Goal: Find specific page/section: Find specific page/section

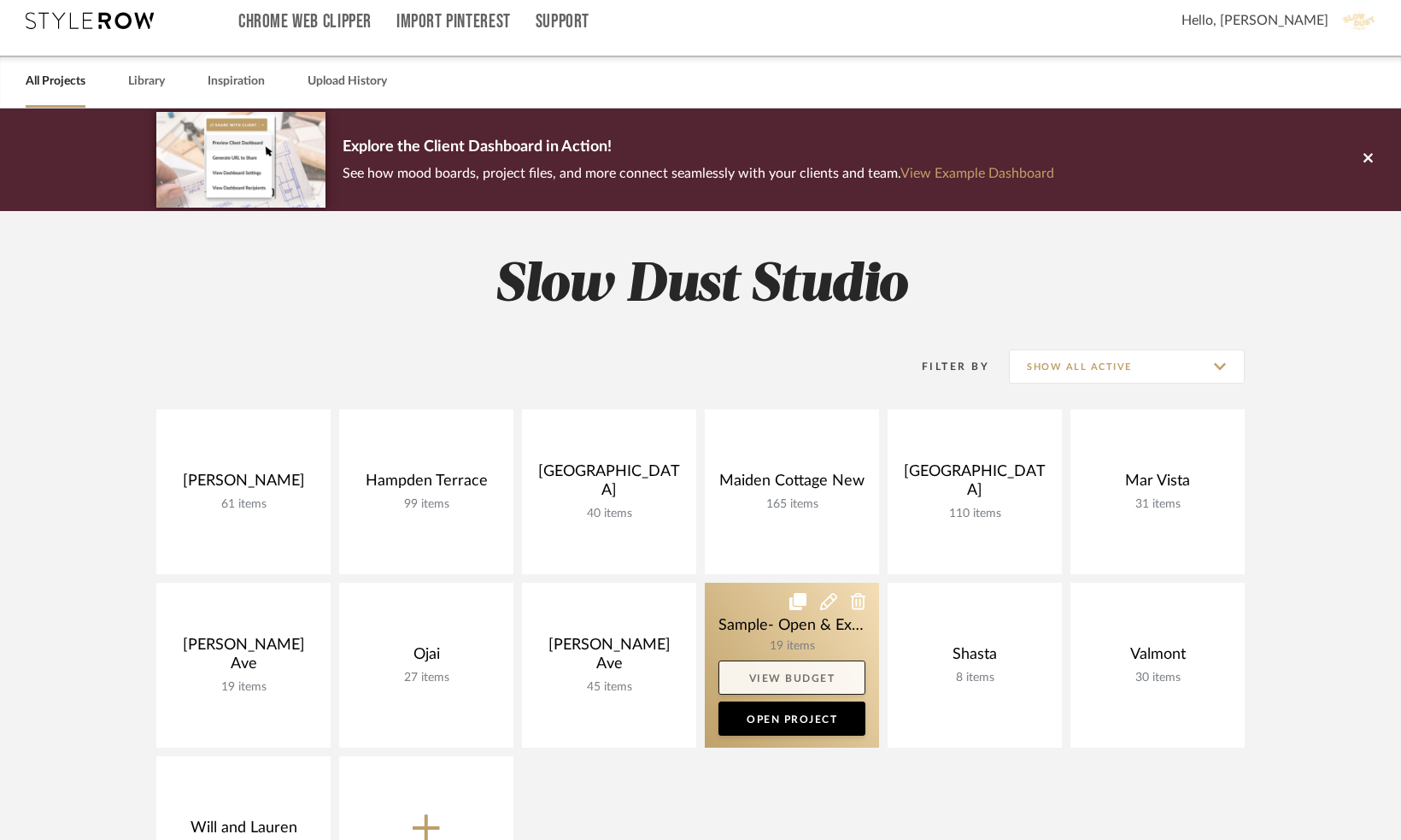
scroll to position [31, 0]
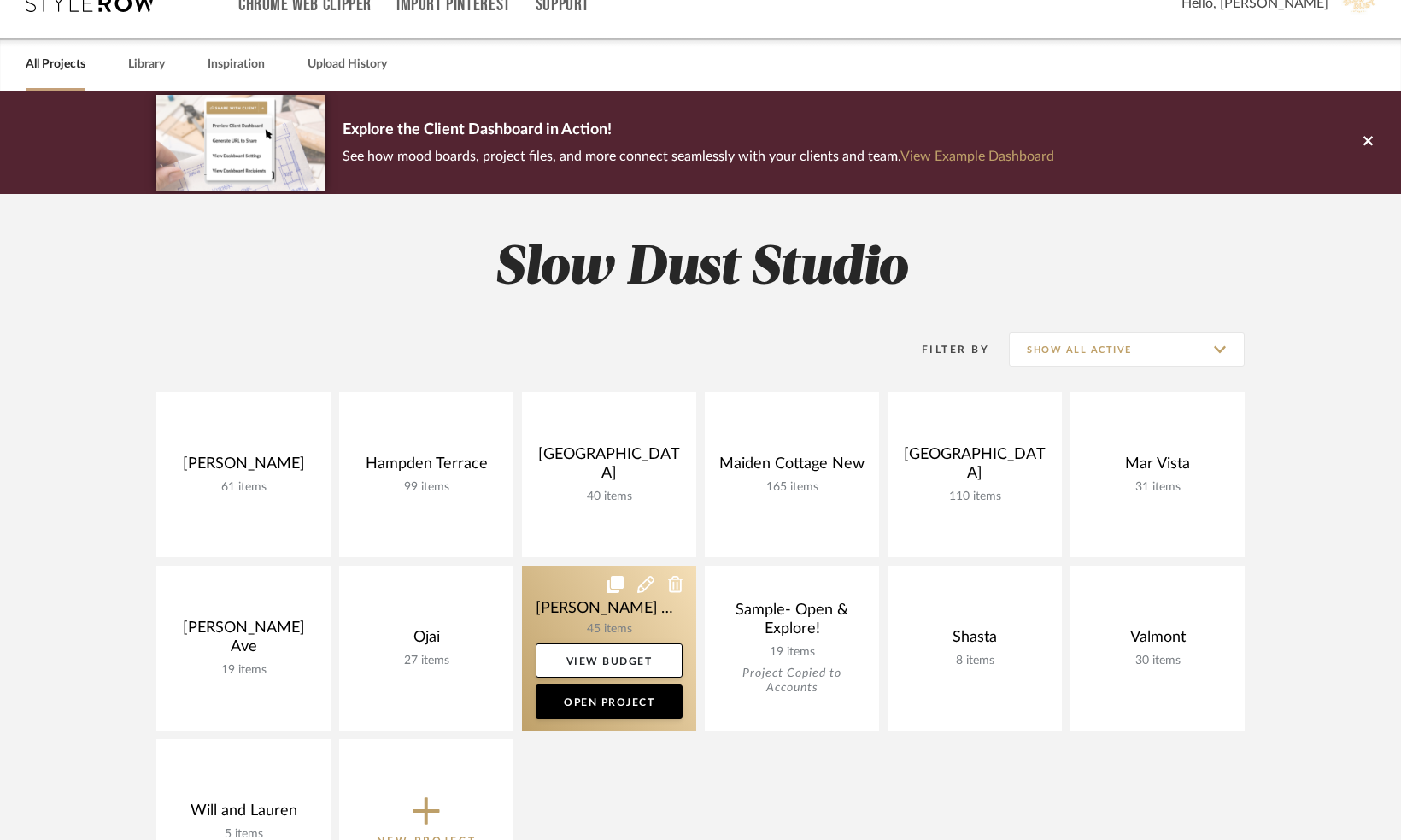
click at [530, 591] on link at bounding box center [609, 648] width 174 height 165
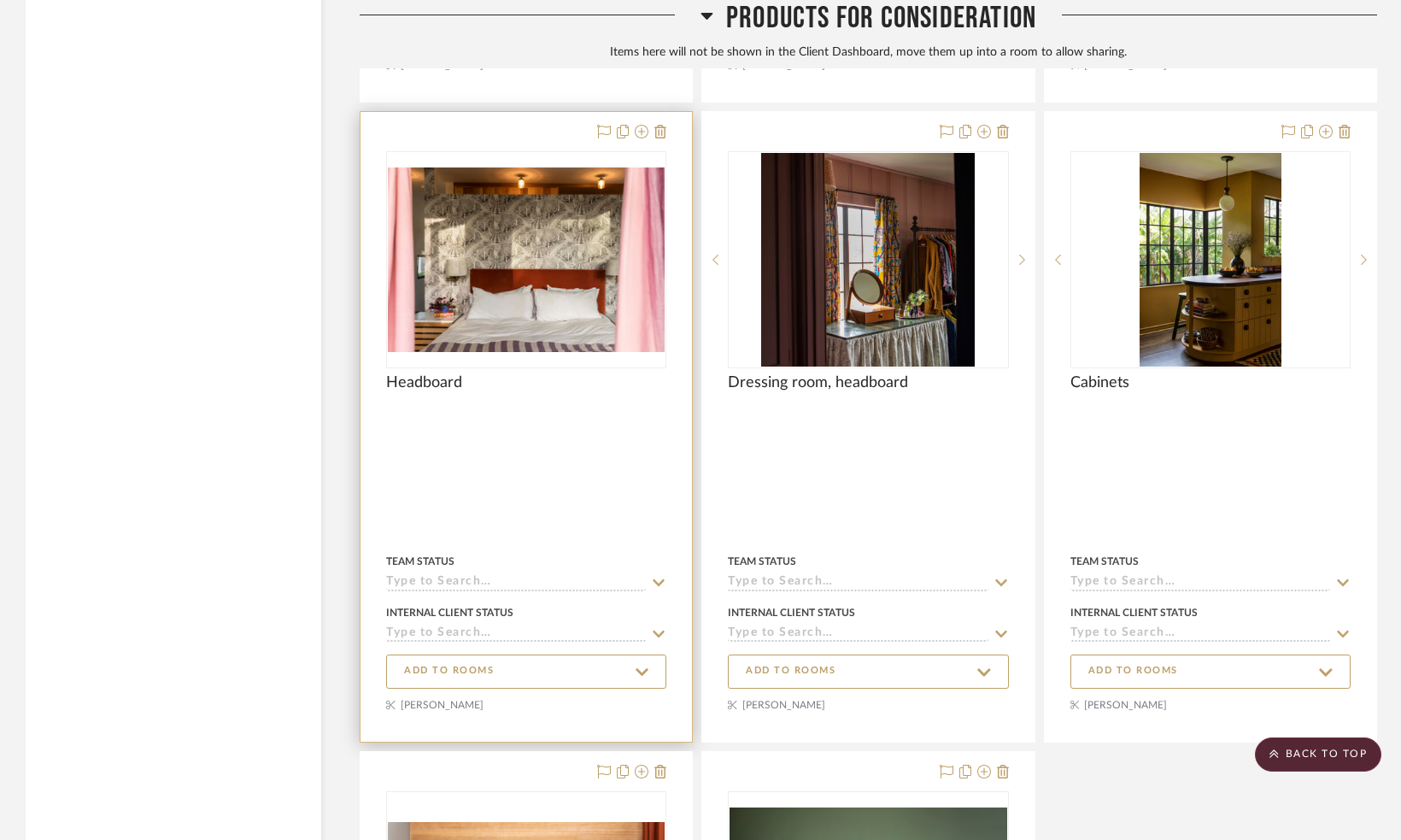
scroll to position [6599, 0]
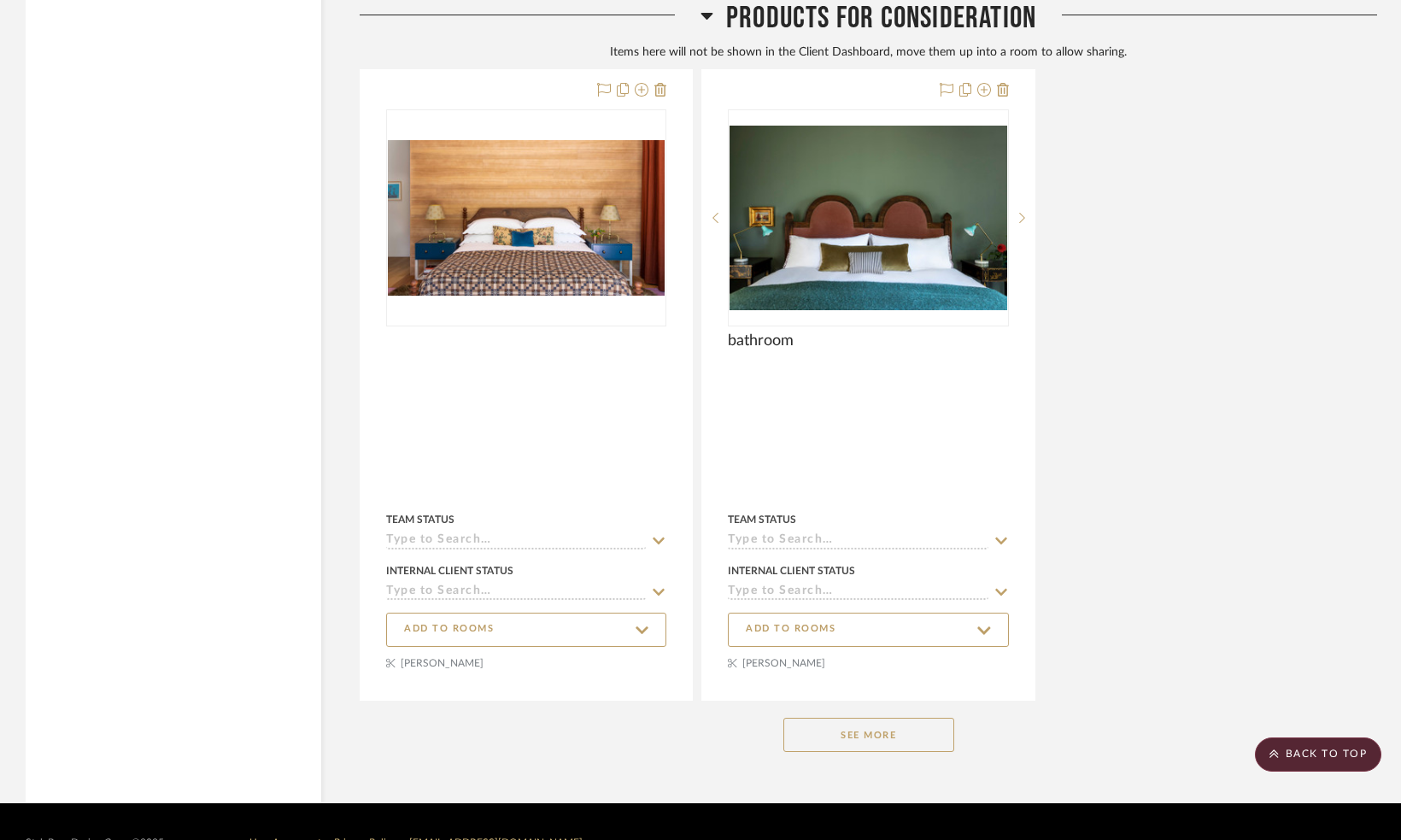
click at [852, 737] on button "See More" at bounding box center [870, 734] width 171 height 34
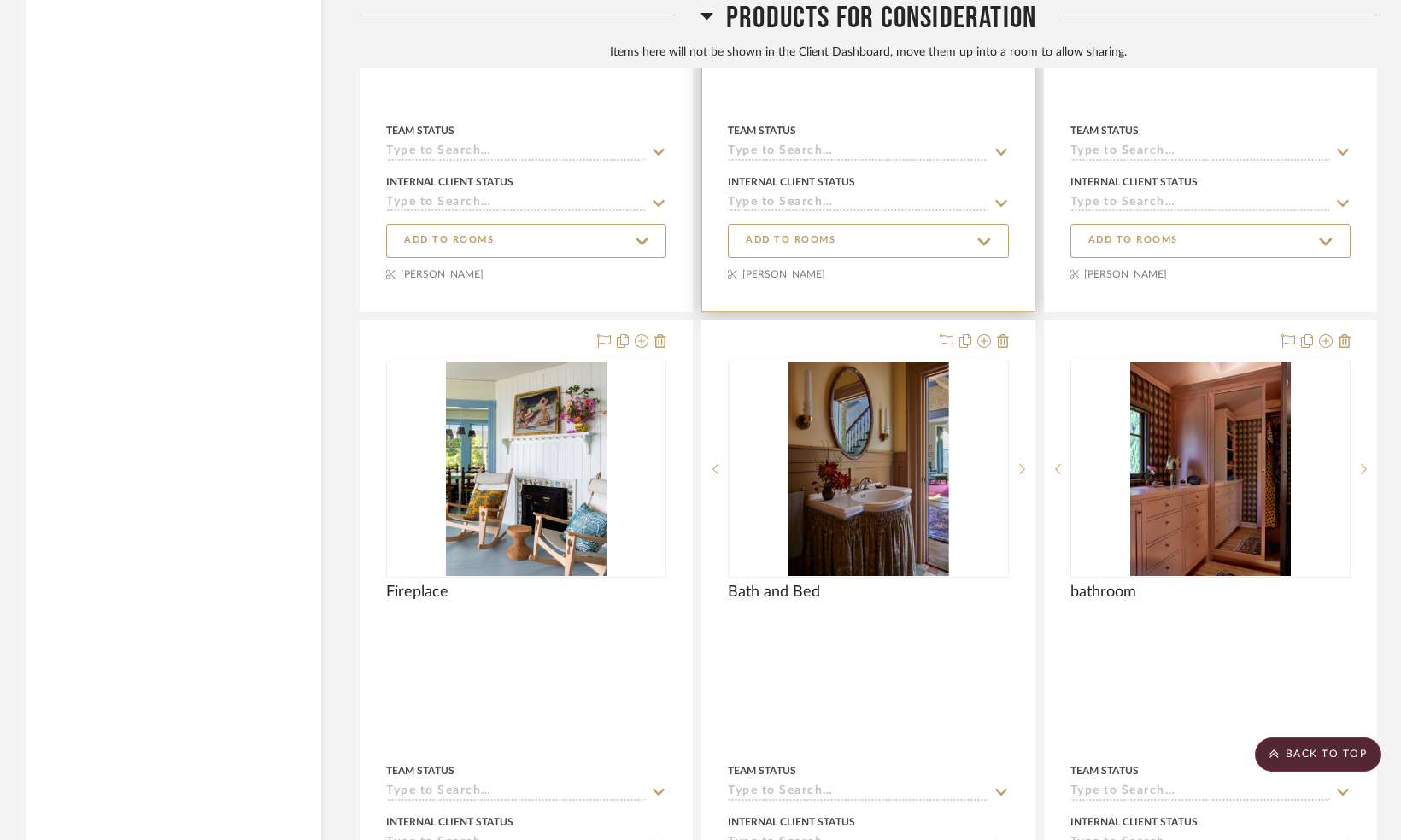
scroll to position [6992, 0]
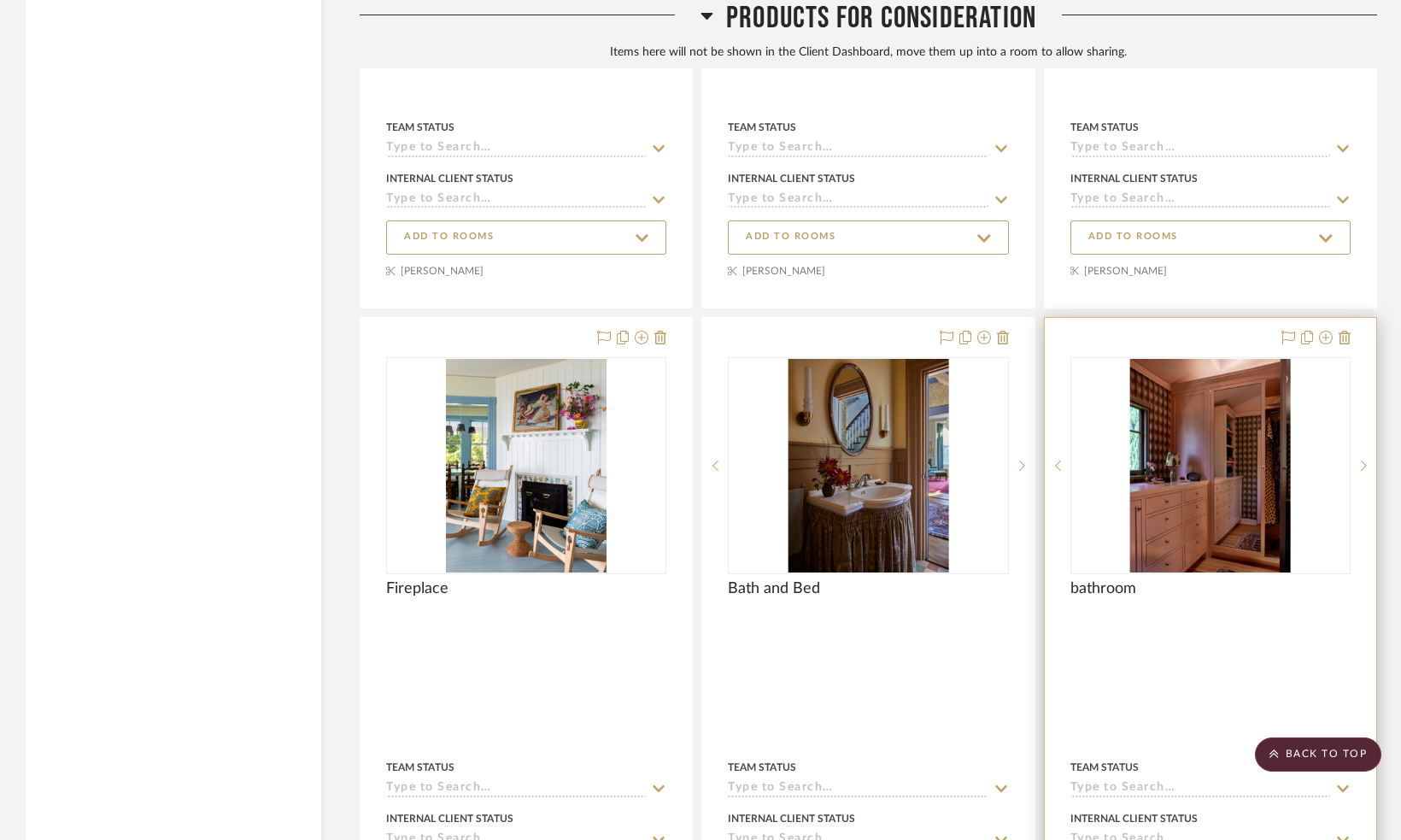
click at [1199, 487] on img "0" at bounding box center [1210, 466] width 160 height 214
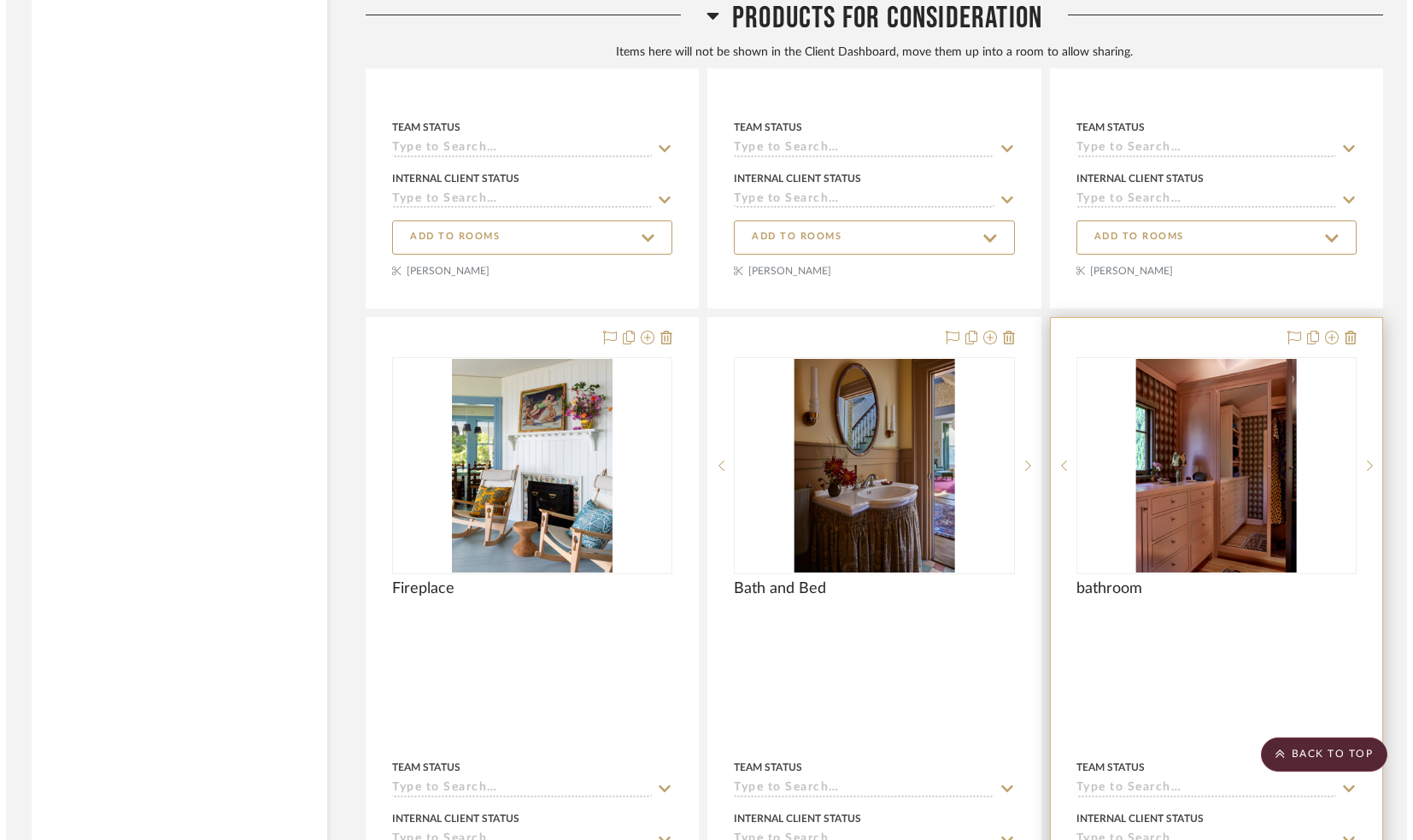
scroll to position [0, 0]
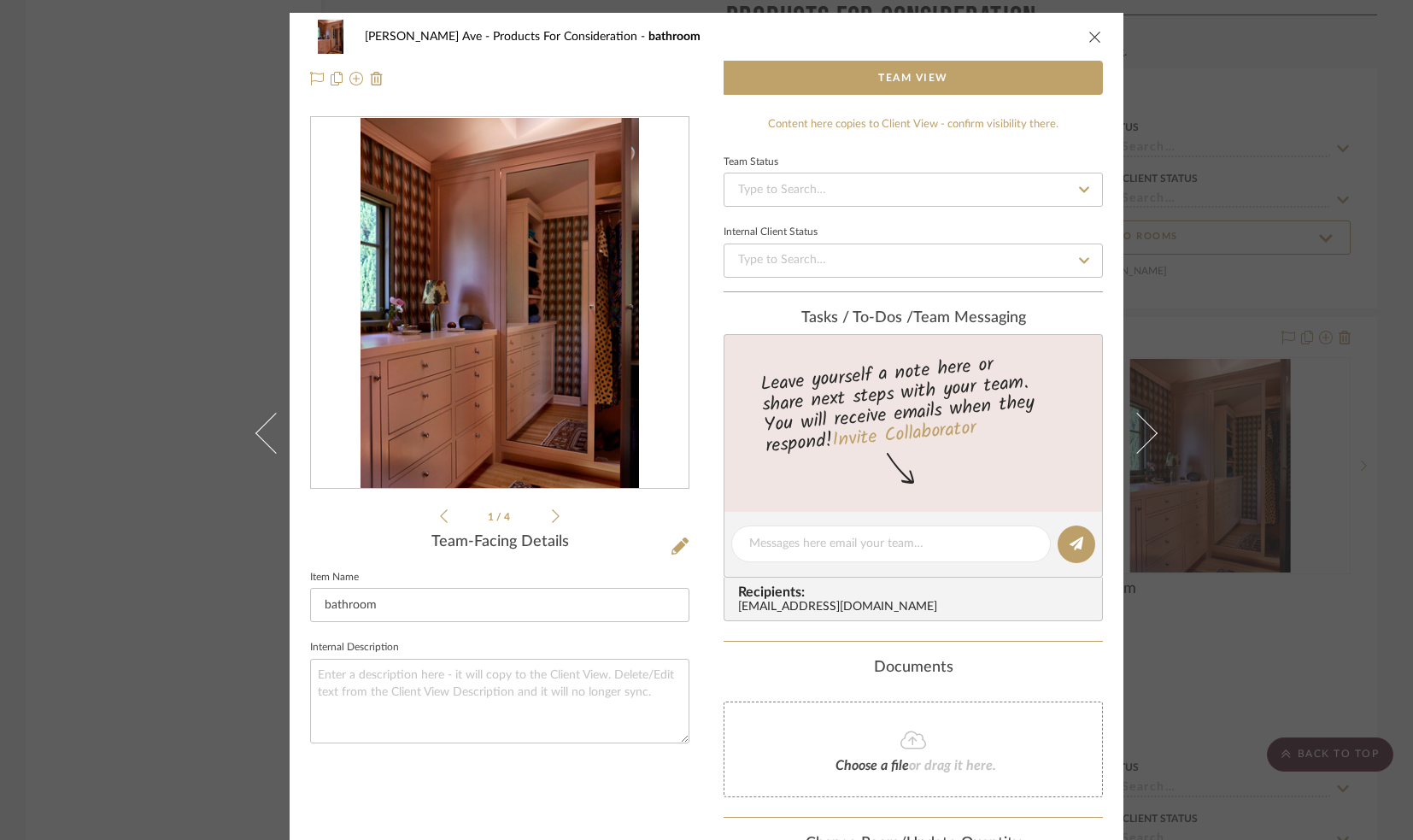
click at [552, 519] on icon at bounding box center [555, 516] width 7 height 16
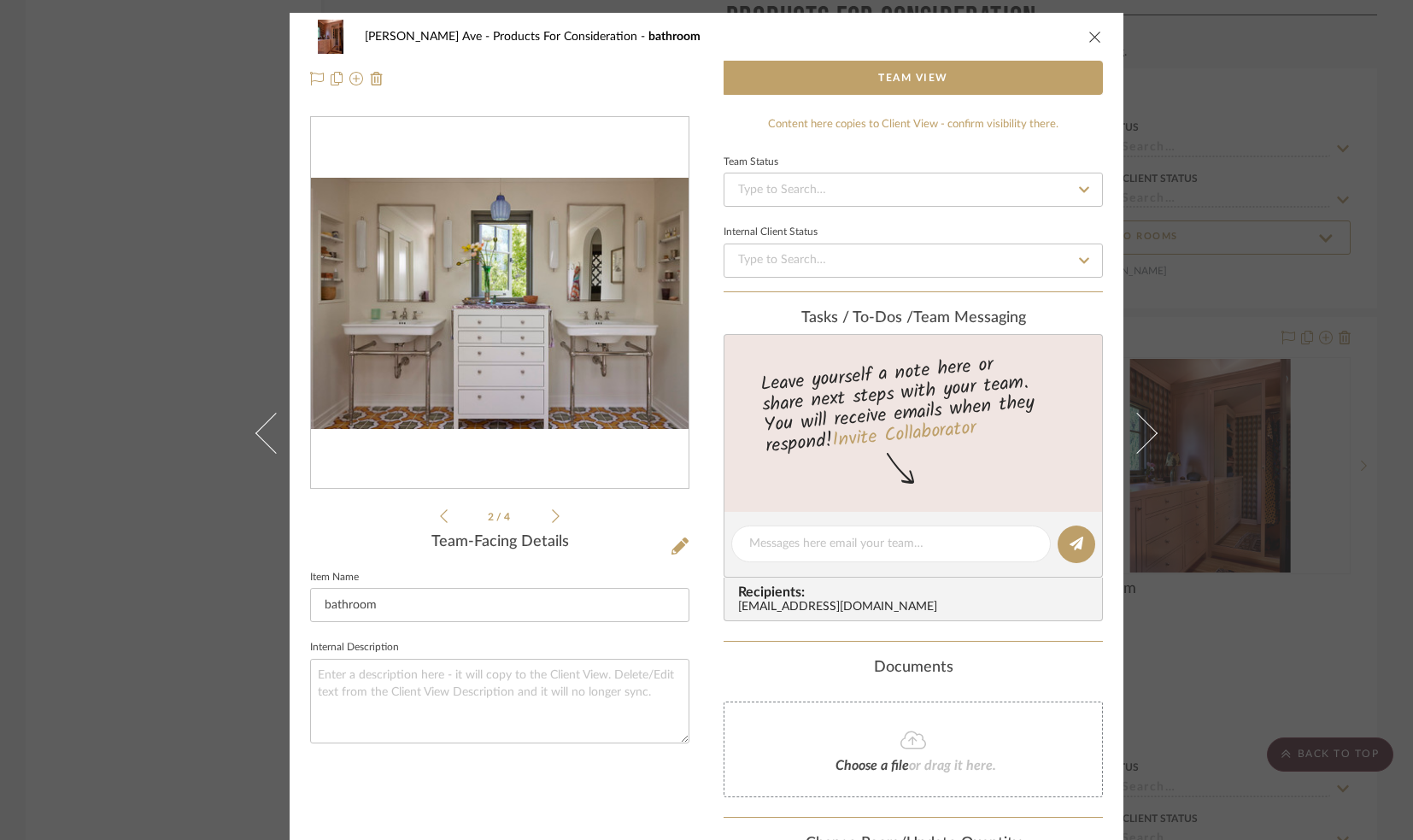
click at [552, 519] on icon at bounding box center [555, 516] width 7 height 16
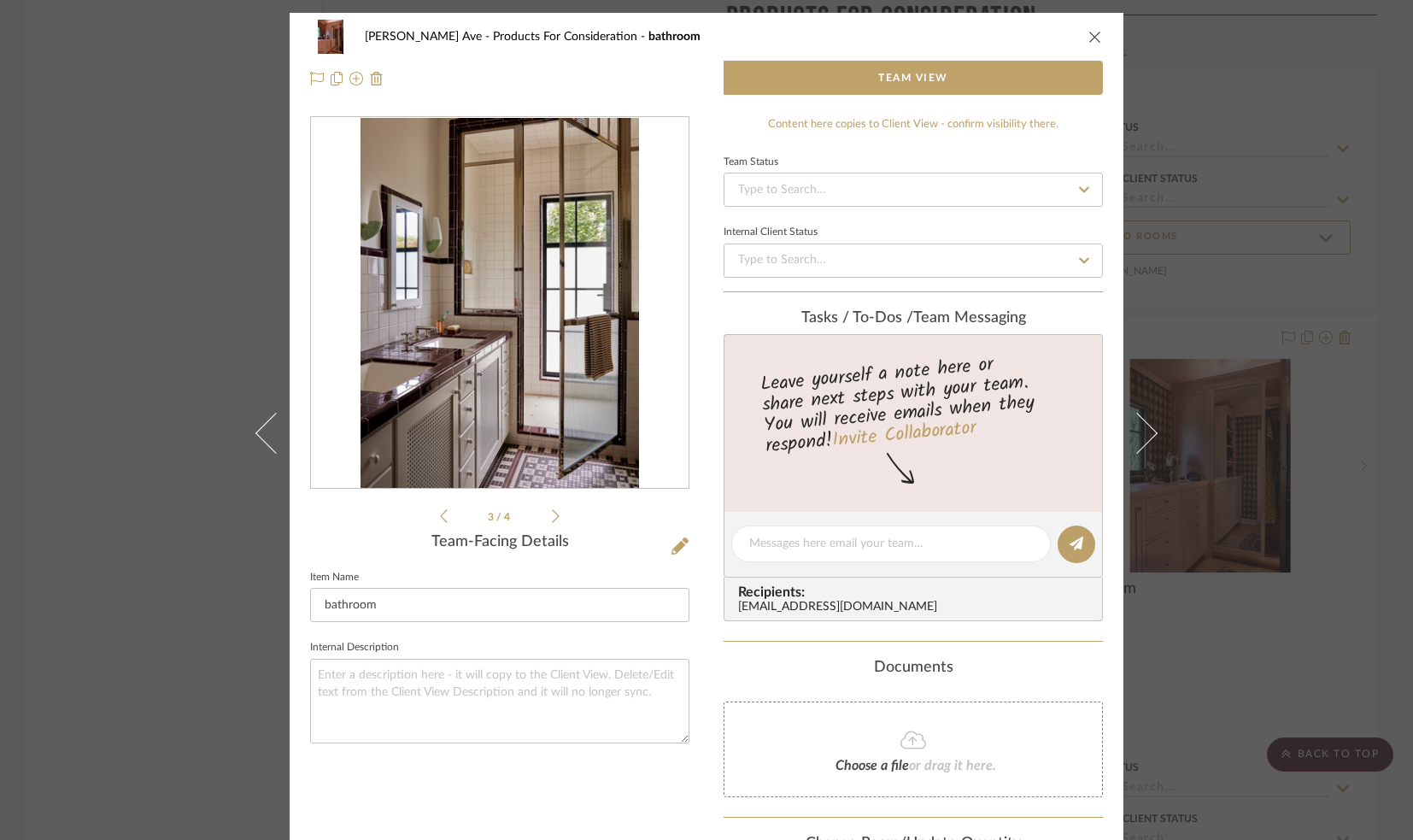
click at [440, 519] on icon at bounding box center [444, 516] width 7 height 16
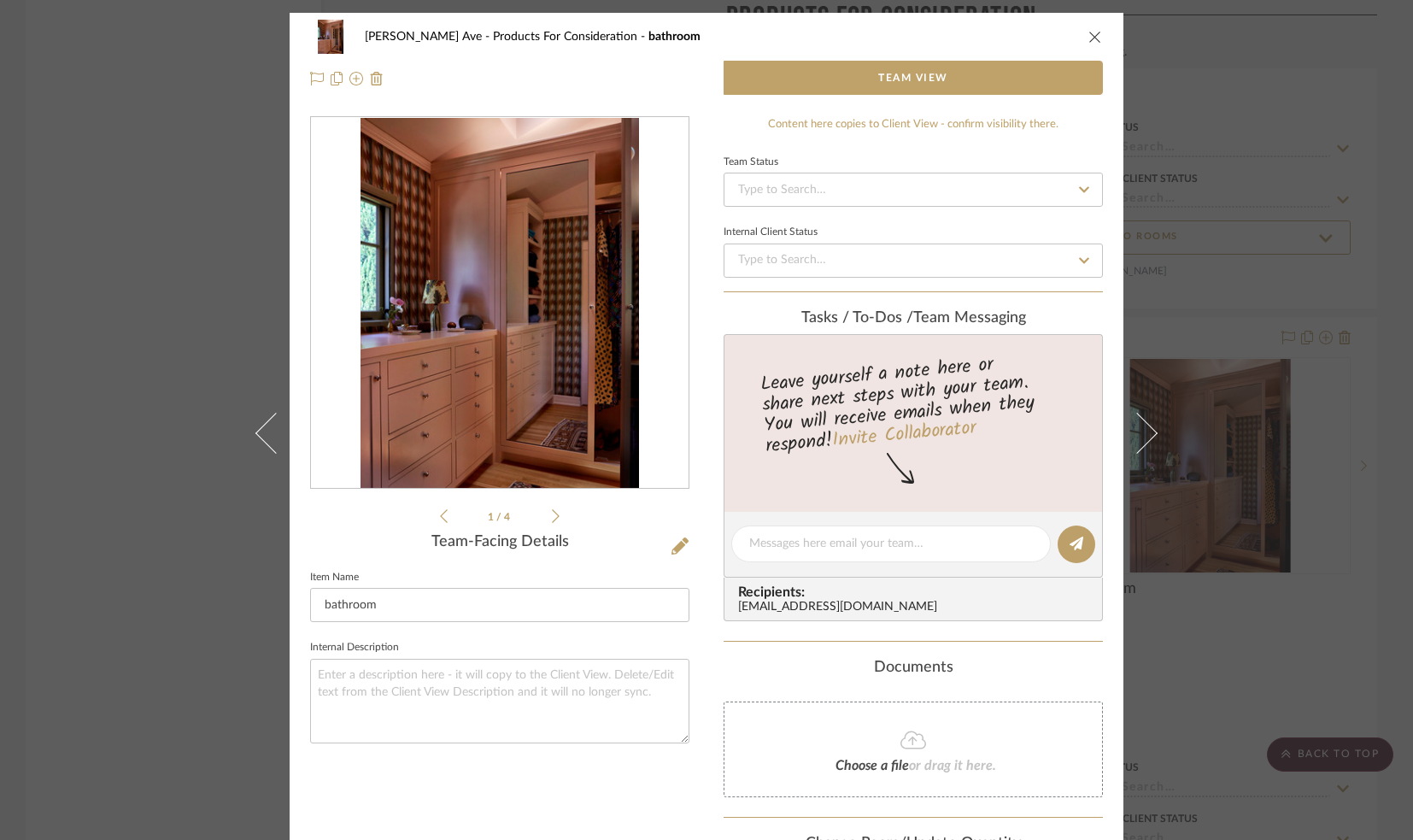
click at [552, 518] on icon at bounding box center [555, 516] width 7 height 16
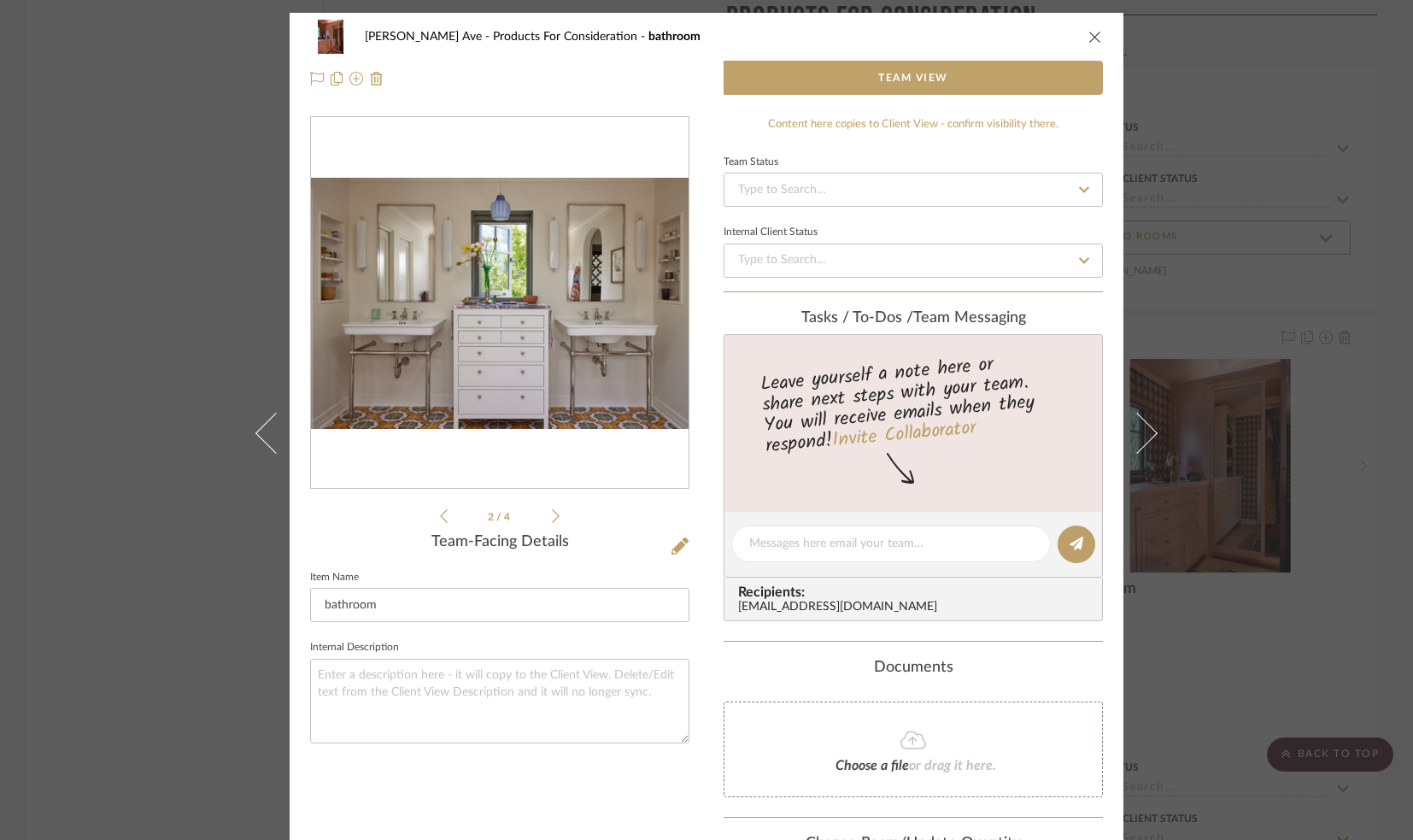
click at [552, 518] on icon at bounding box center [555, 516] width 7 height 16
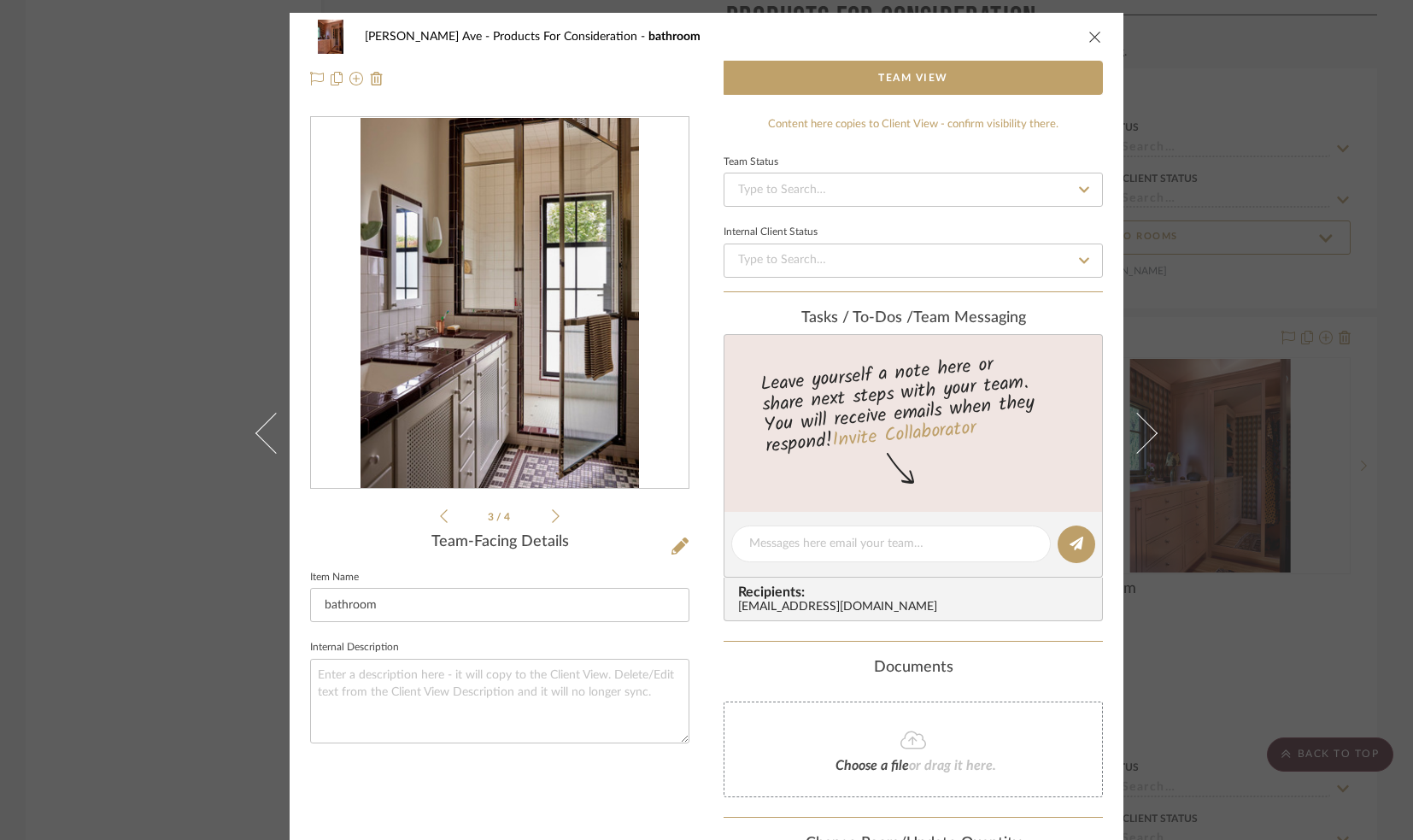
click at [552, 518] on icon at bounding box center [555, 516] width 7 height 16
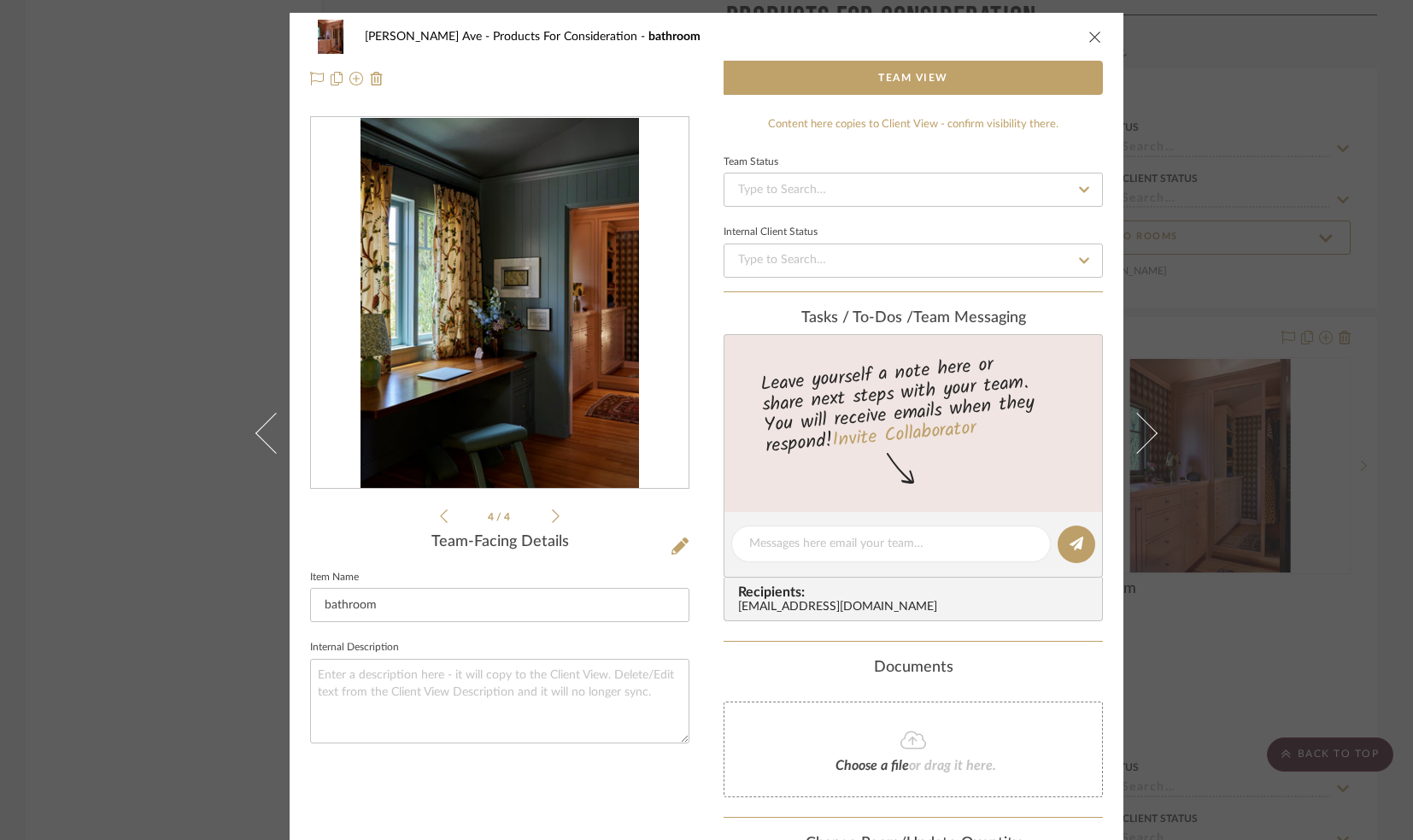
click at [1090, 34] on icon "close" at bounding box center [1095, 36] width 14 height 14
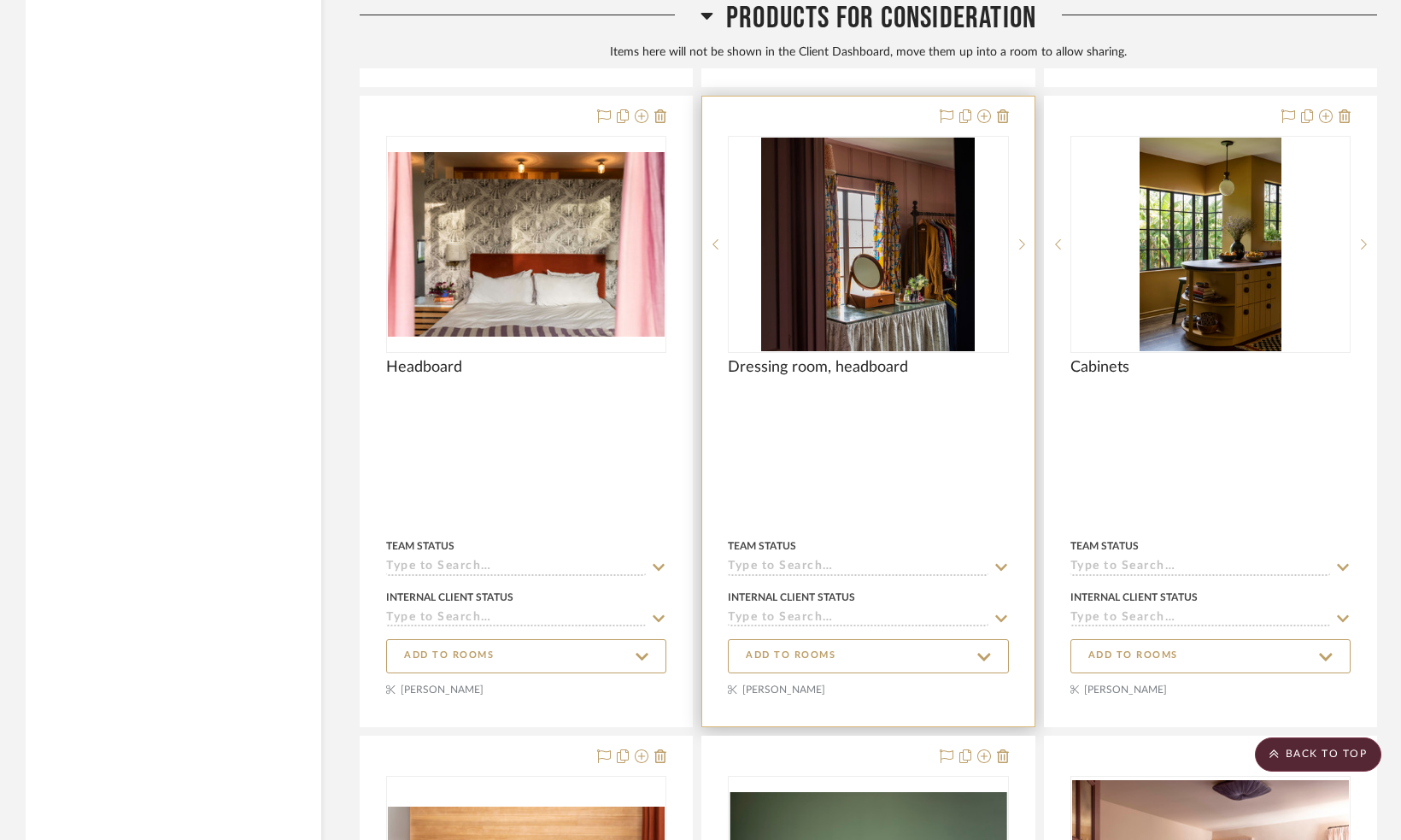
scroll to position [5916, 0]
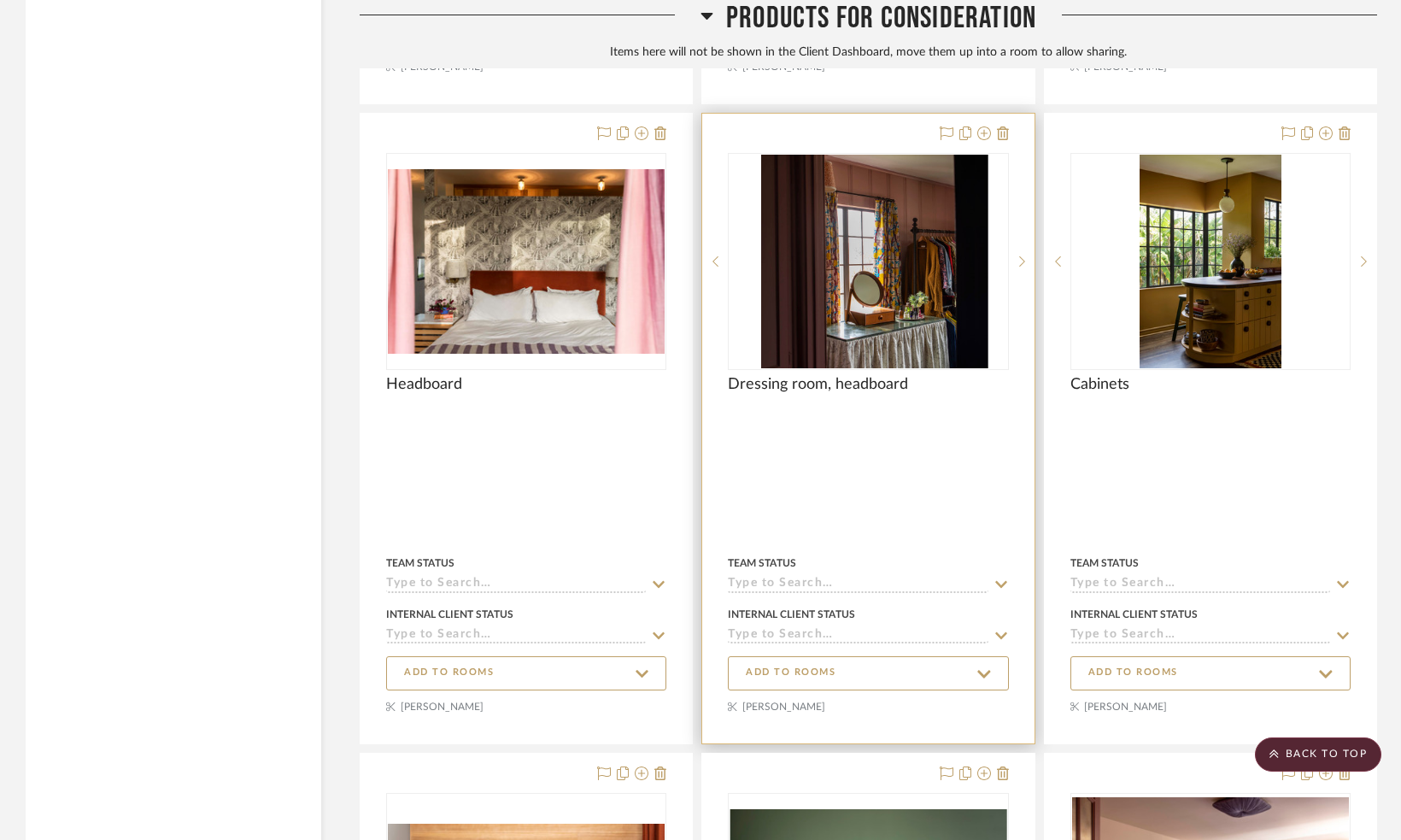
click at [807, 309] on div at bounding box center [868, 262] width 280 height 217
click at [830, 352] on img "0" at bounding box center [868, 262] width 214 height 214
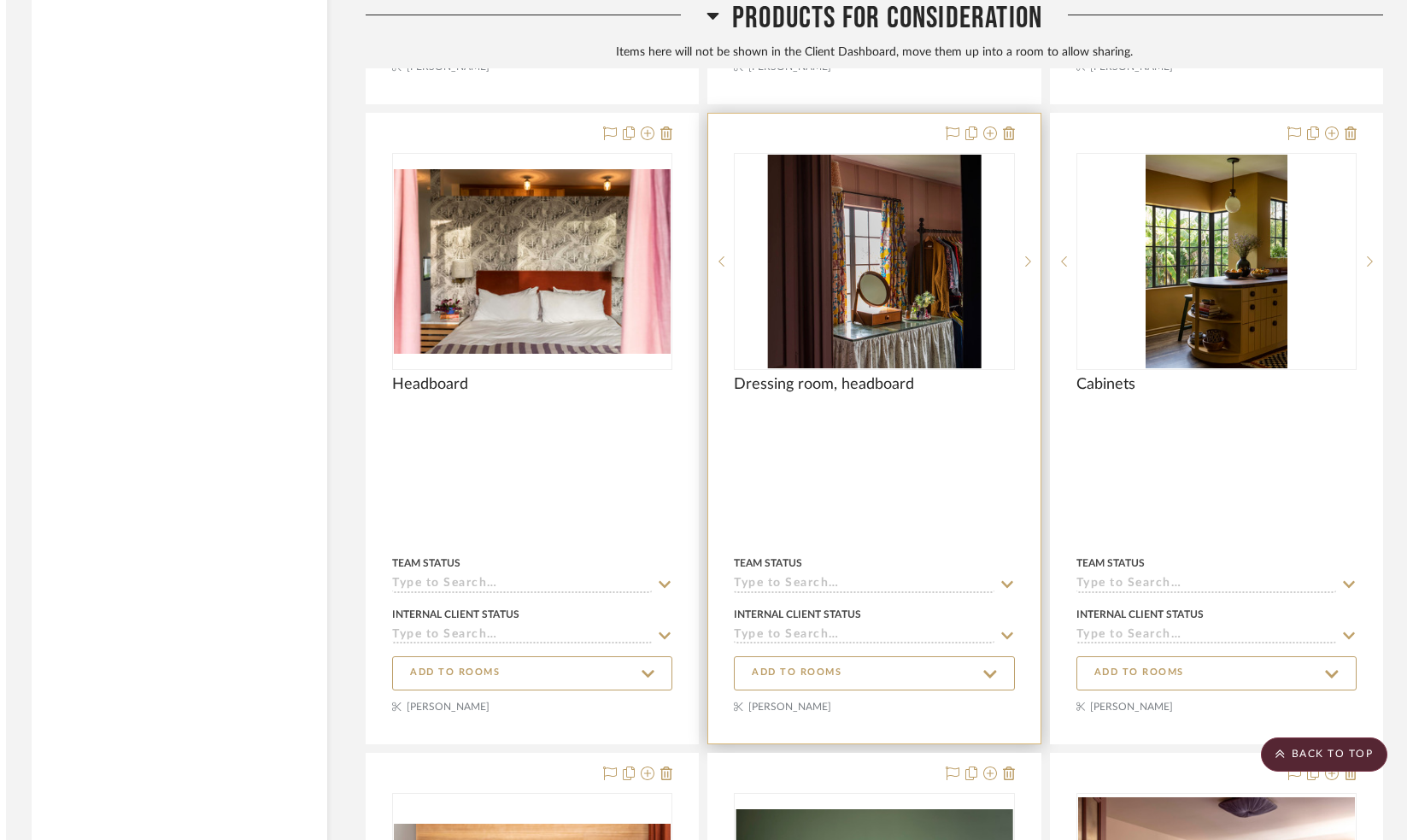
scroll to position [0, 0]
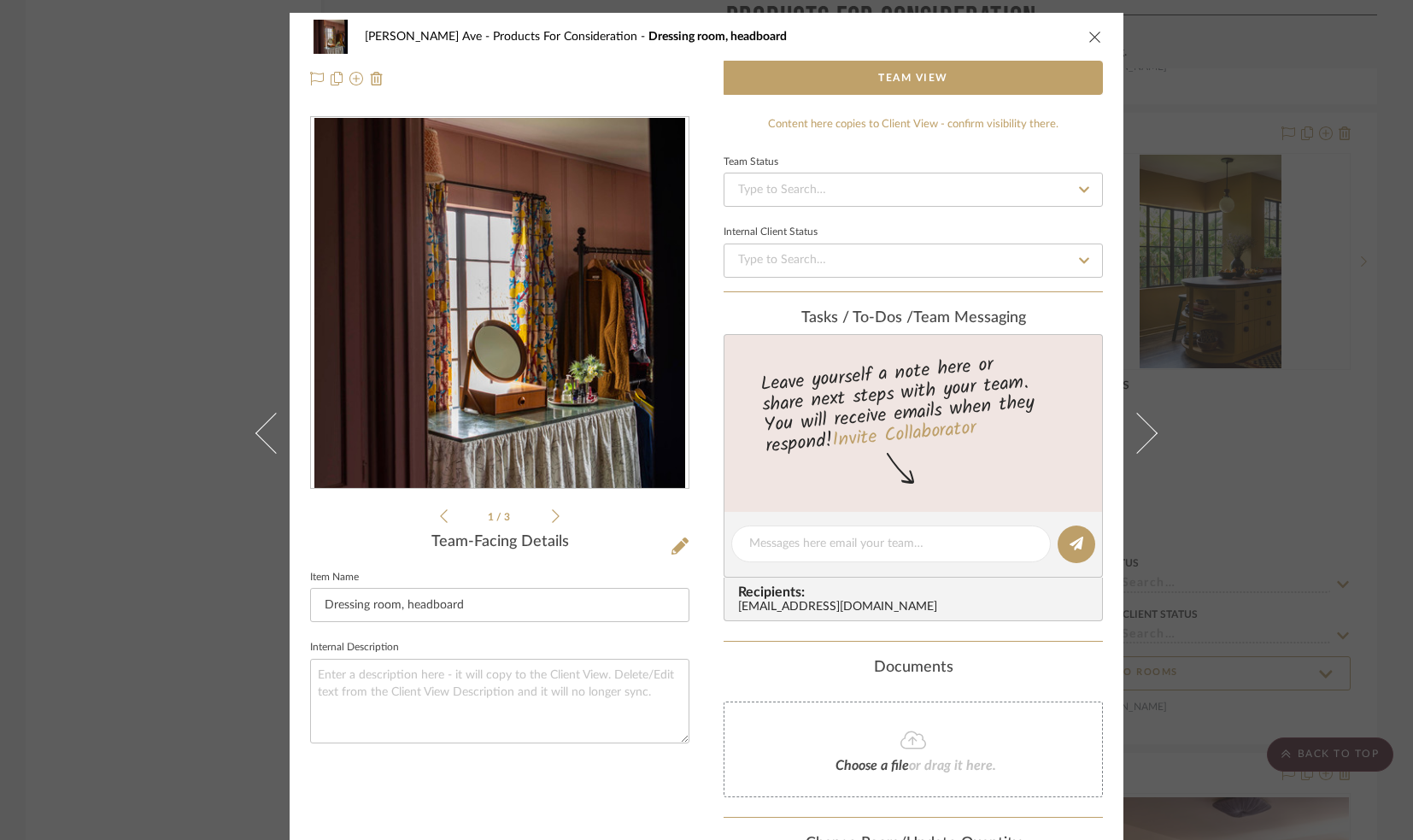
click at [552, 514] on icon at bounding box center [555, 516] width 7 height 16
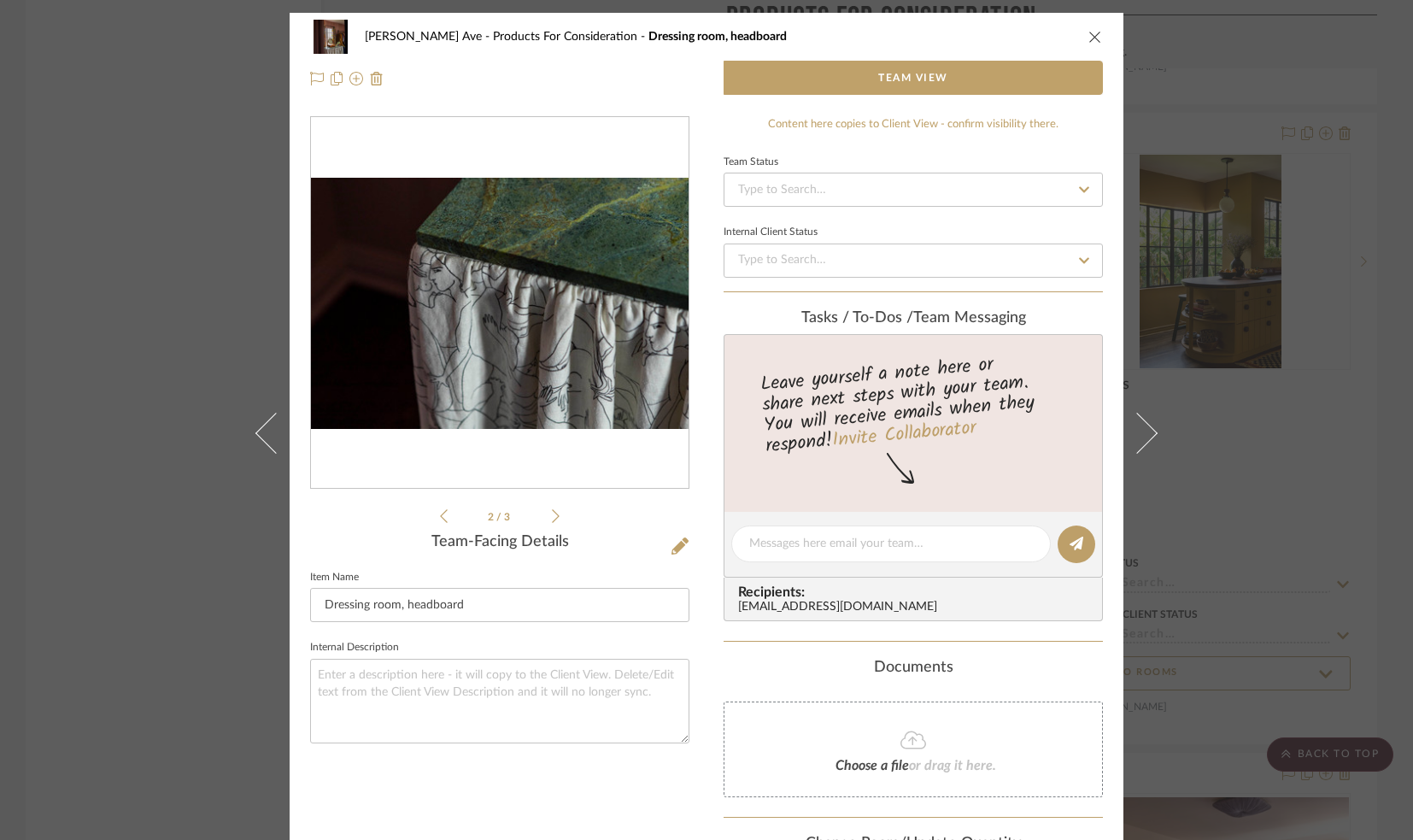
click at [552, 514] on icon at bounding box center [555, 516] width 7 height 16
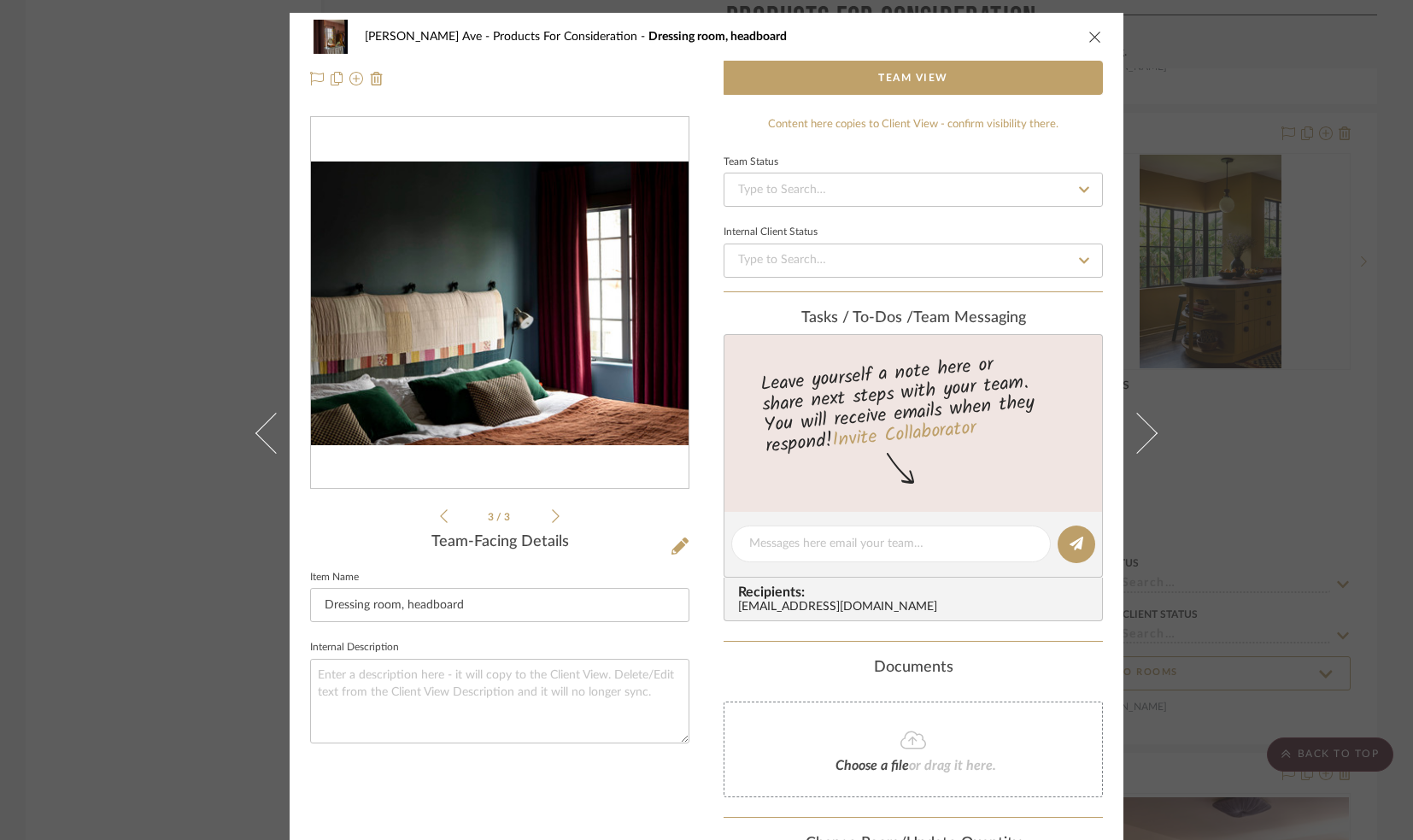
click at [552, 514] on icon at bounding box center [555, 516] width 7 height 16
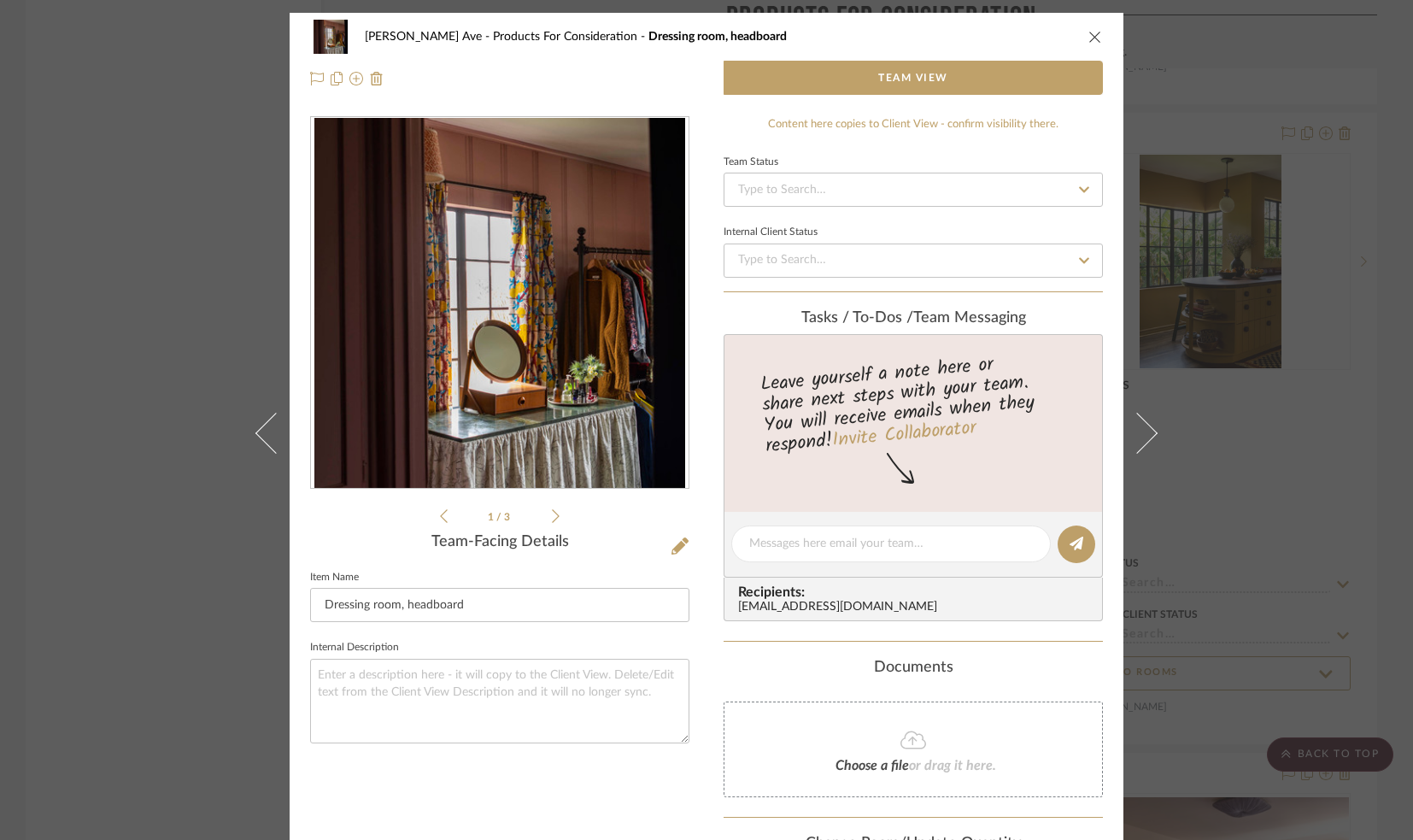
click at [1089, 34] on icon "close" at bounding box center [1095, 36] width 14 height 14
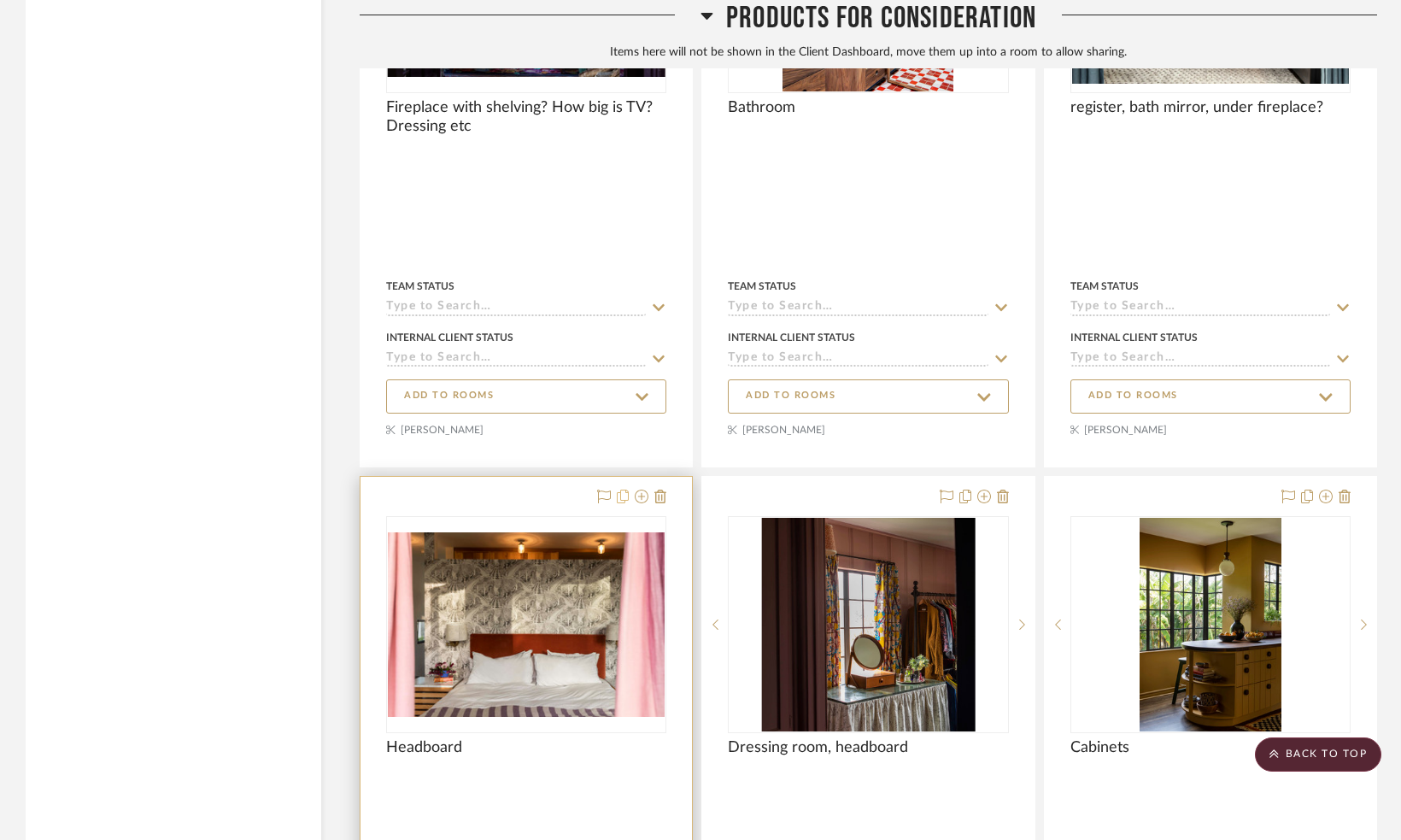
scroll to position [5228, 0]
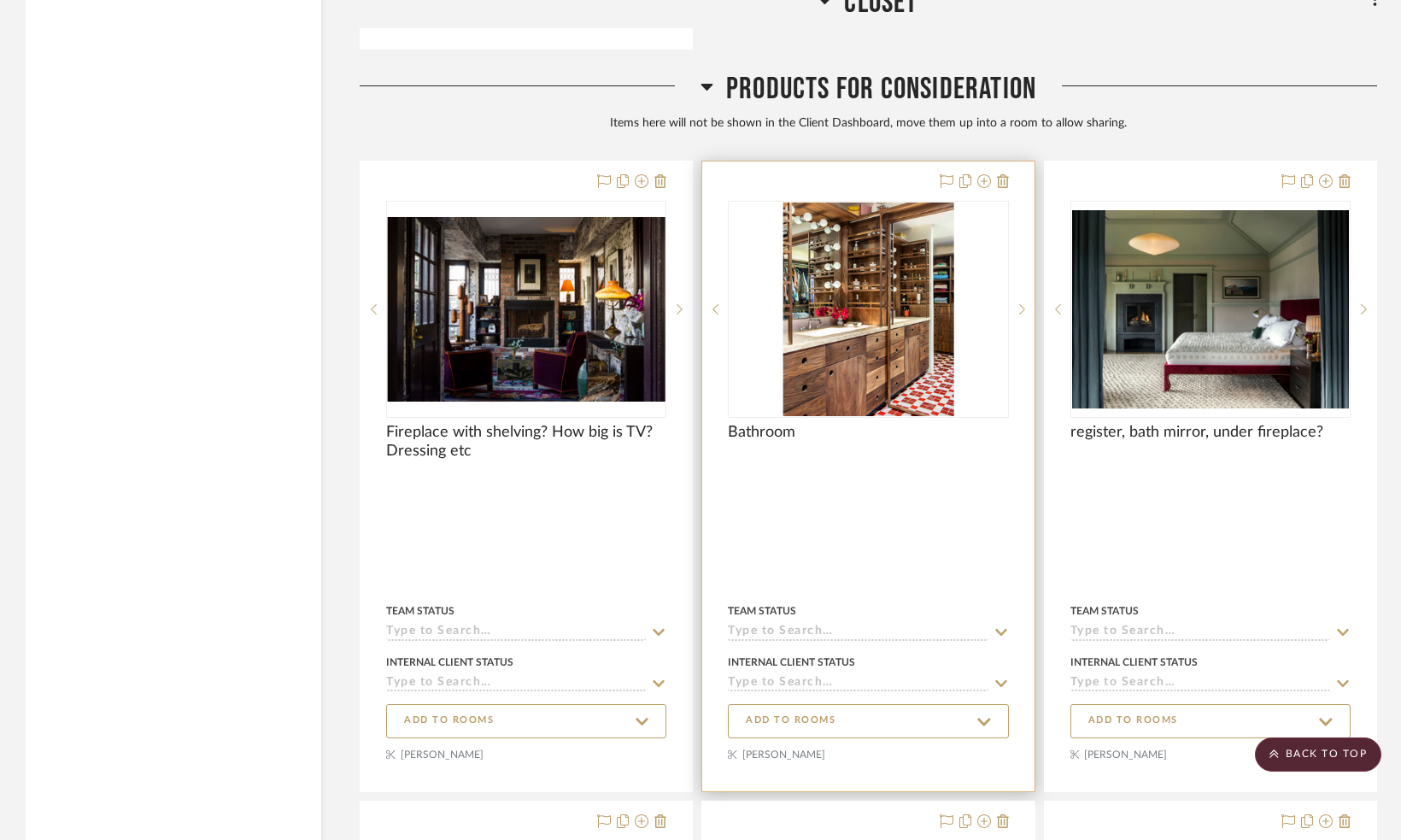
click at [905, 333] on img "0" at bounding box center [869, 309] width 171 height 214
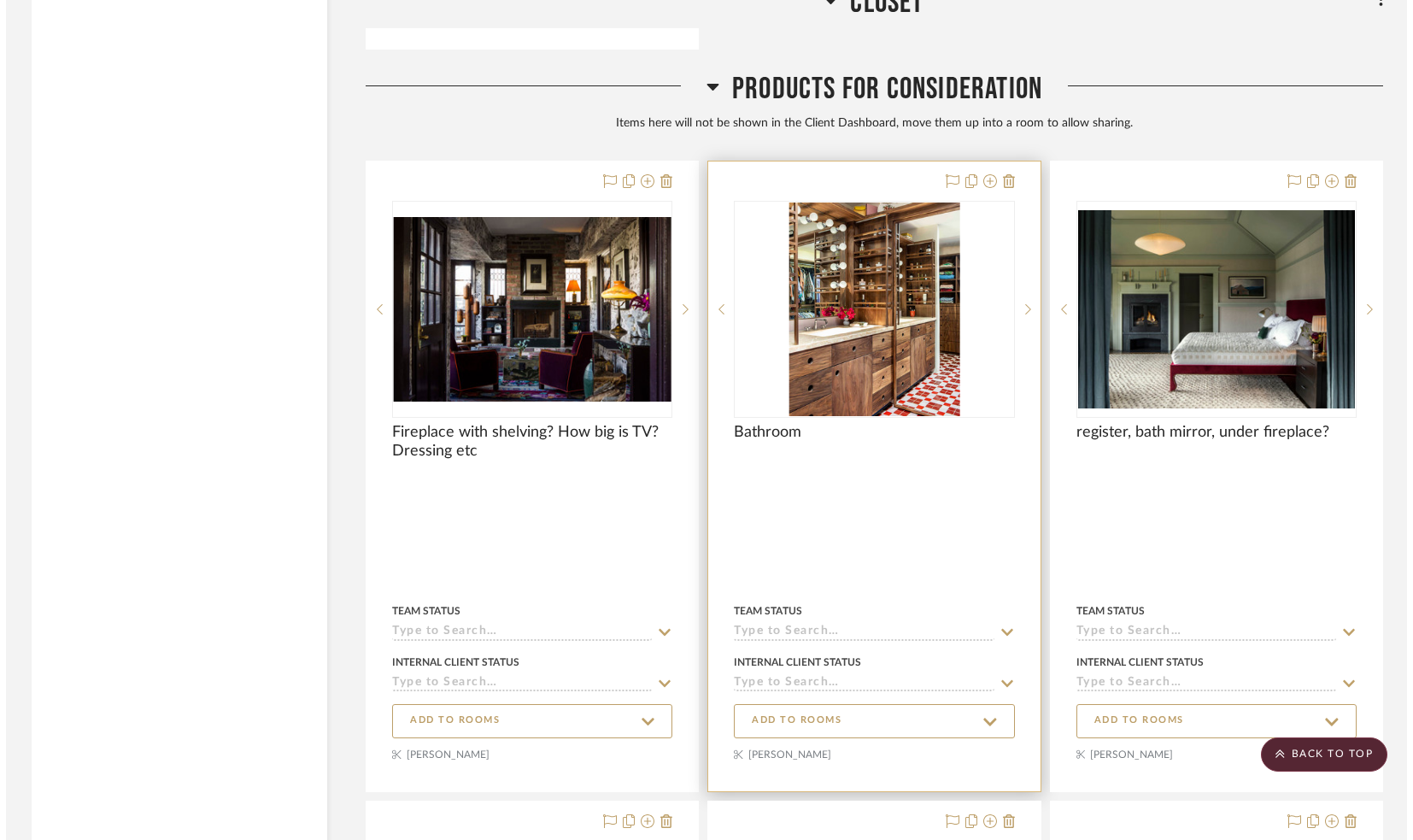
scroll to position [0, 0]
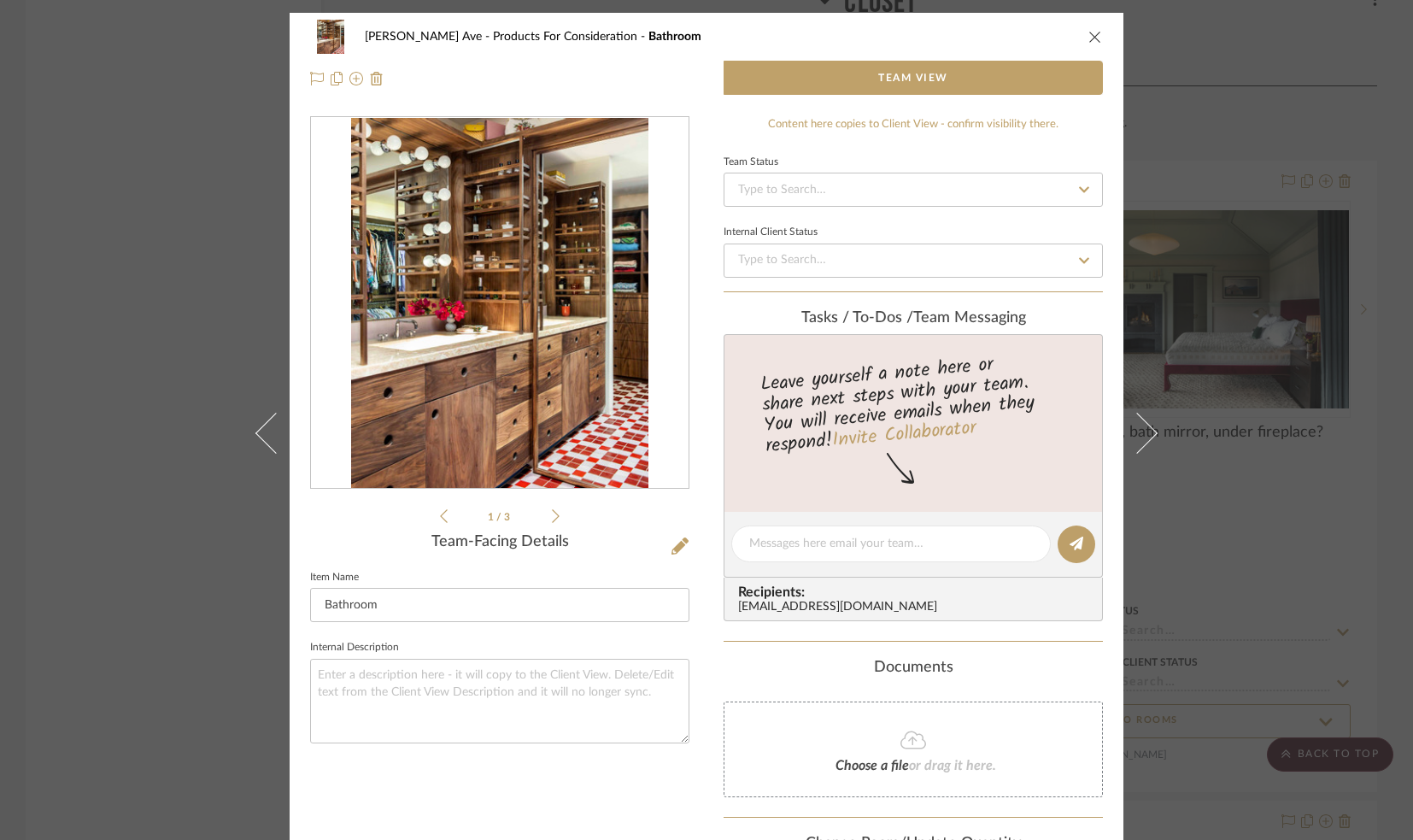
click at [552, 516] on icon at bounding box center [555, 516] width 7 height 16
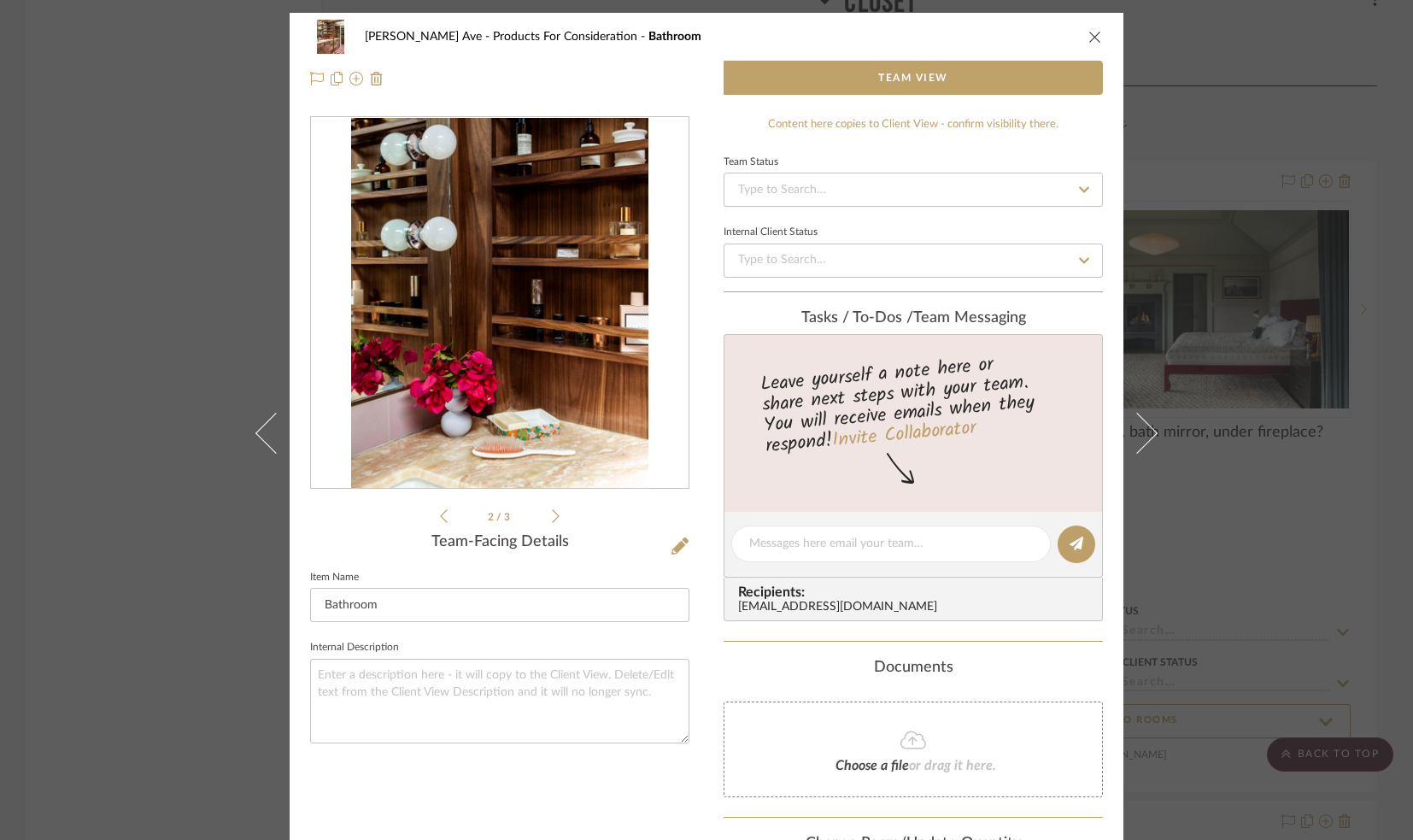
click at [552, 516] on icon at bounding box center [555, 516] width 7 height 16
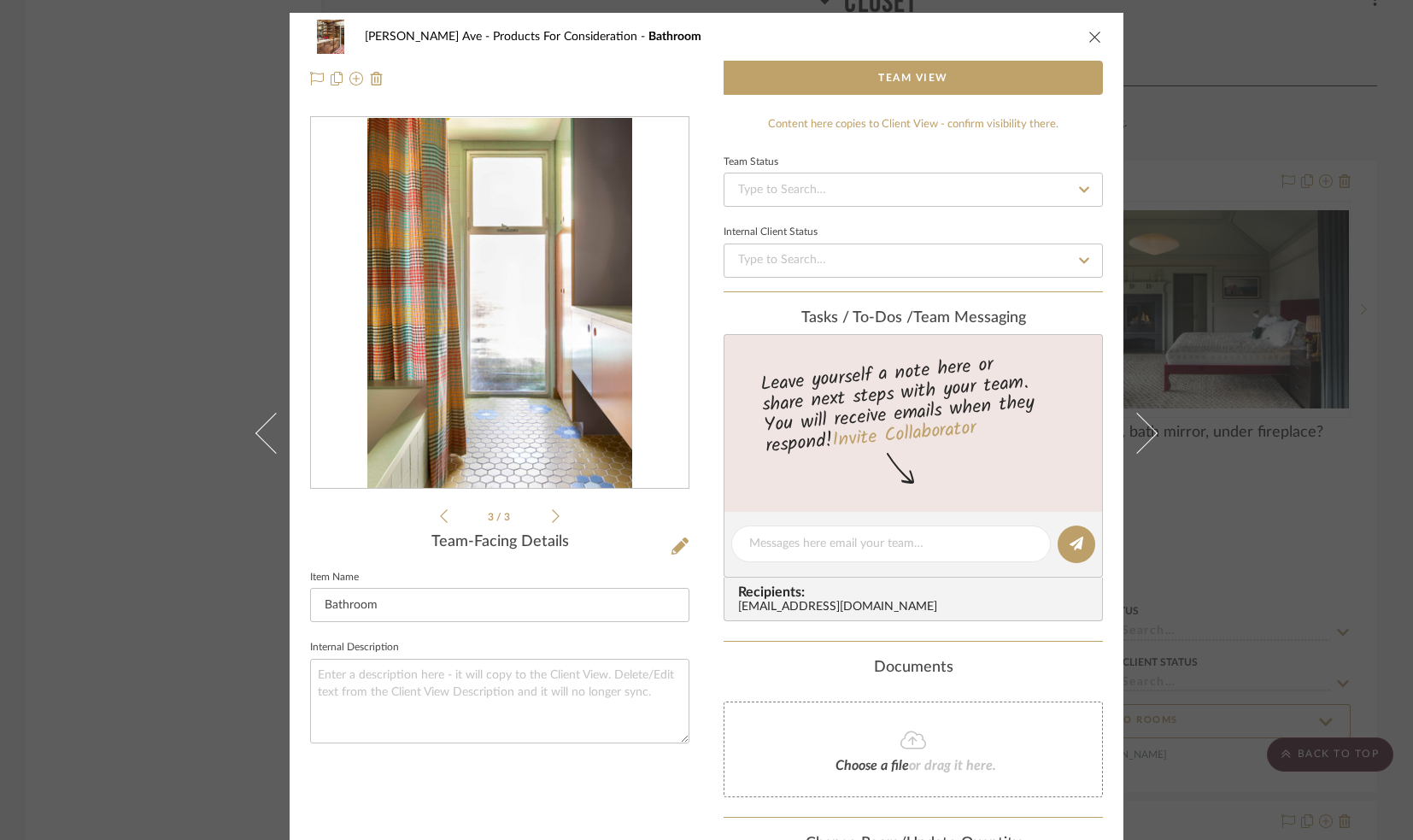
click at [1089, 31] on icon "close" at bounding box center [1095, 36] width 14 height 14
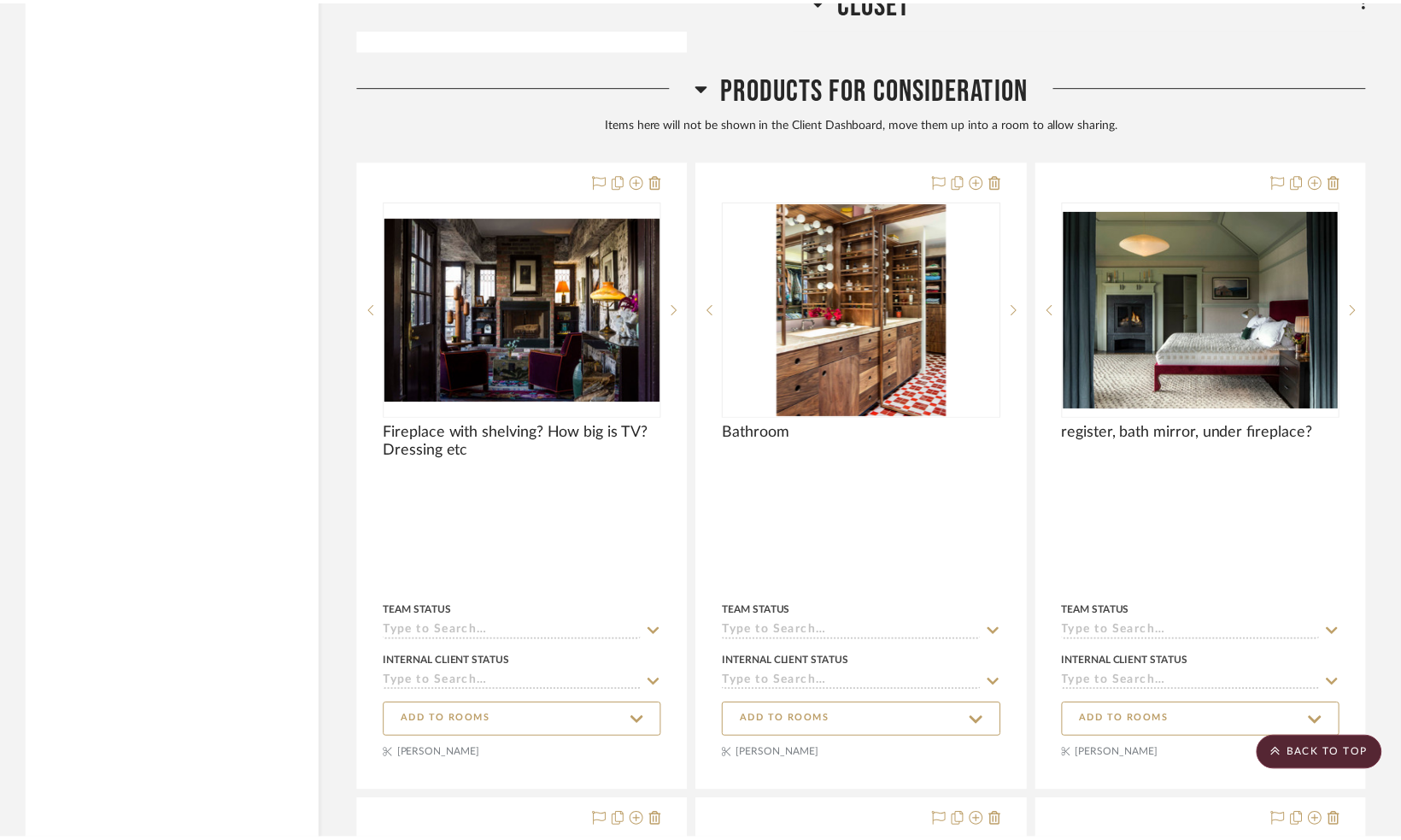
scroll to position [5228, 0]
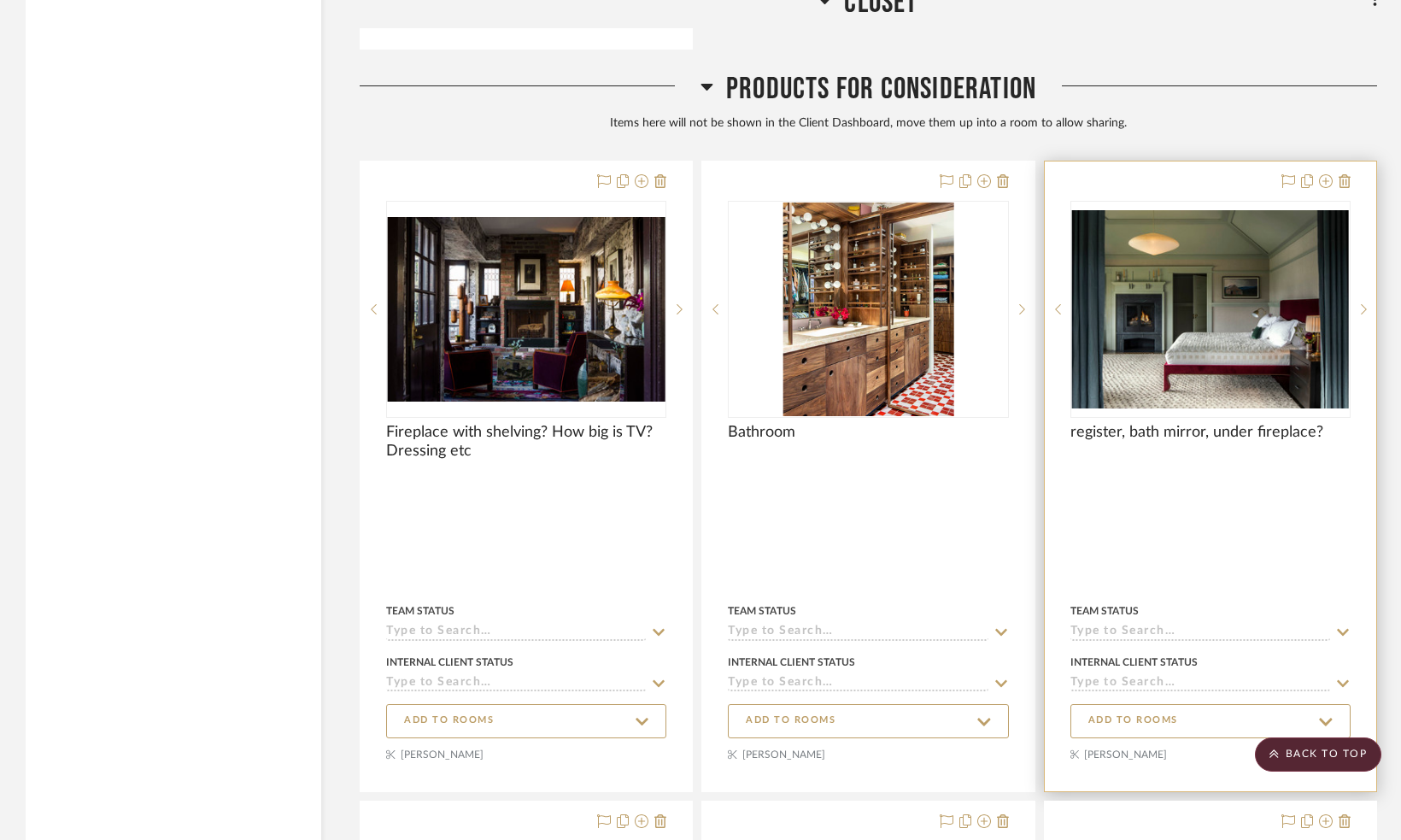
click at [0, 0] on img at bounding box center [0, 0] width 0 height 0
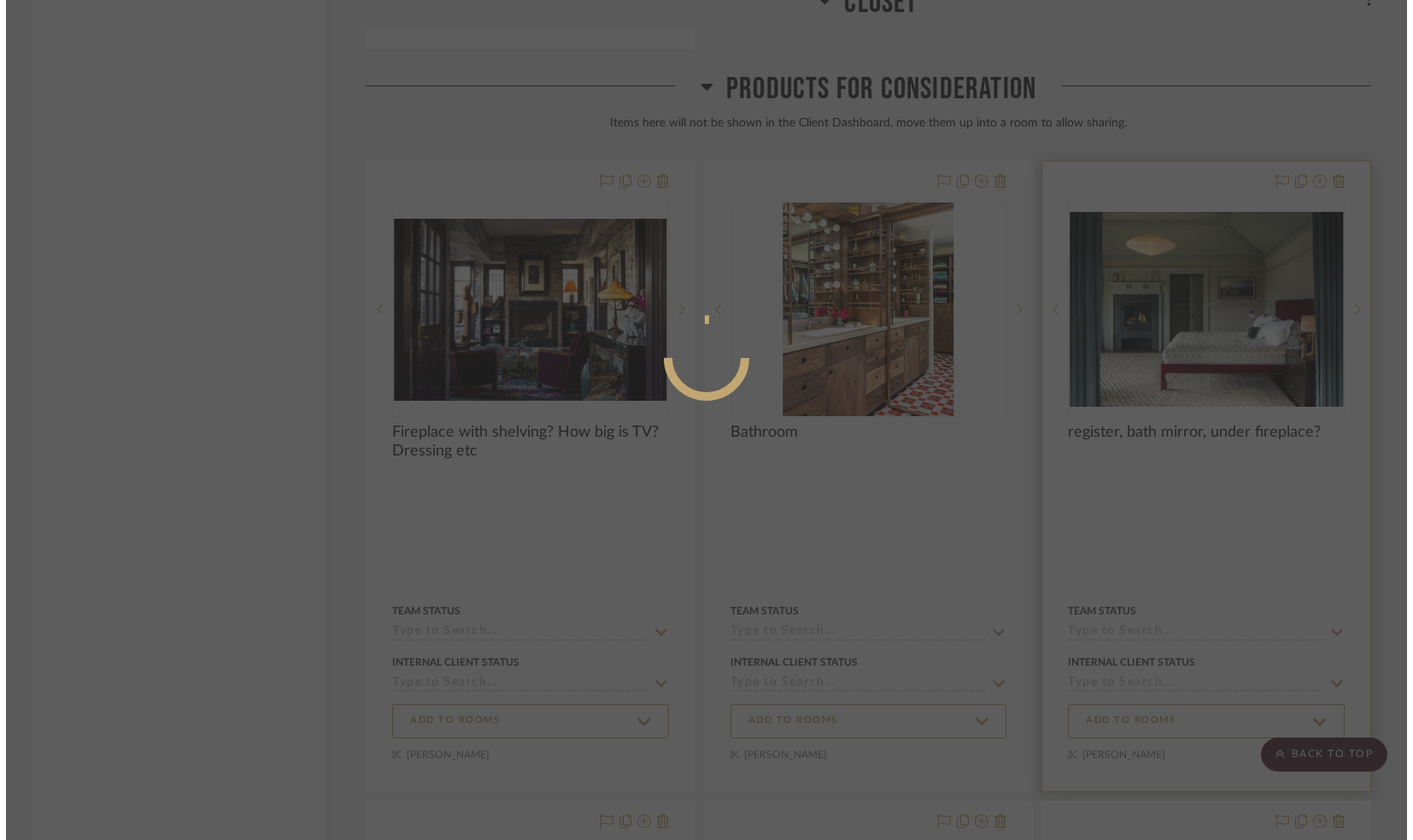
scroll to position [0, 0]
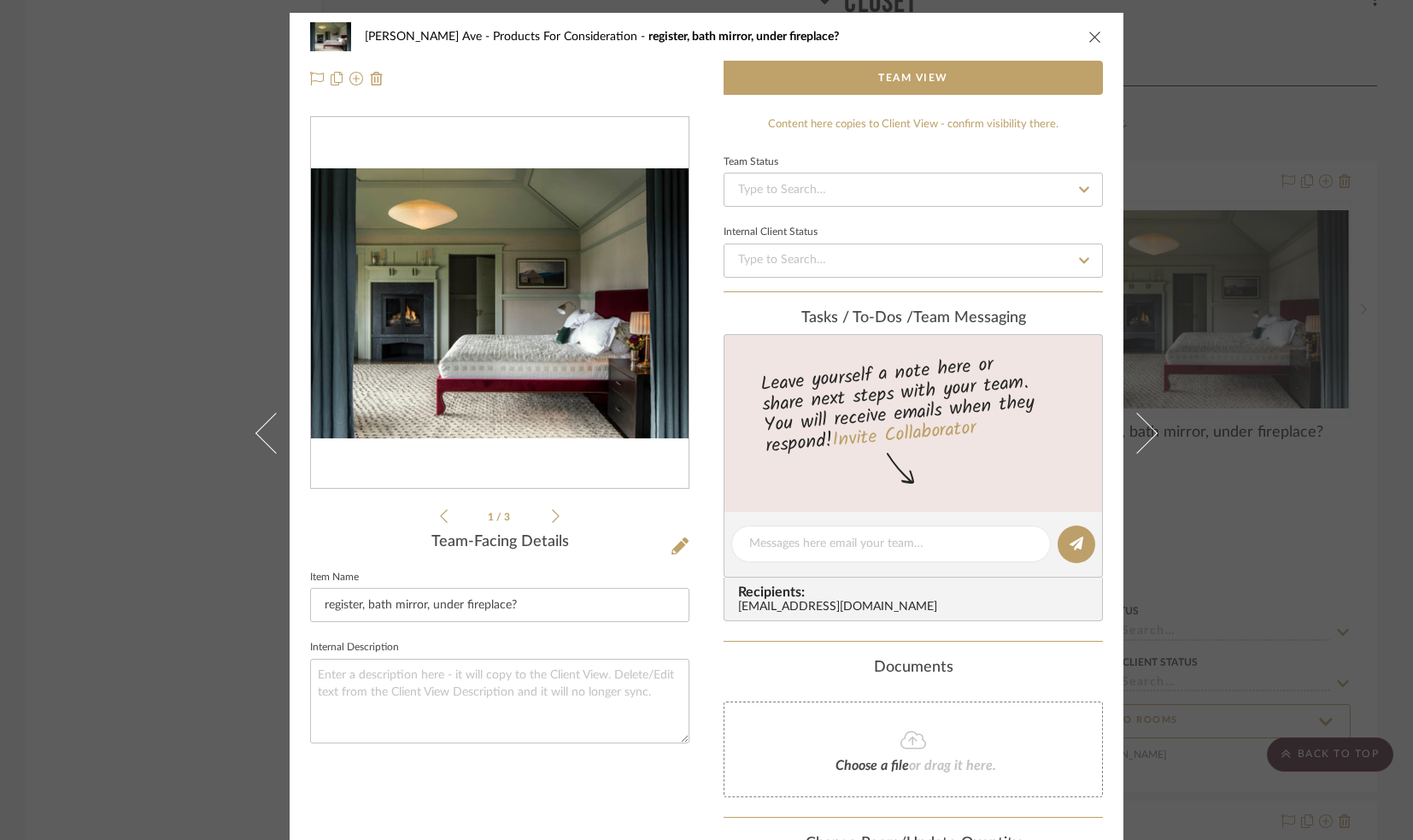
click at [552, 520] on icon at bounding box center [555, 516] width 7 height 14
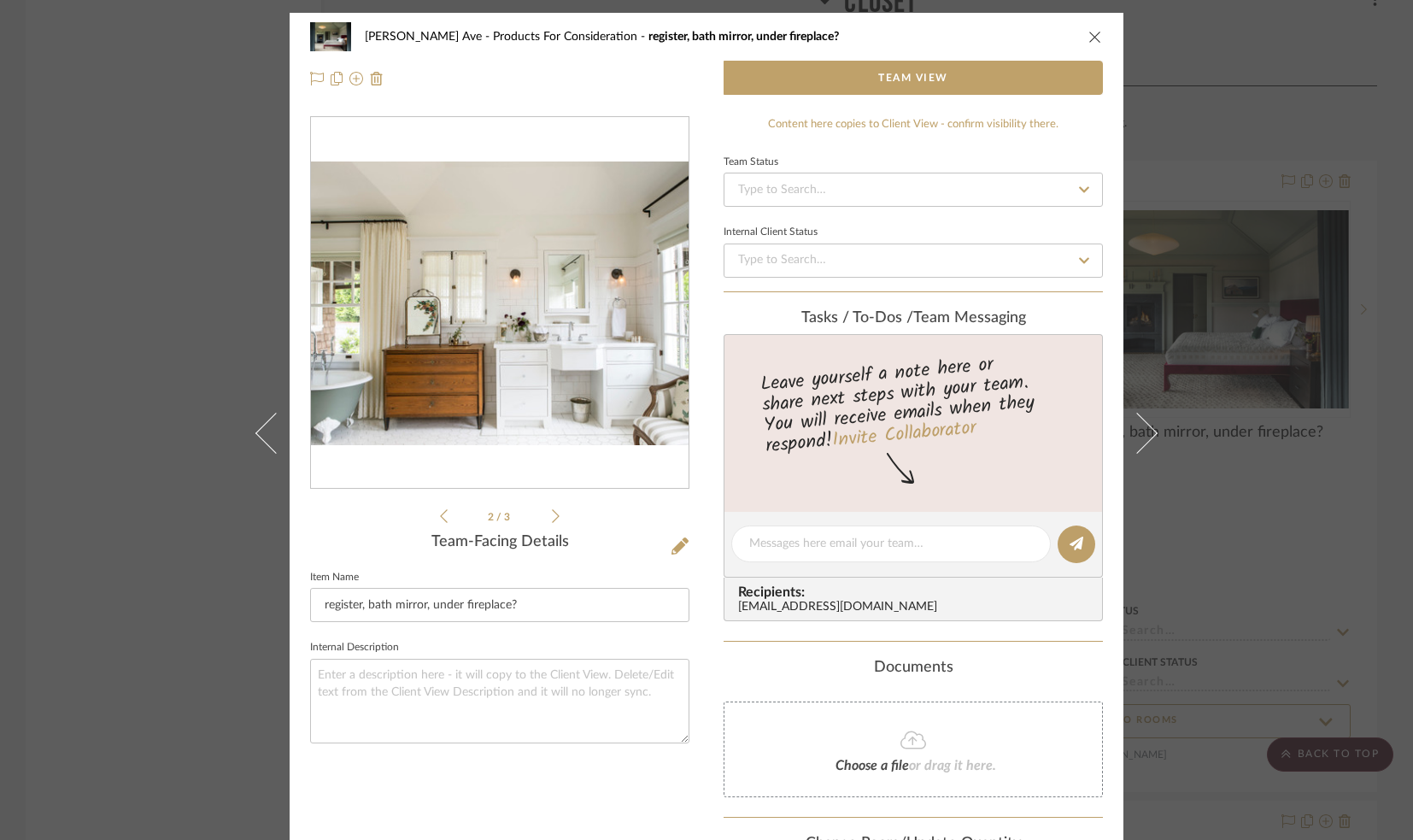
click at [552, 520] on icon at bounding box center [555, 516] width 7 height 14
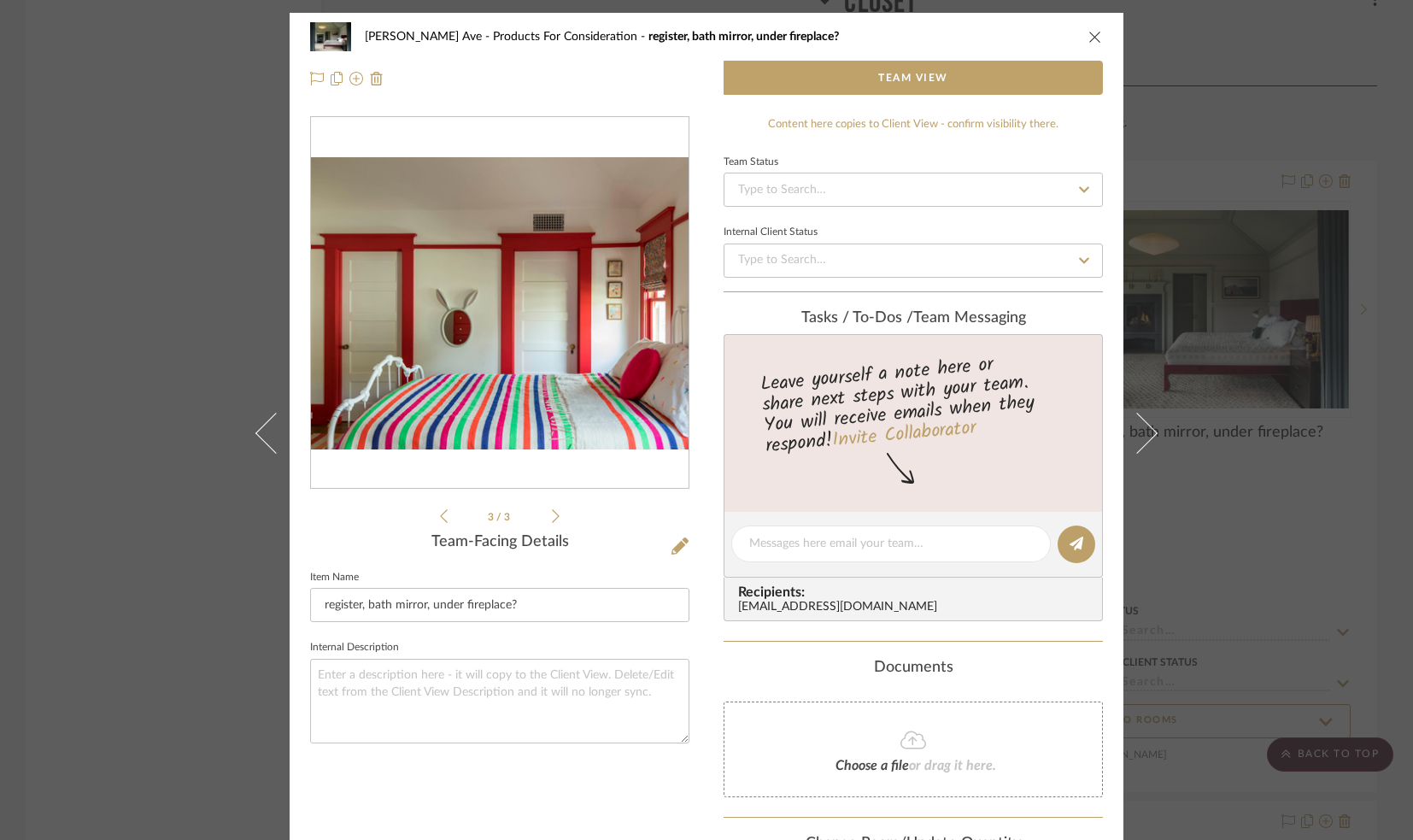
click at [1089, 29] on button "close" at bounding box center [1095, 37] width 16 height 16
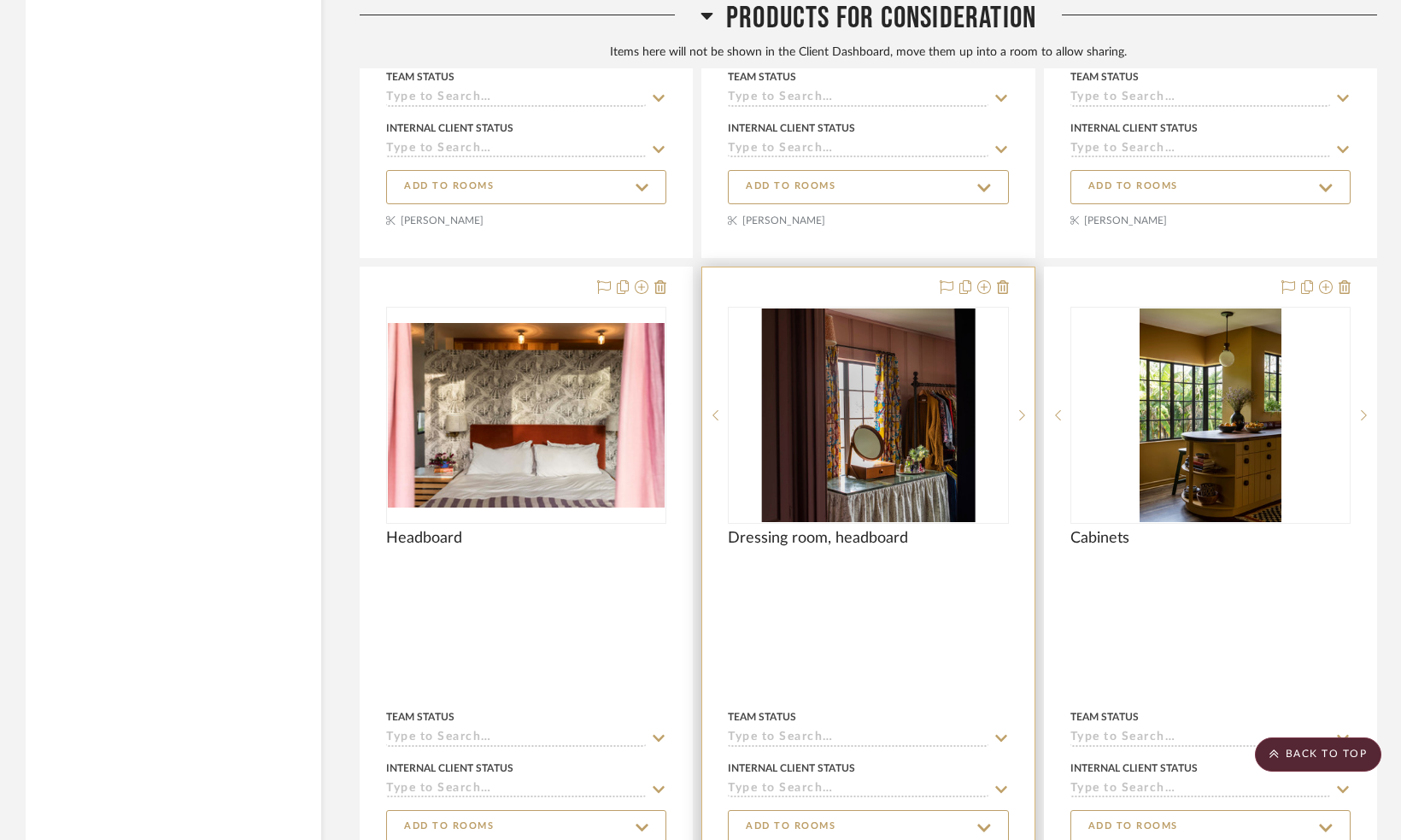
scroll to position [5921, 0]
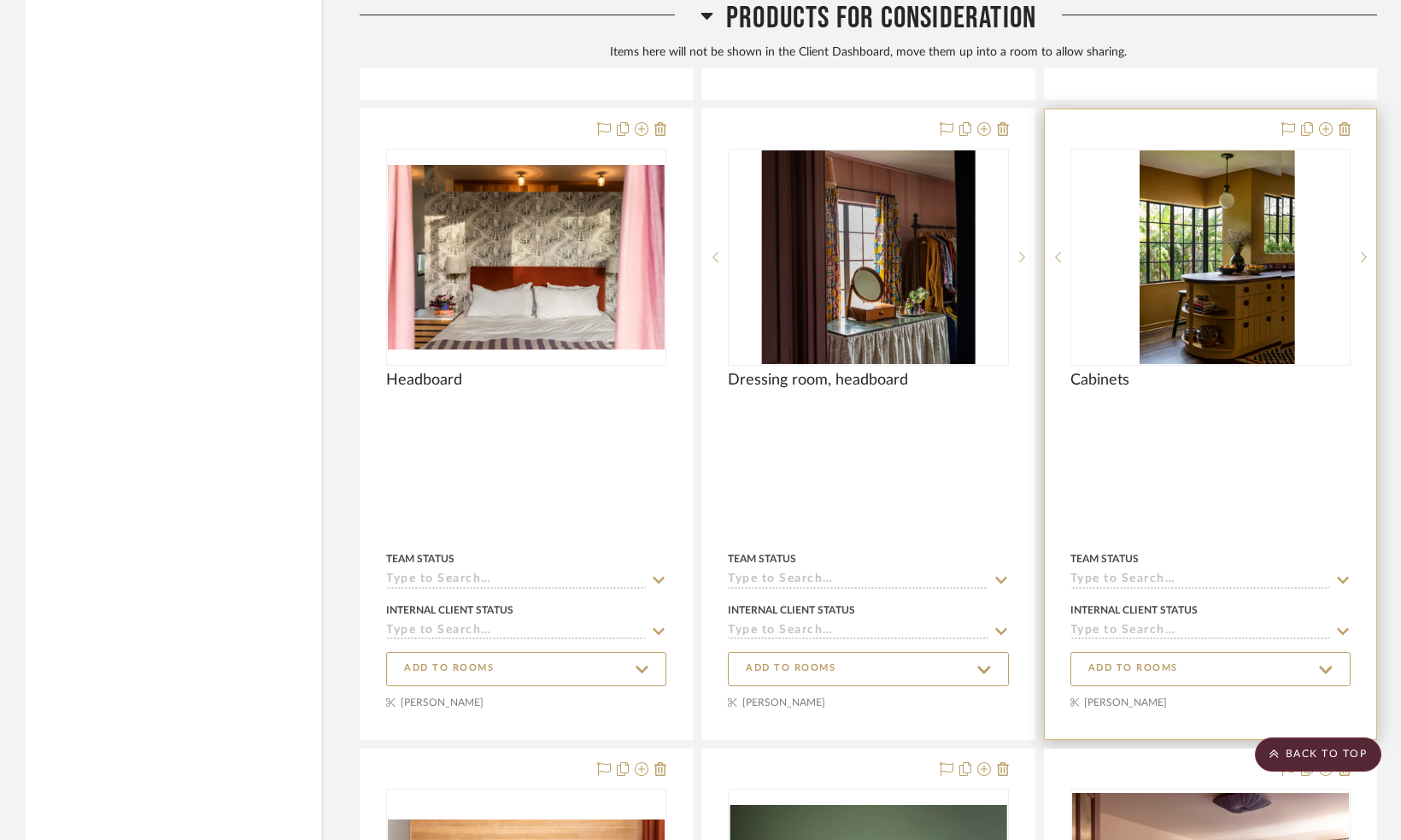
click at [1192, 264] on div at bounding box center [1210, 257] width 280 height 217
click at [1208, 260] on img "0" at bounding box center [1210, 257] width 142 height 214
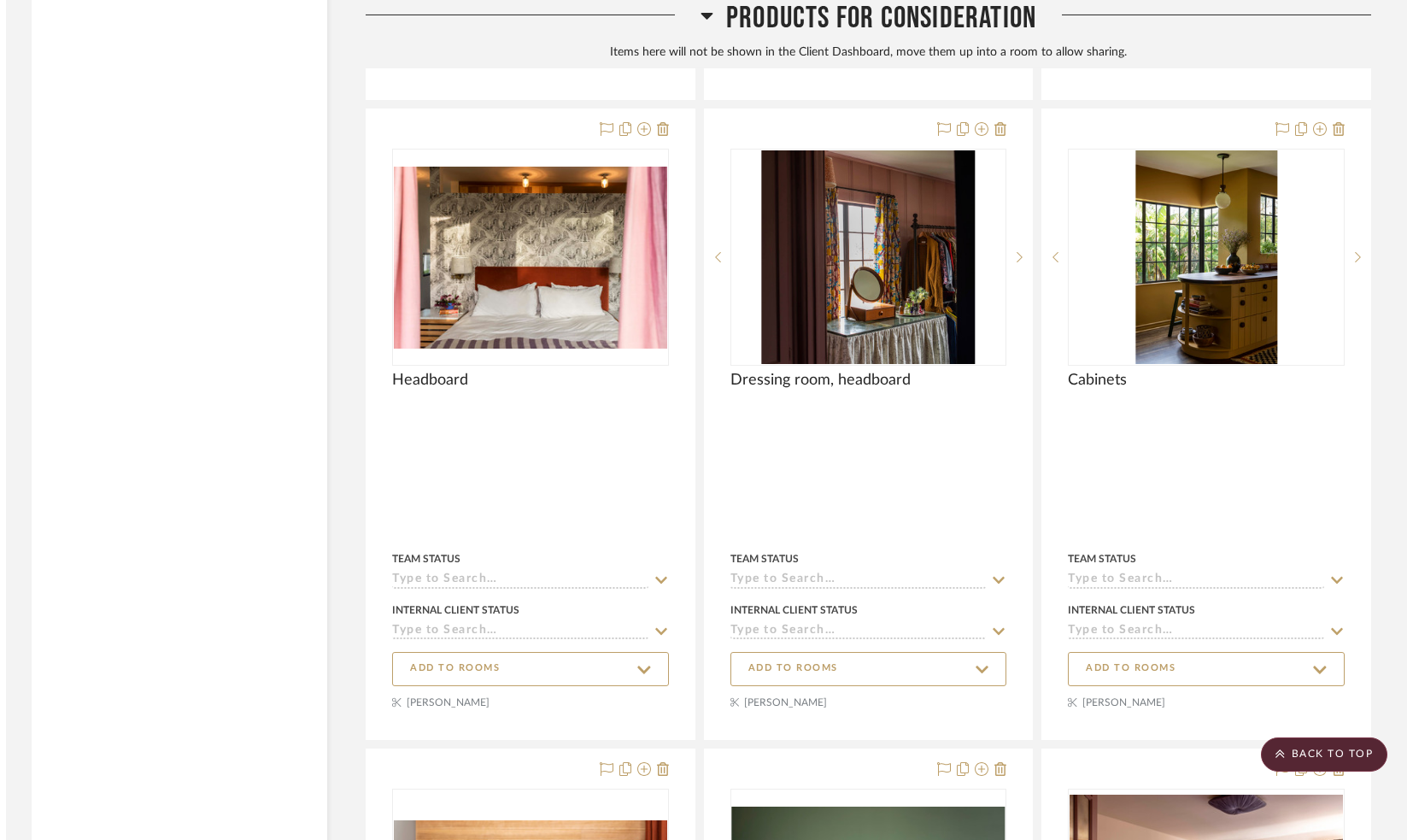
scroll to position [0, 0]
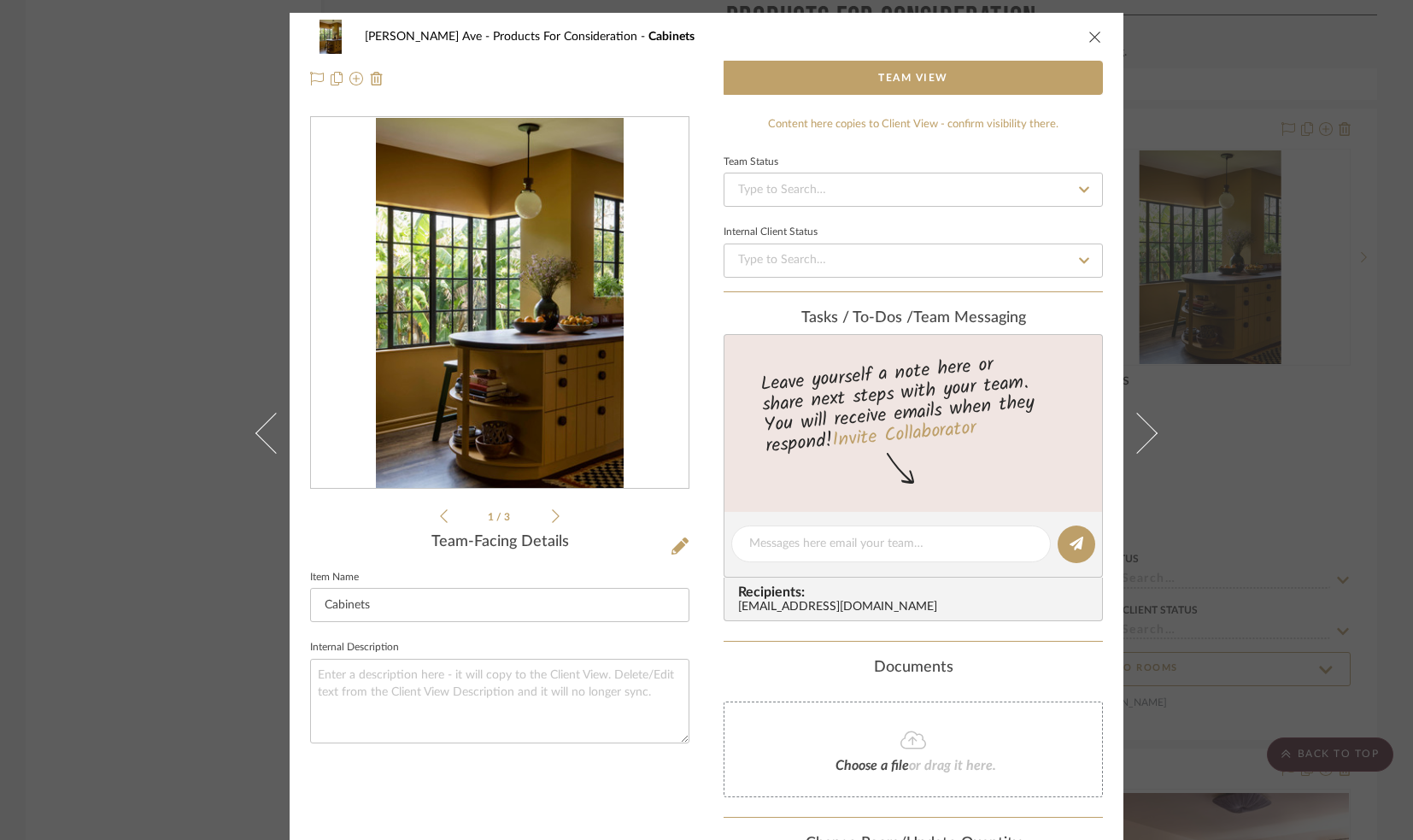
click at [552, 514] on icon at bounding box center [555, 516] width 7 height 16
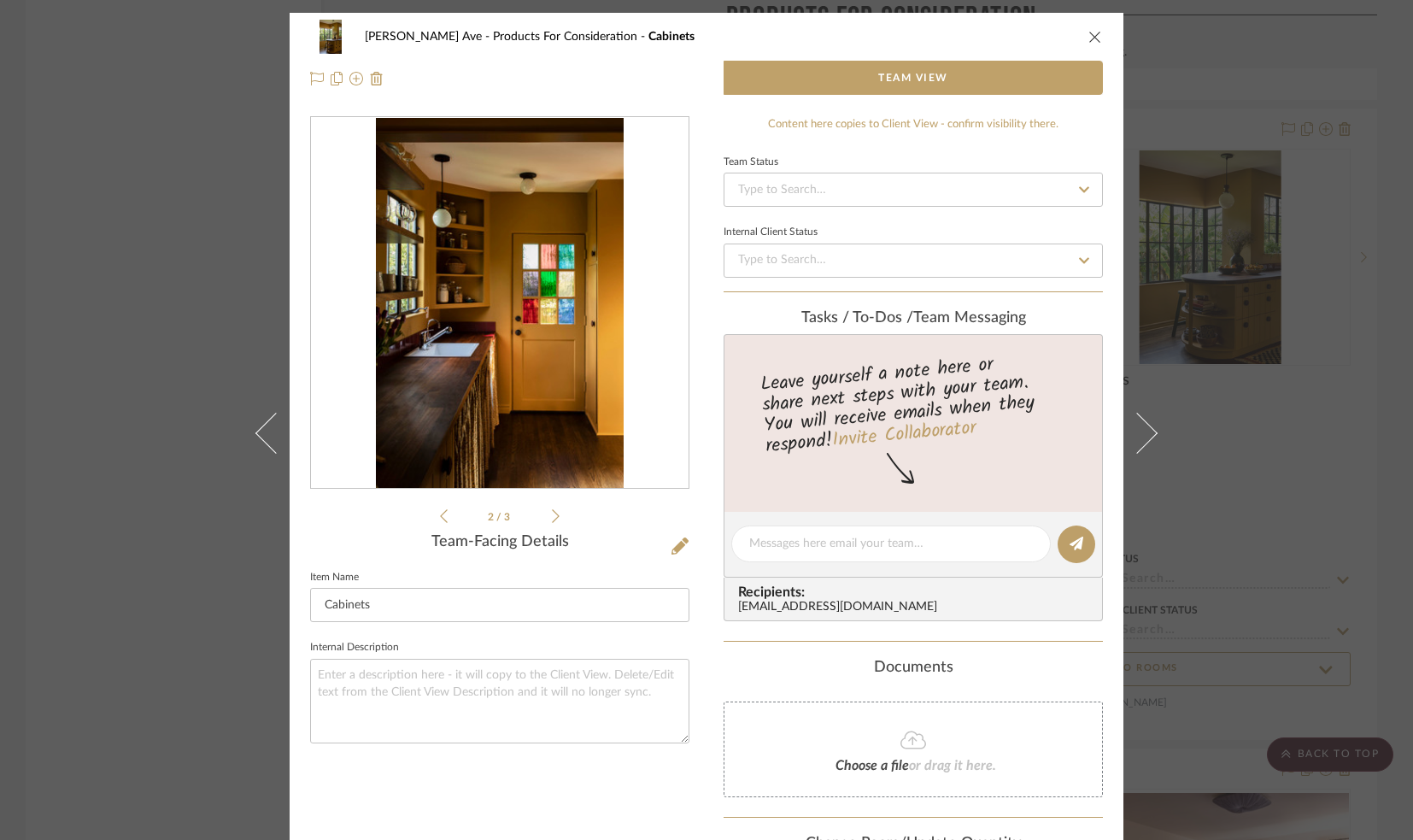
click at [552, 514] on icon at bounding box center [555, 516] width 7 height 16
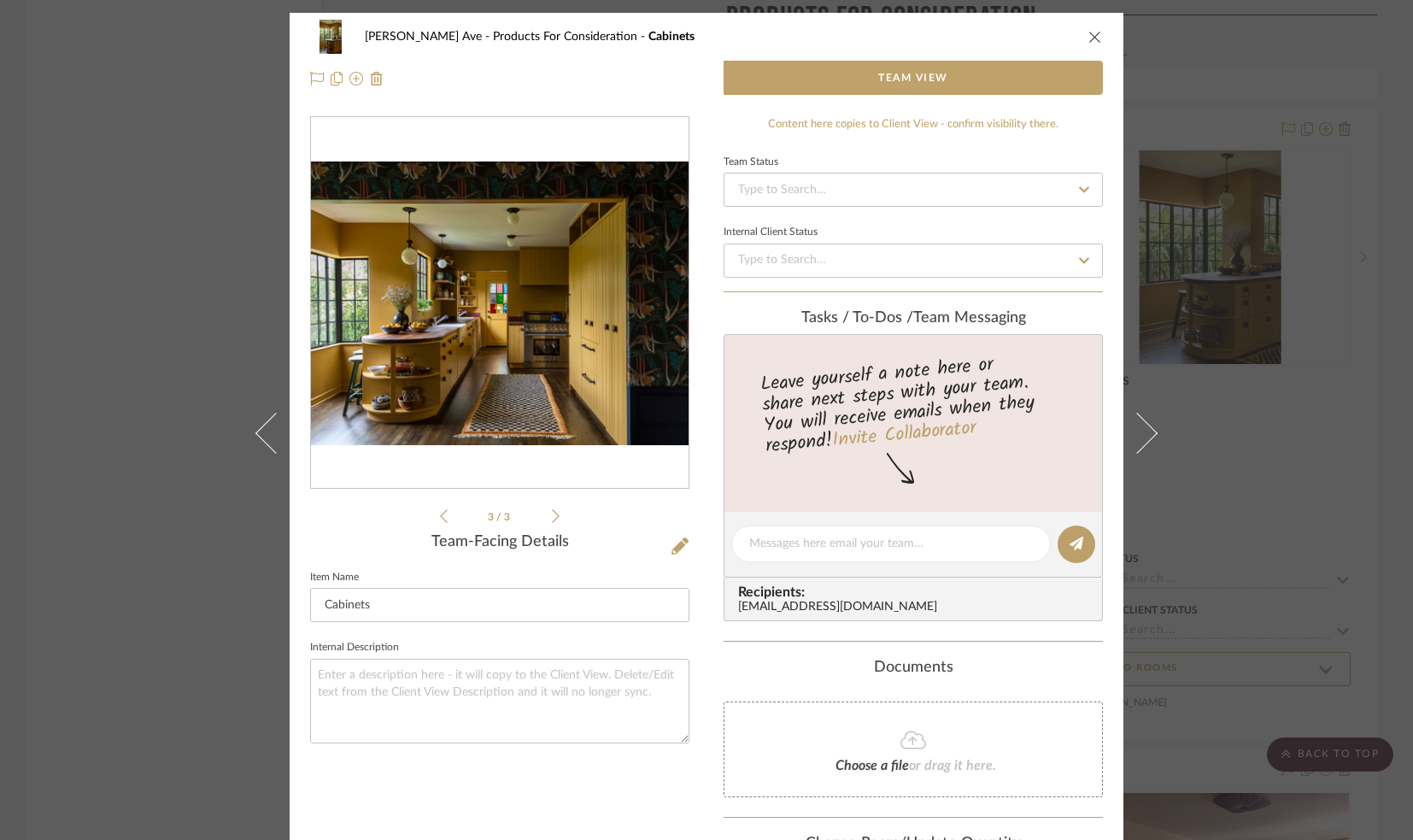
click at [1089, 37] on icon "close" at bounding box center [1095, 36] width 14 height 14
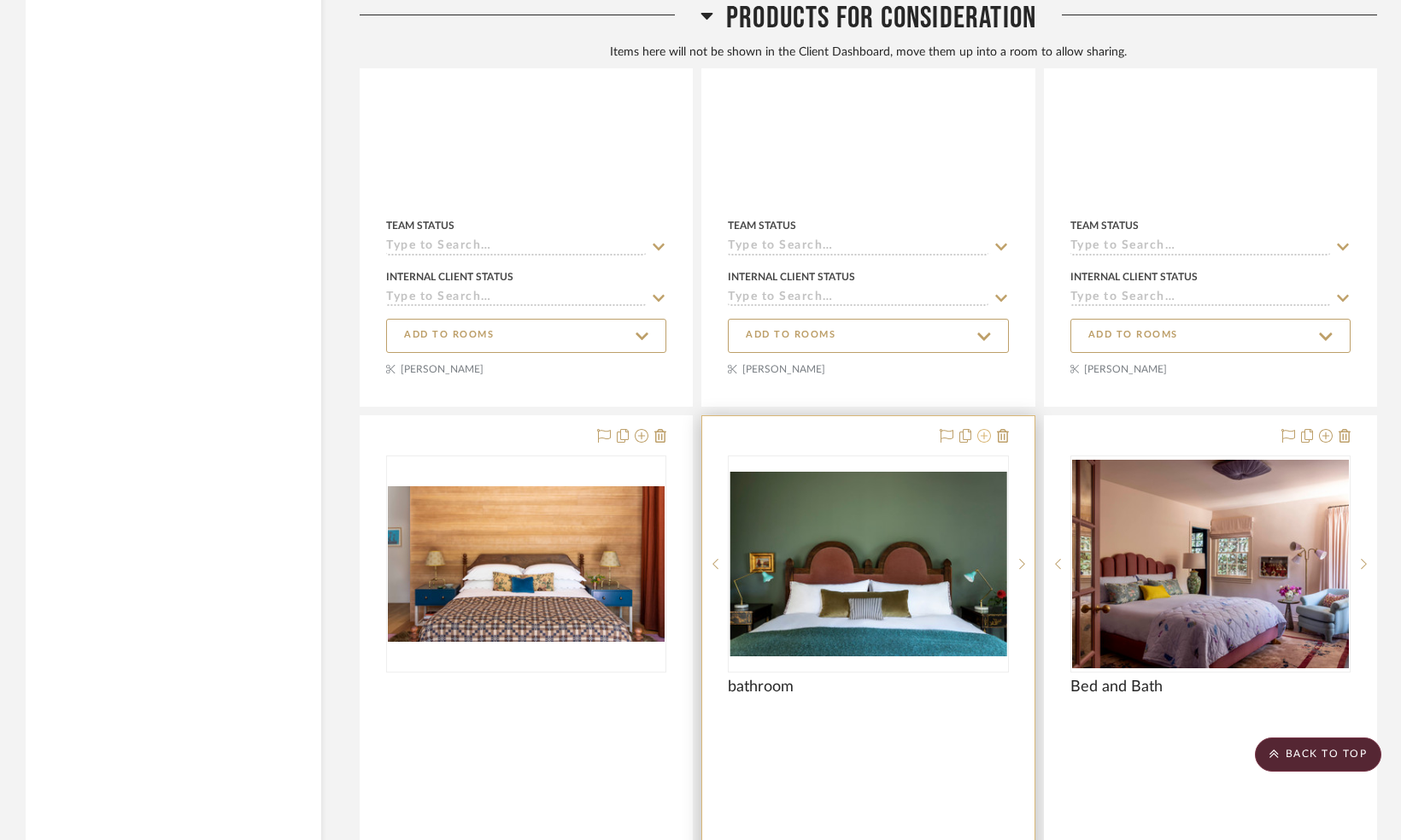
scroll to position [6290, 0]
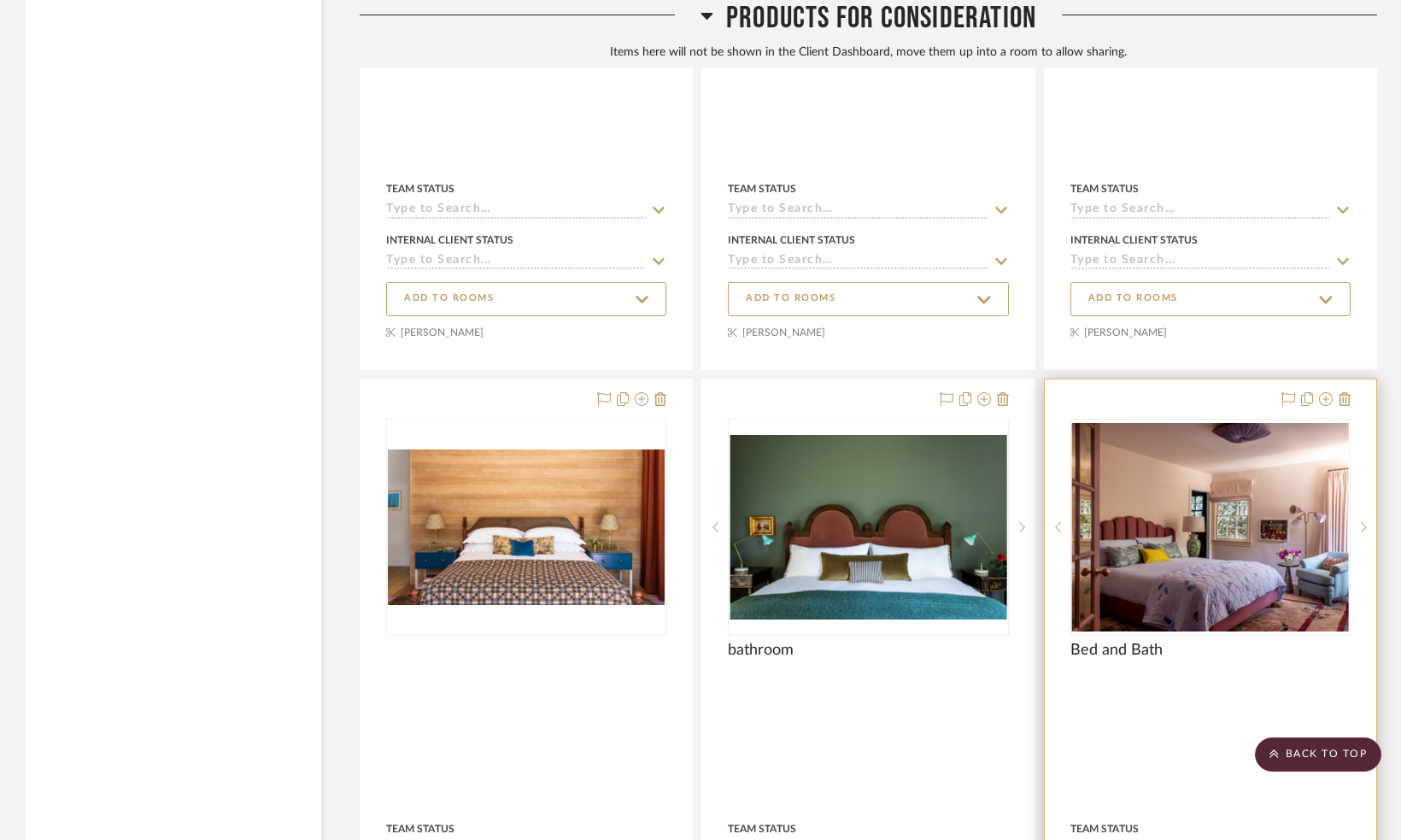
click at [0, 0] on img at bounding box center [0, 0] width 0 height 0
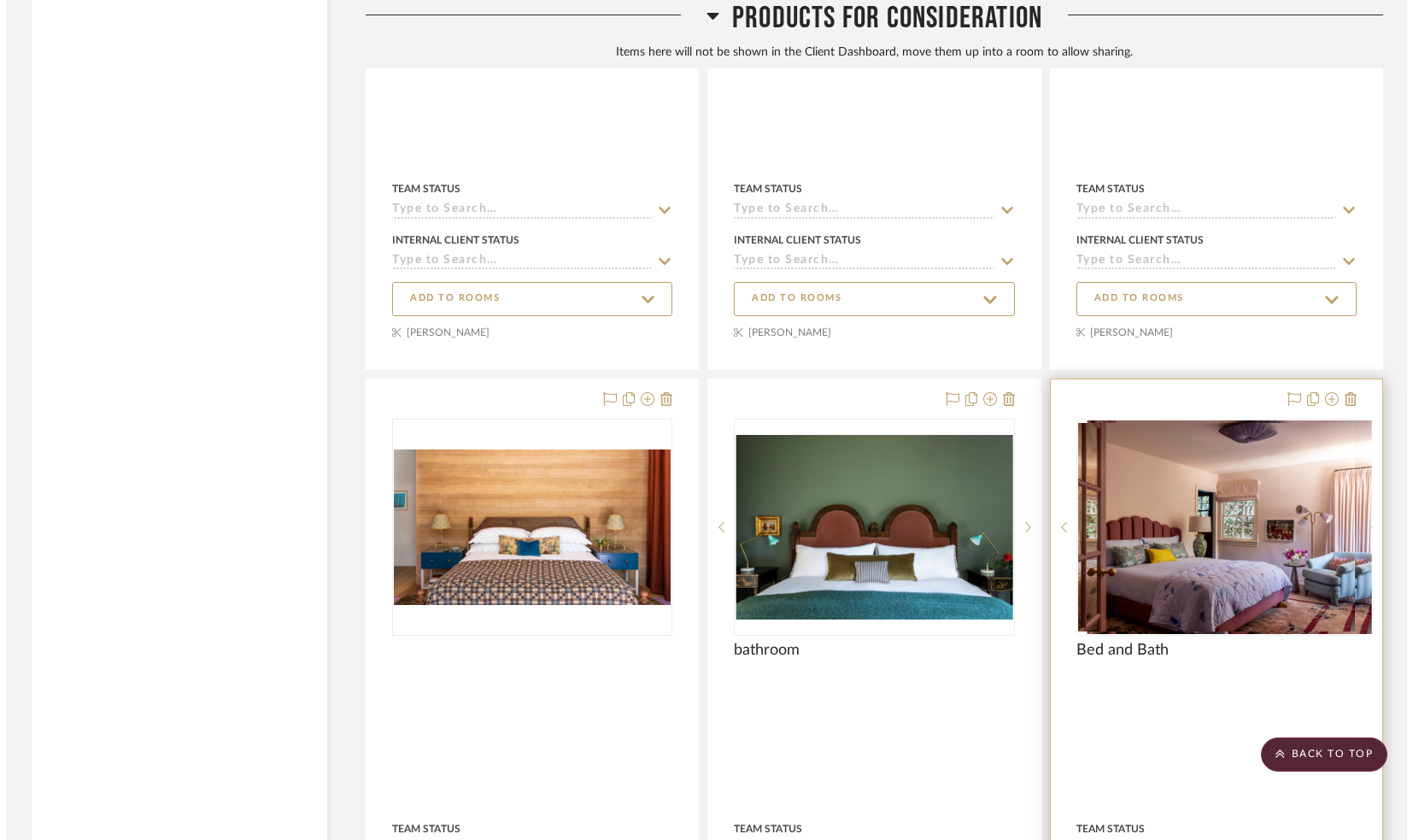
scroll to position [0, 0]
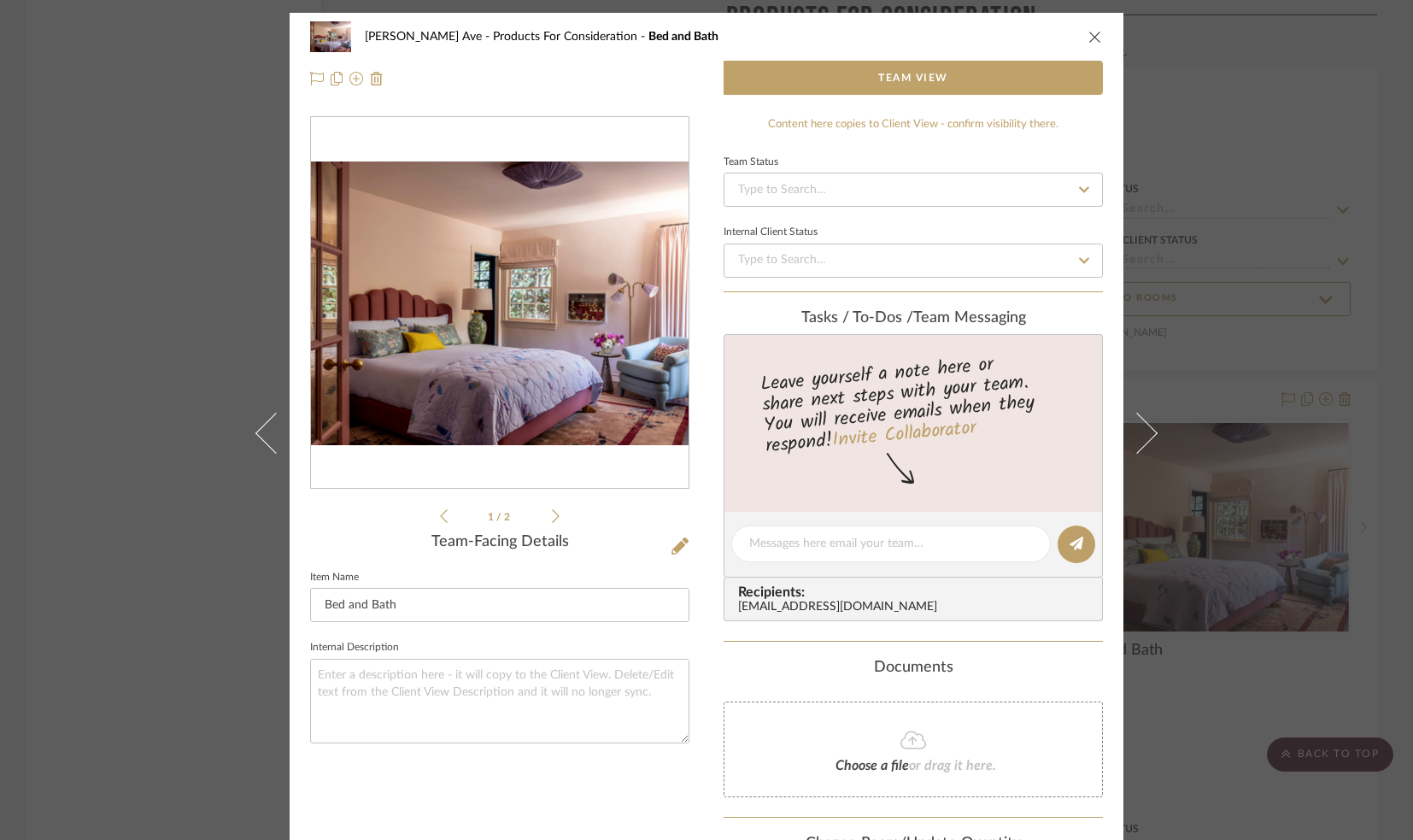
click at [538, 518] on li "1 / 2" at bounding box center [499, 516] width 104 height 20
click at [552, 520] on icon at bounding box center [555, 516] width 7 height 16
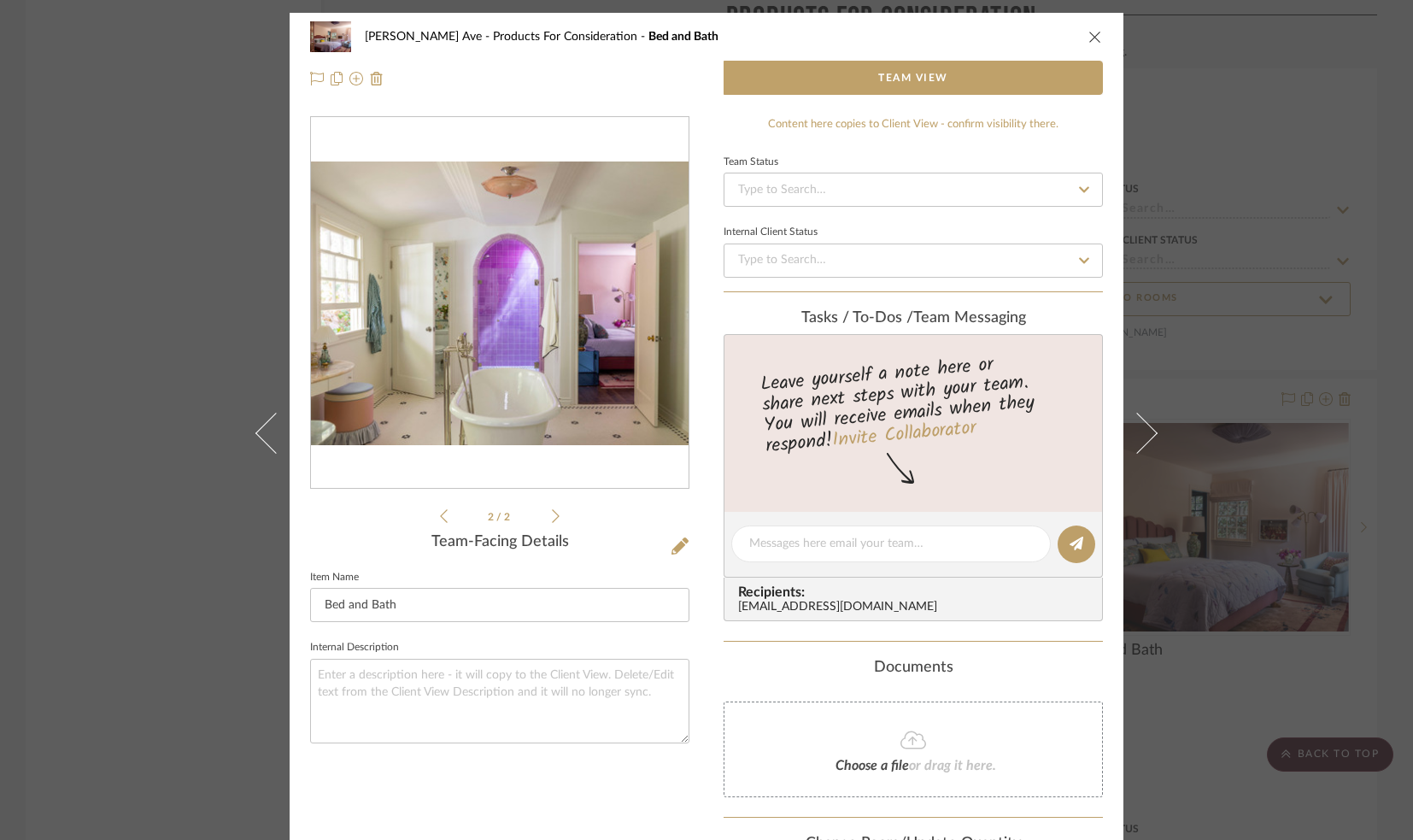
click at [1092, 36] on icon "close" at bounding box center [1095, 36] width 14 height 14
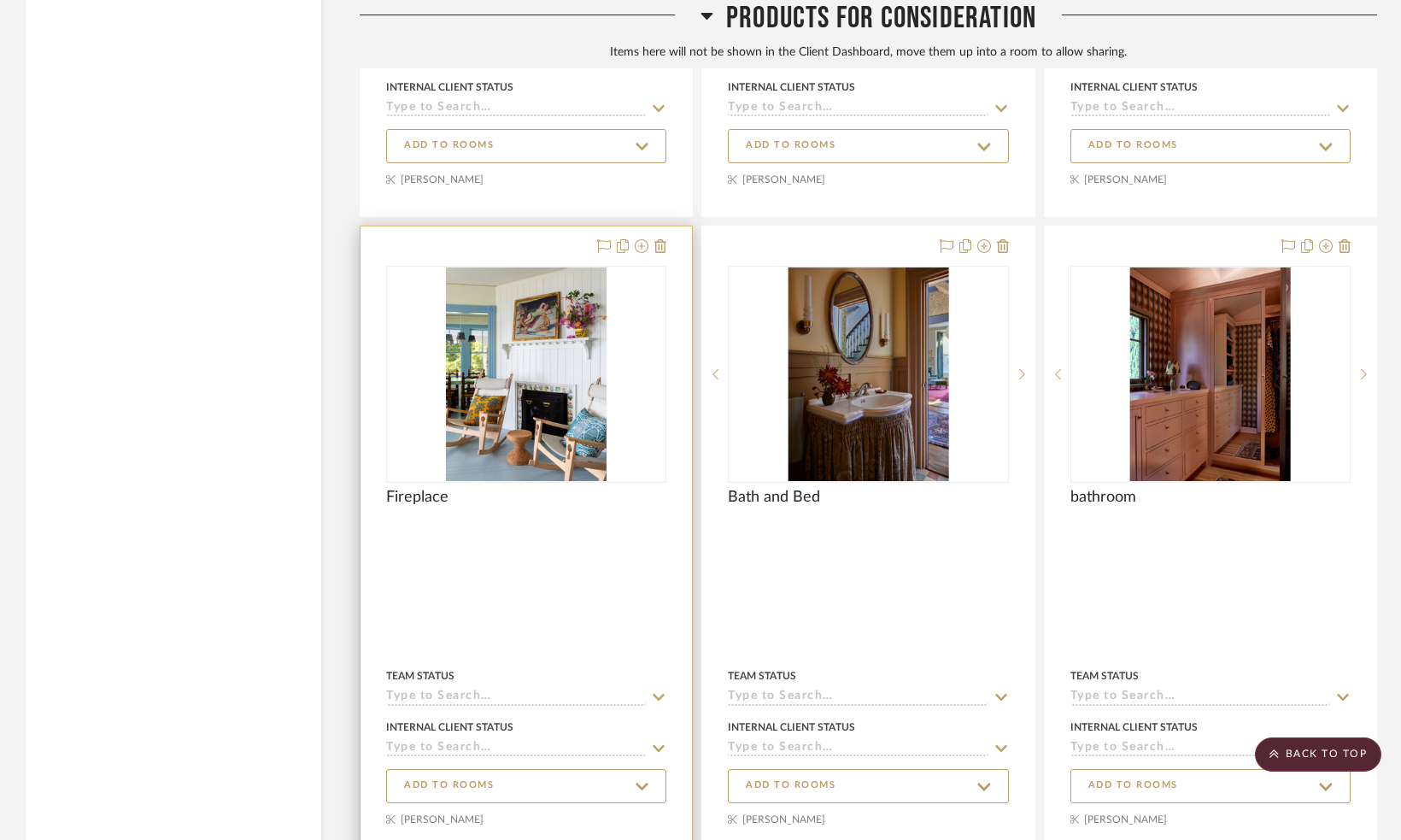
scroll to position [7094, 0]
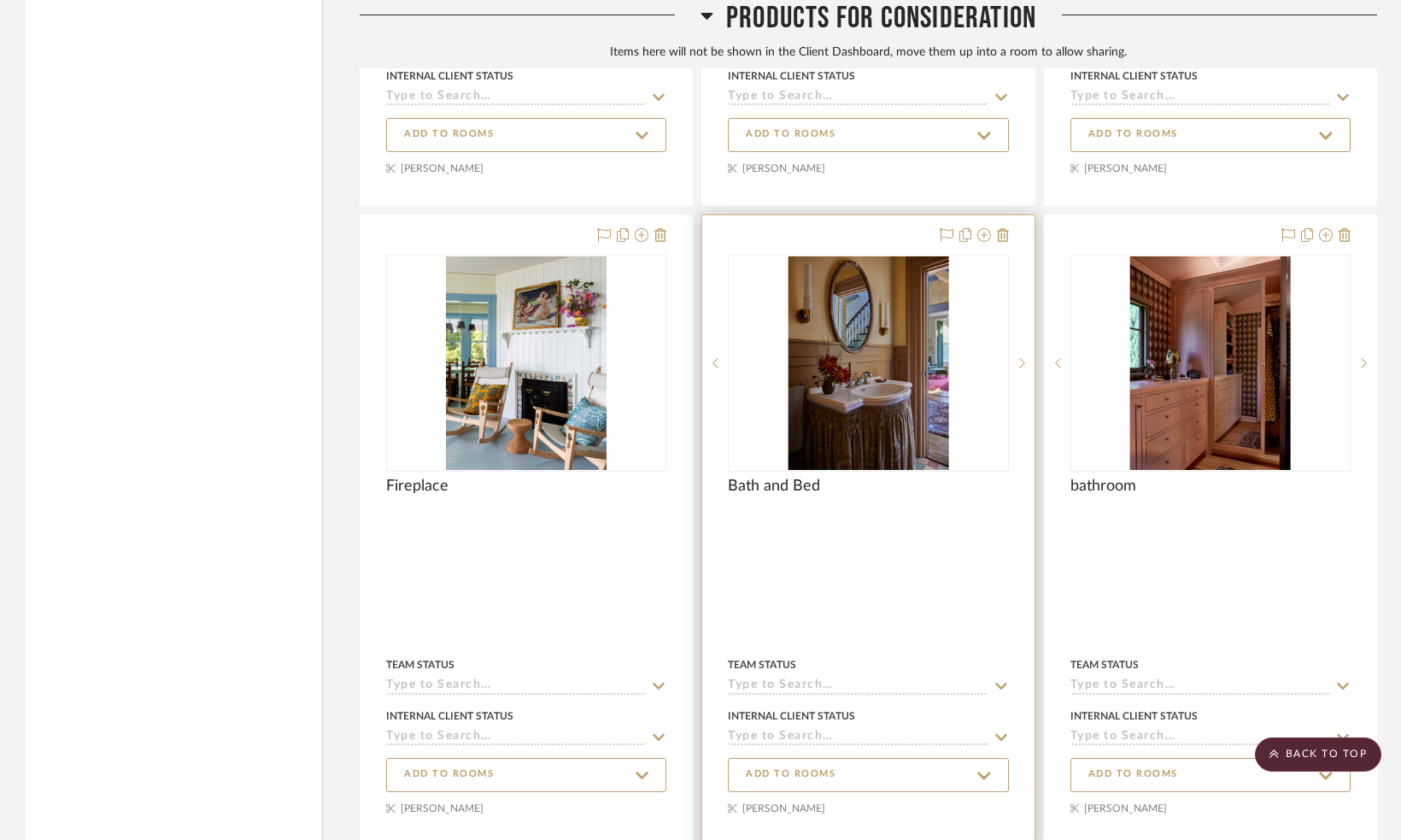
click at [855, 384] on img "0" at bounding box center [869, 363] width 160 height 214
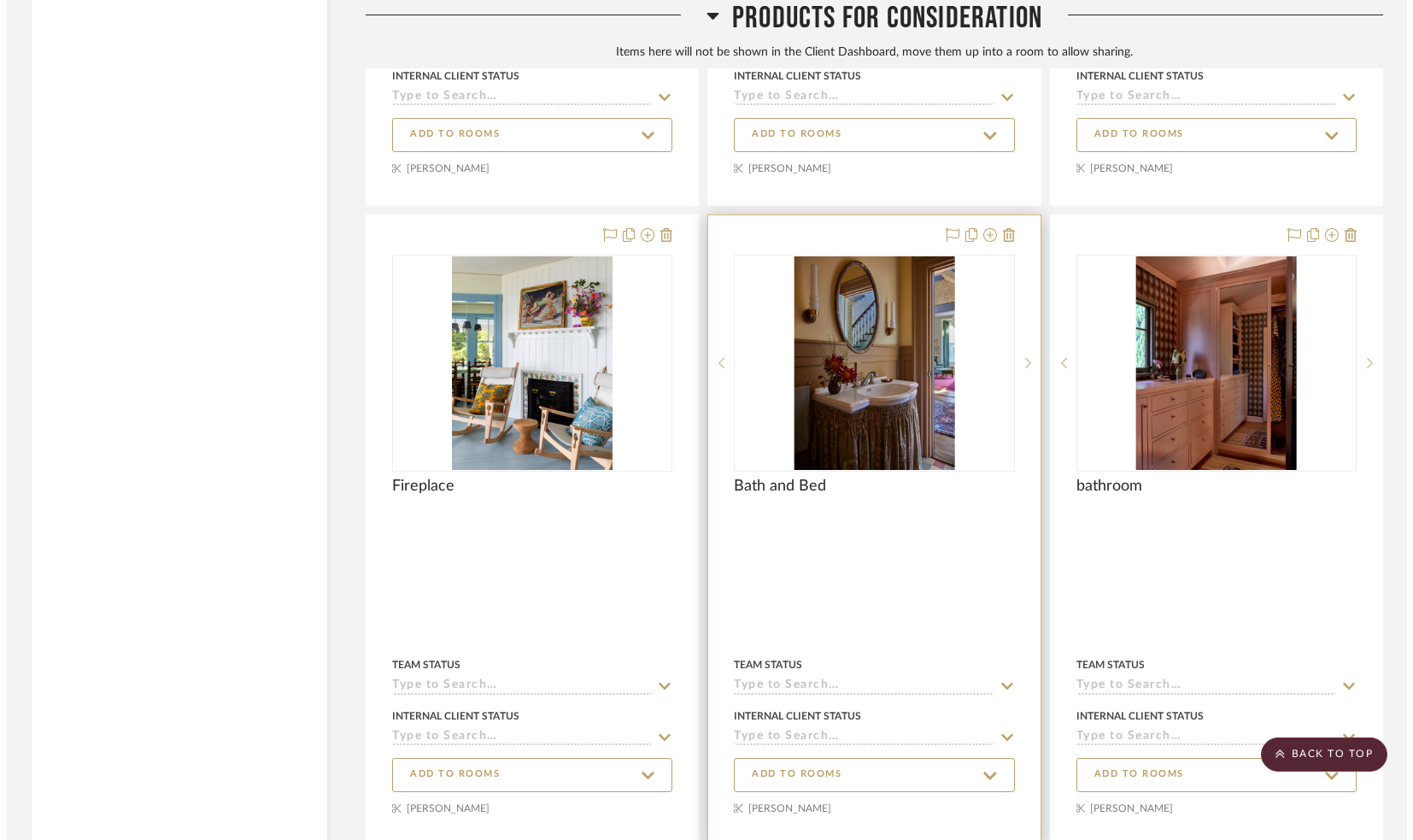
scroll to position [0, 0]
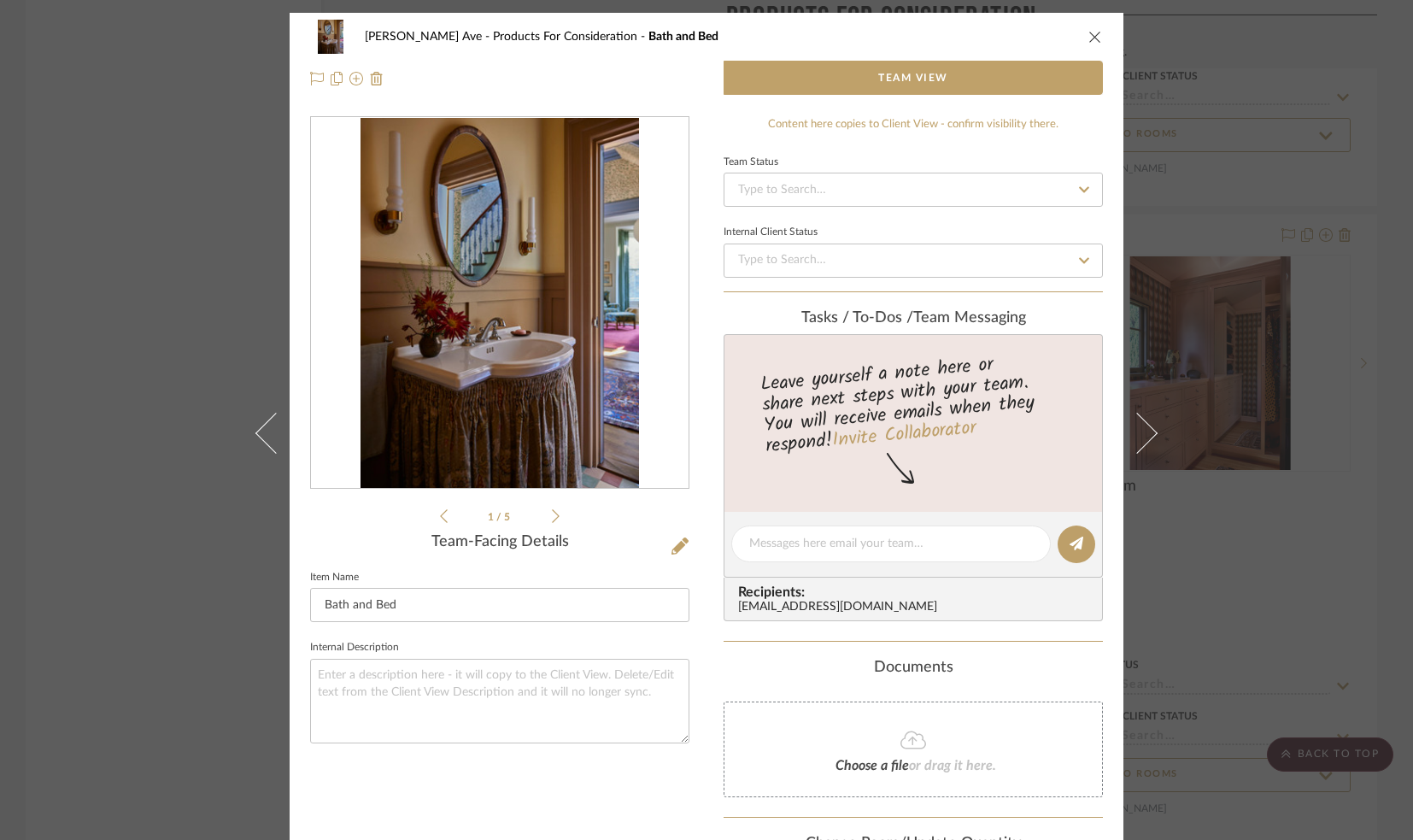
click at [552, 516] on icon at bounding box center [555, 516] width 7 height 16
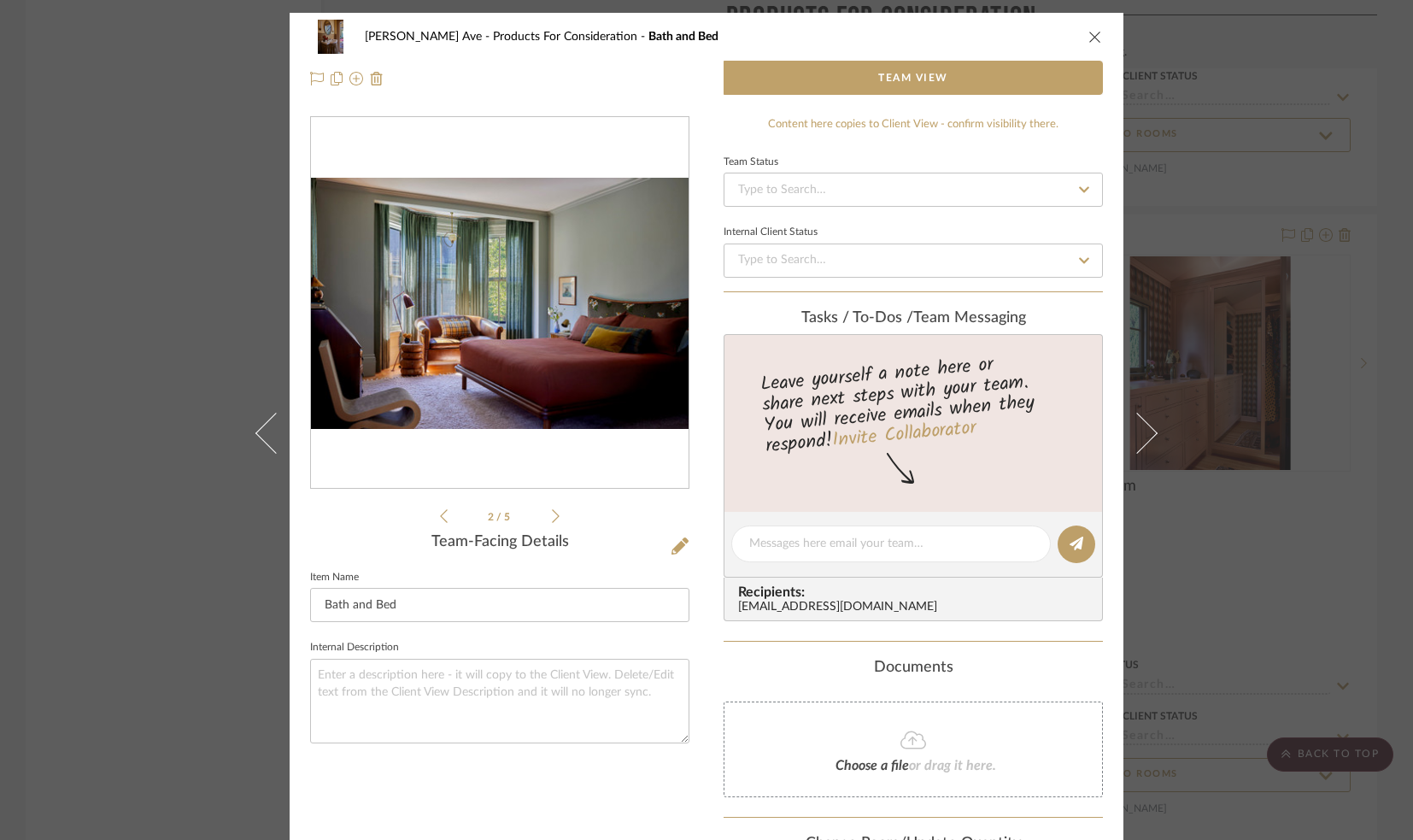
click at [552, 516] on icon at bounding box center [555, 516] width 7 height 16
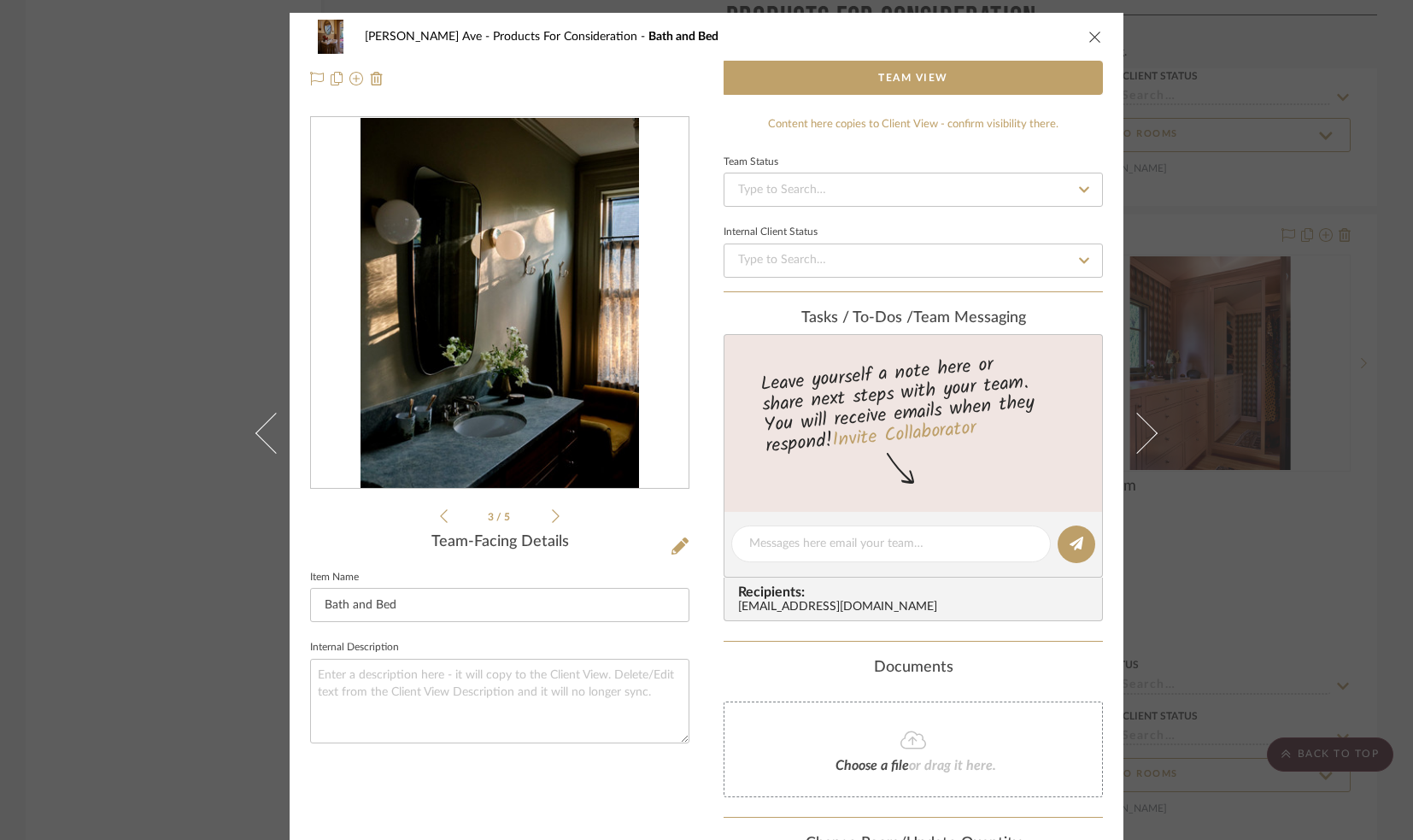
click at [552, 516] on icon at bounding box center [555, 516] width 7 height 16
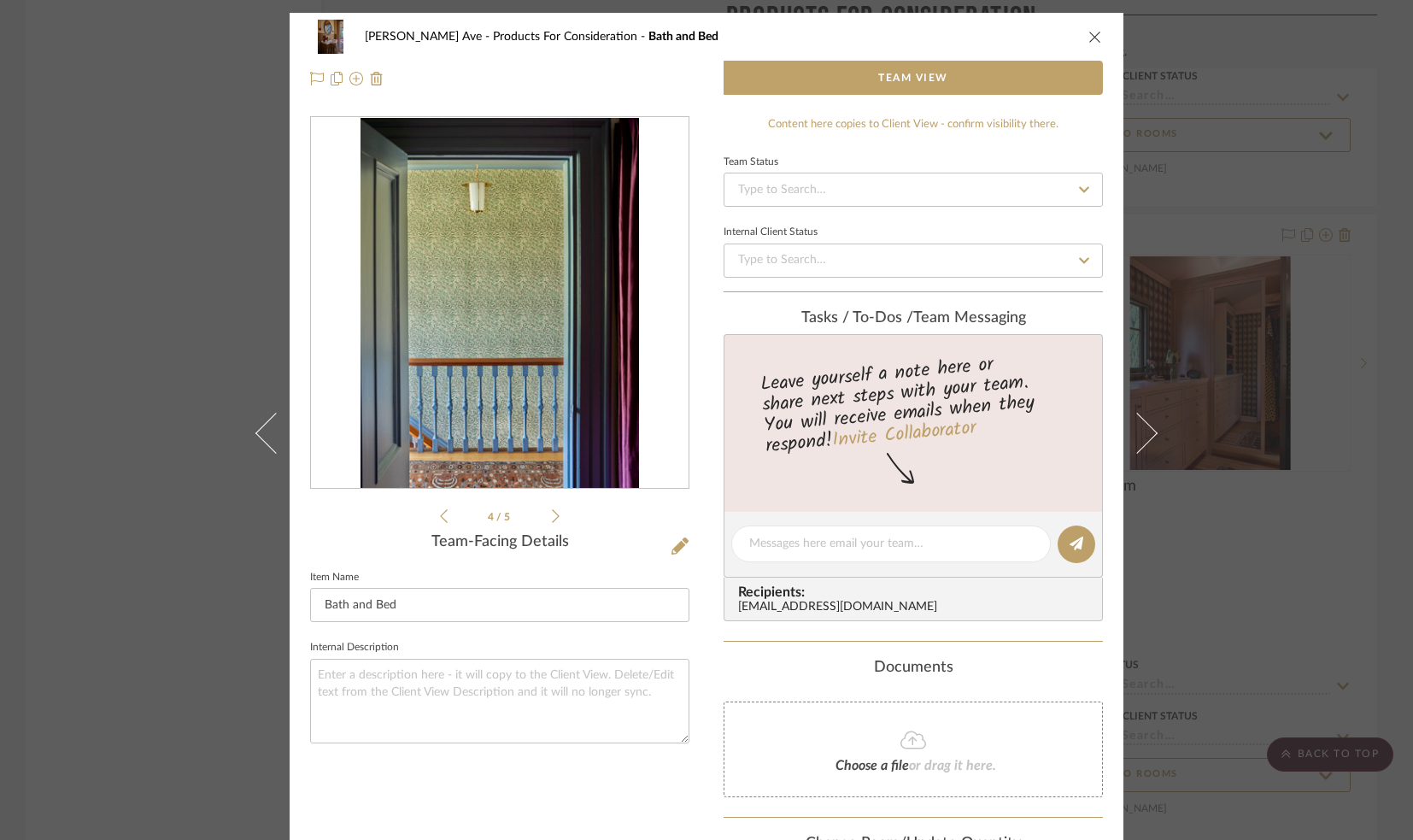
drag, startPoint x: 549, startPoint y: 516, endPoint x: 628, endPoint y: 542, distance: 83.2
click at [628, 542] on div "4 / 5 Team-Facing Details Item Name Bath and Bed Internal Description" at bounding box center [500, 519] width 380 height 805
click at [554, 519] on div "4 / 5" at bounding box center [500, 321] width 380 height 410
click at [552, 516] on icon at bounding box center [555, 516] width 7 height 16
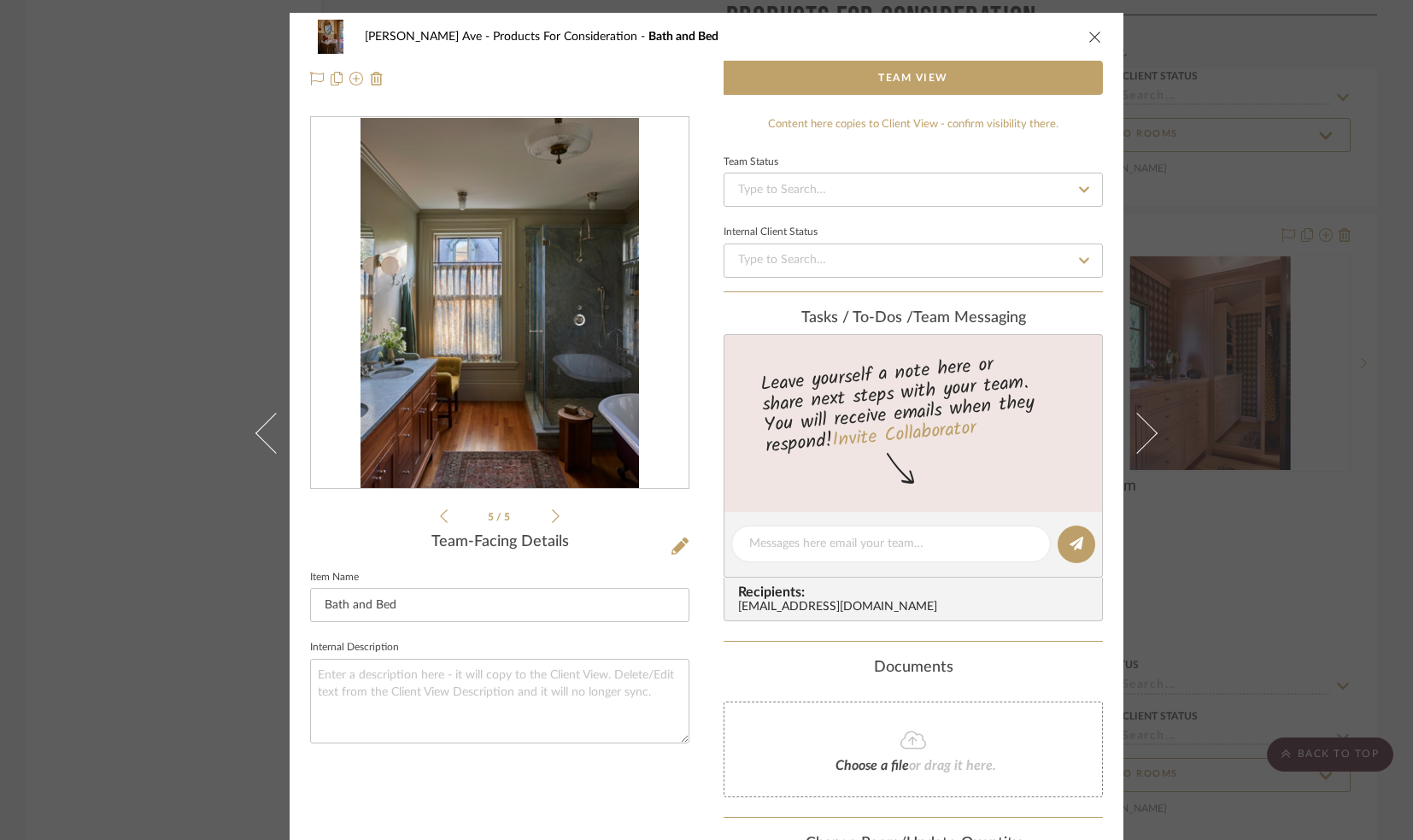
click at [1089, 37] on icon "close" at bounding box center [1095, 36] width 14 height 14
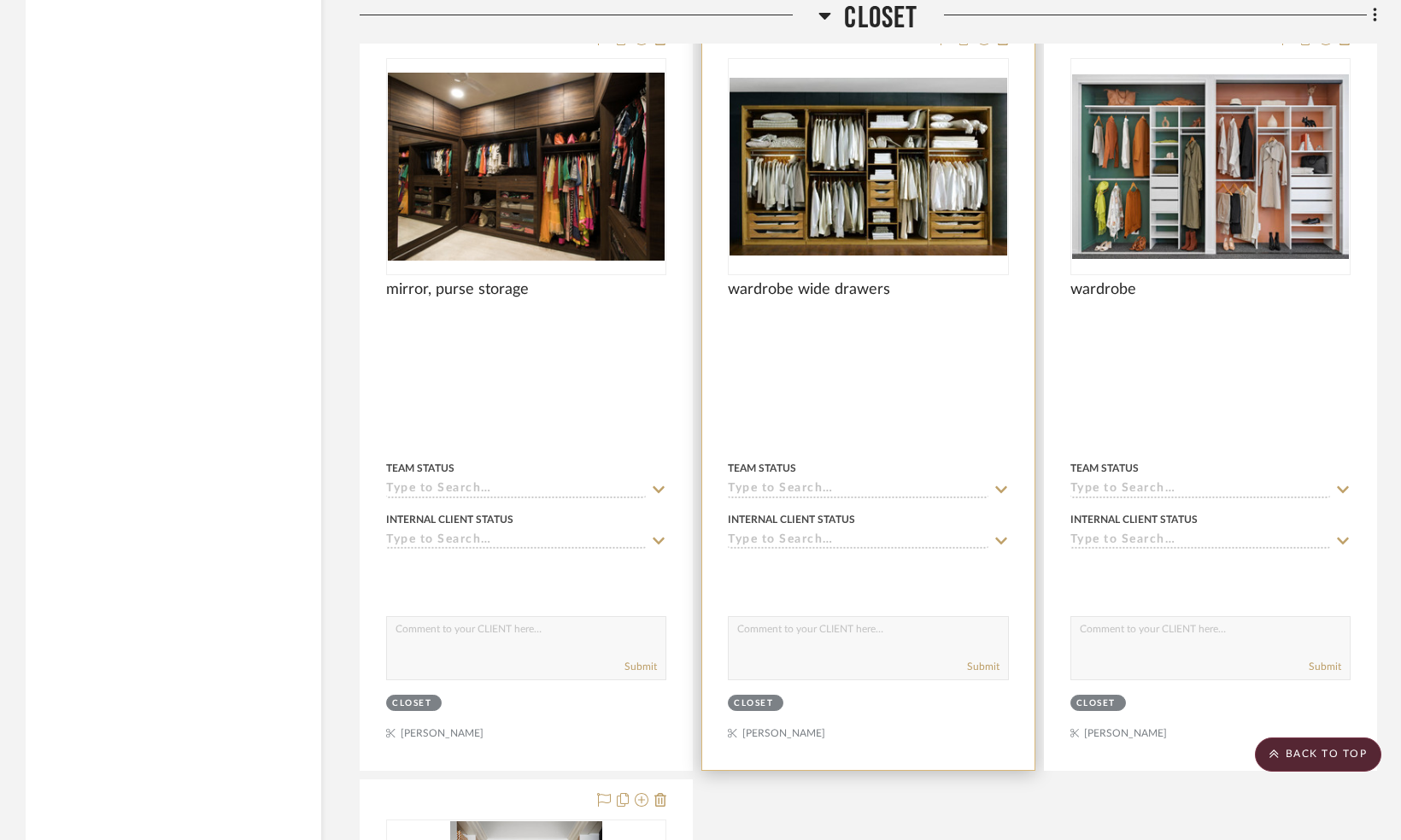
scroll to position [3459, 0]
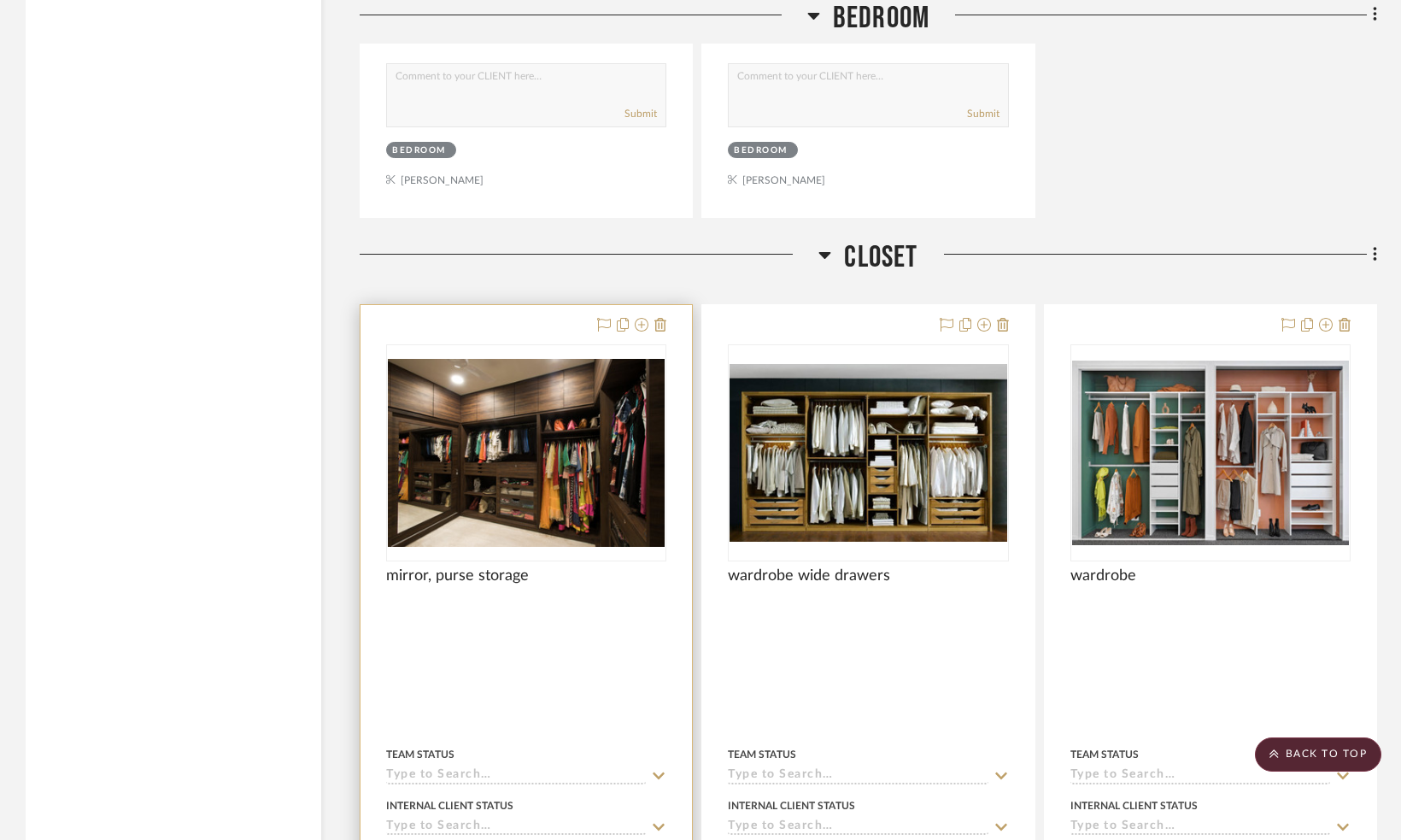
click at [543, 461] on img "0" at bounding box center [526, 453] width 277 height 188
click at [552, 456] on img "0" at bounding box center [526, 453] width 277 height 188
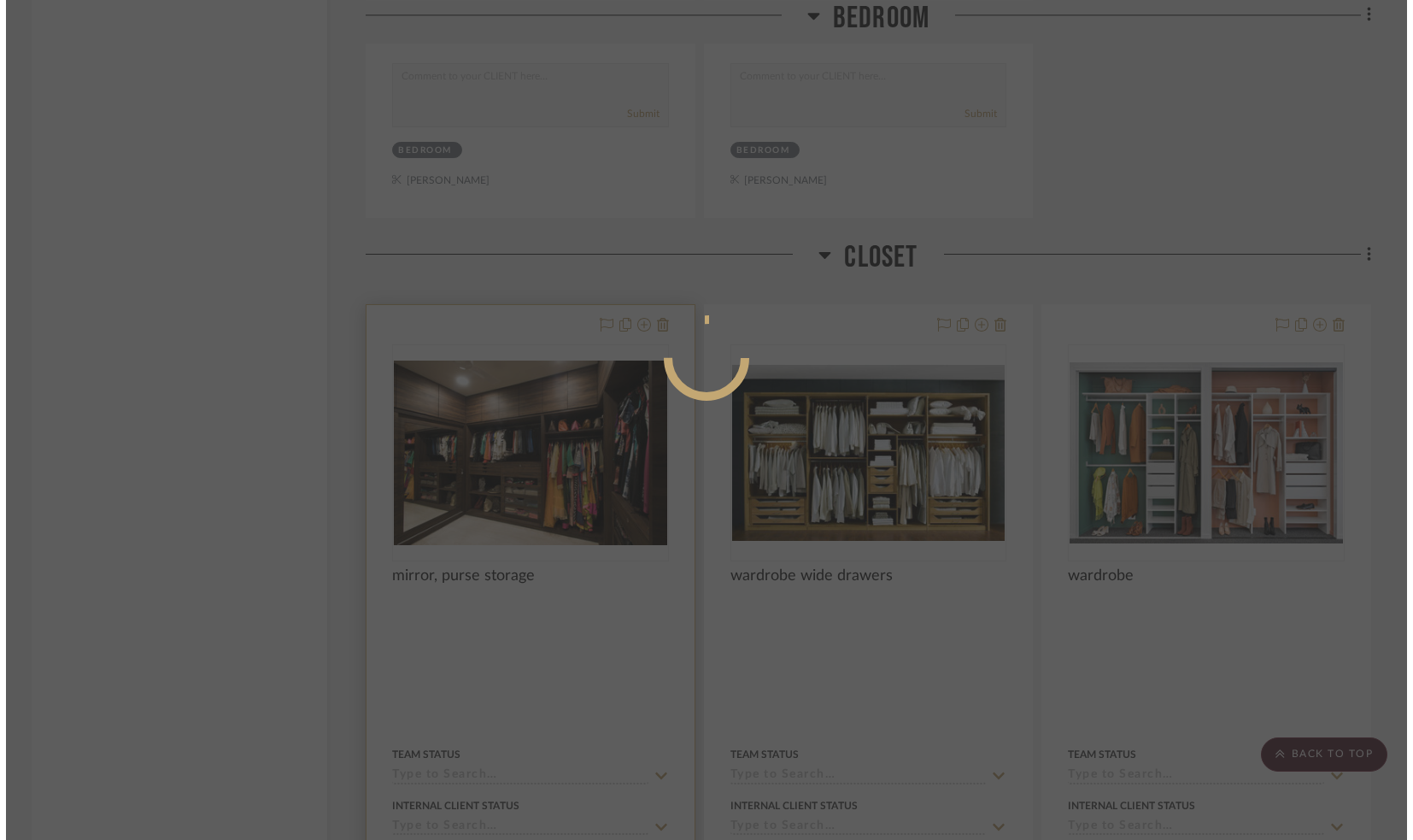
scroll to position [0, 0]
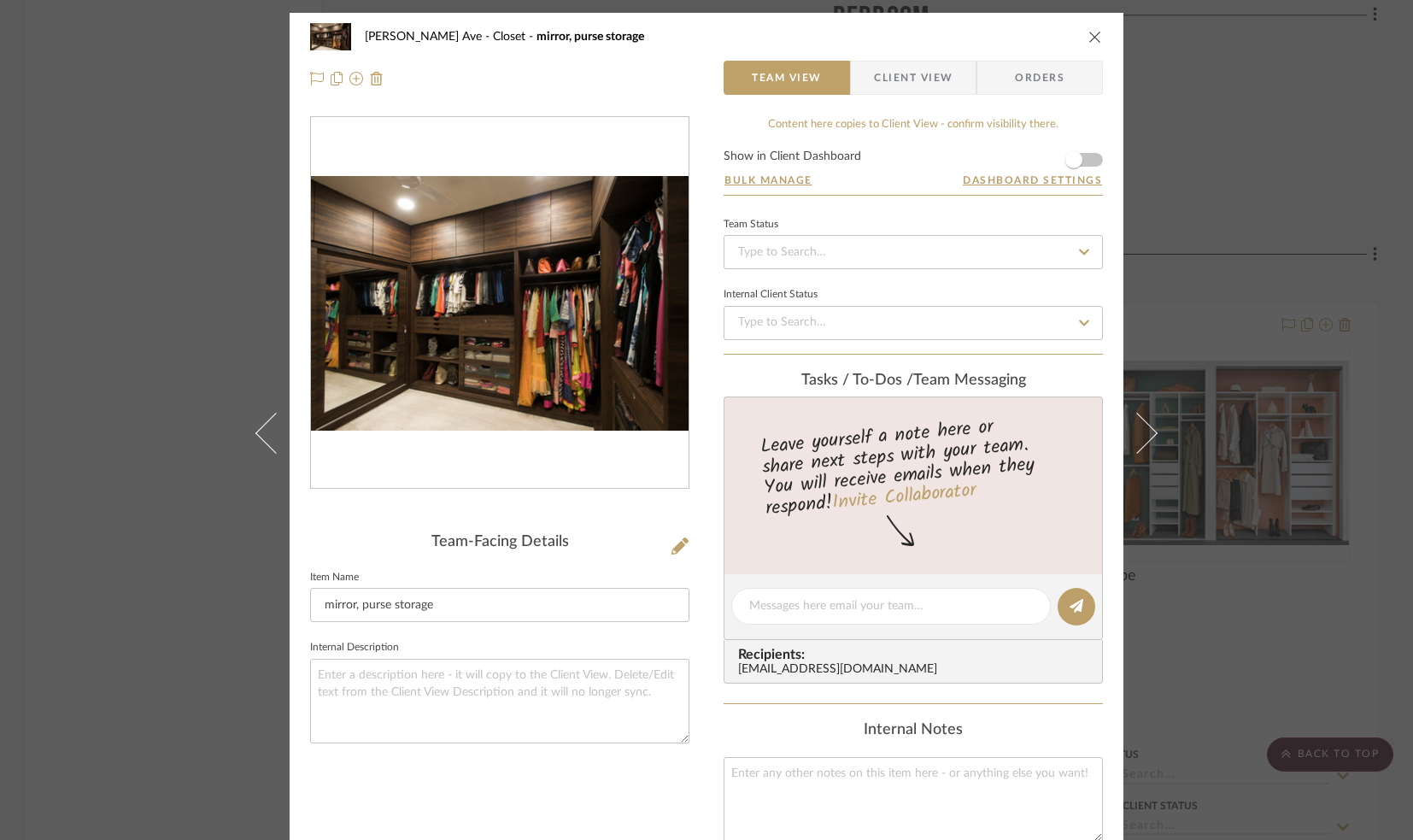
click at [1089, 36] on icon "close" at bounding box center [1095, 36] width 14 height 14
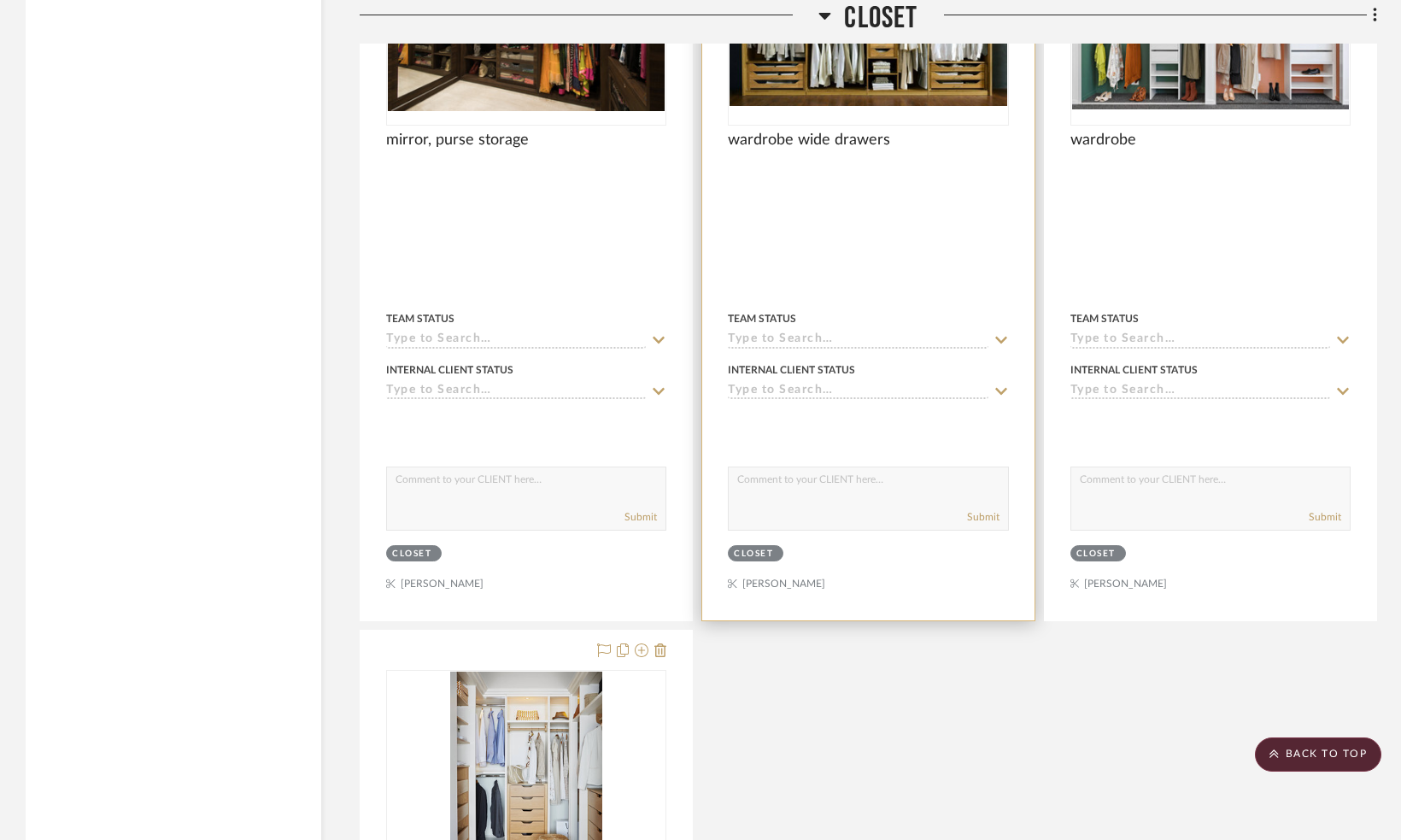
scroll to position [4095, 0]
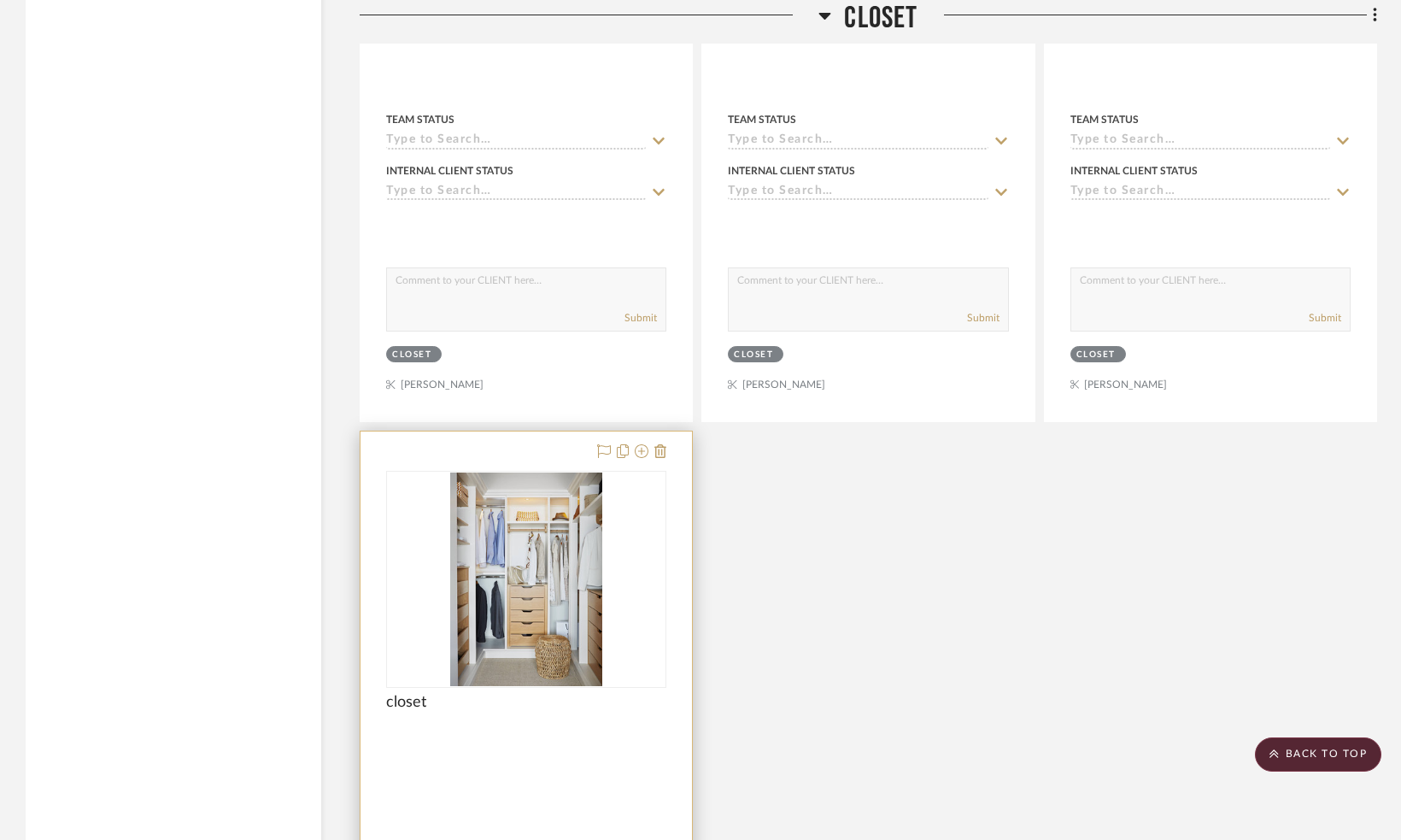
click at [0, 0] on img at bounding box center [0, 0] width 0 height 0
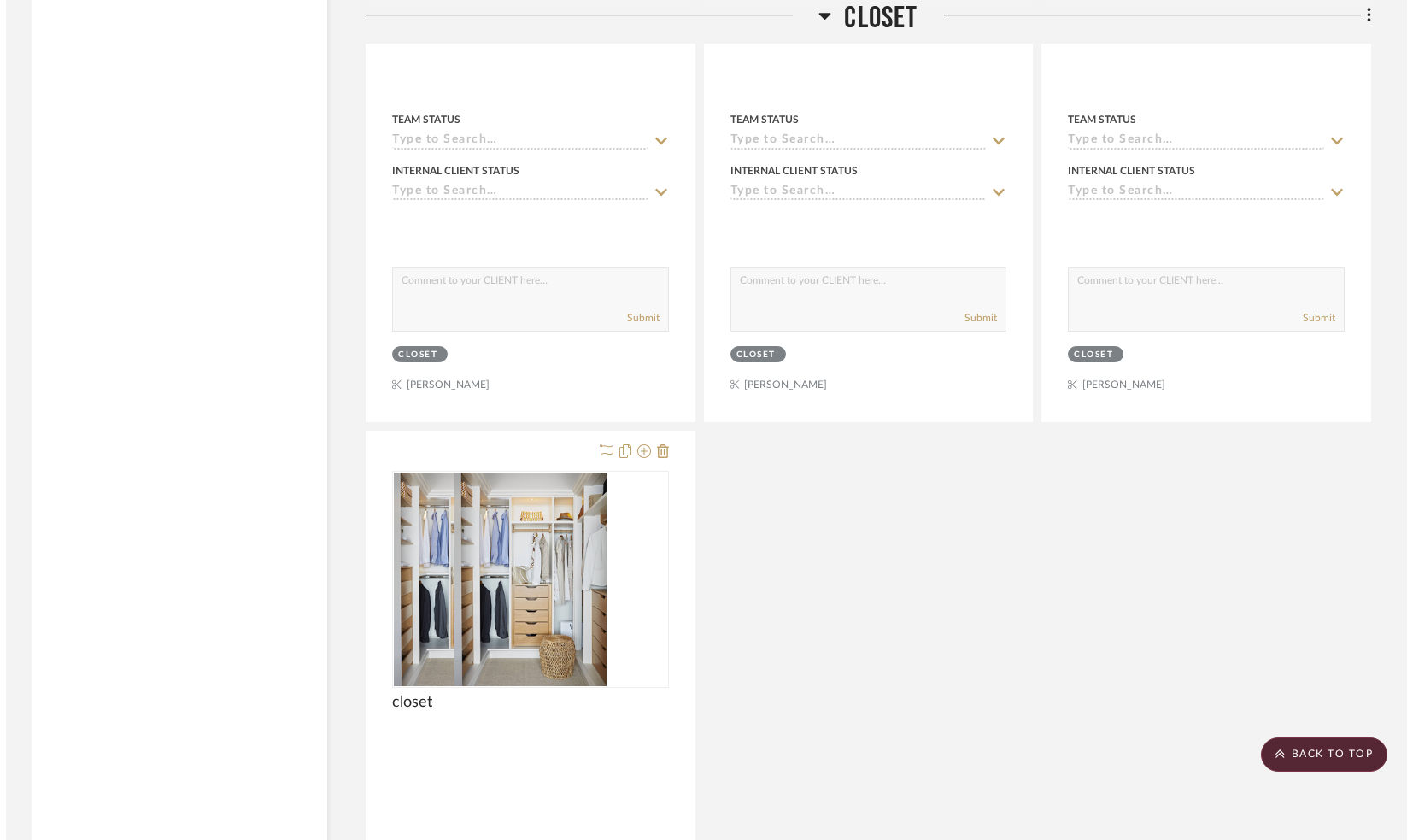
scroll to position [0, 0]
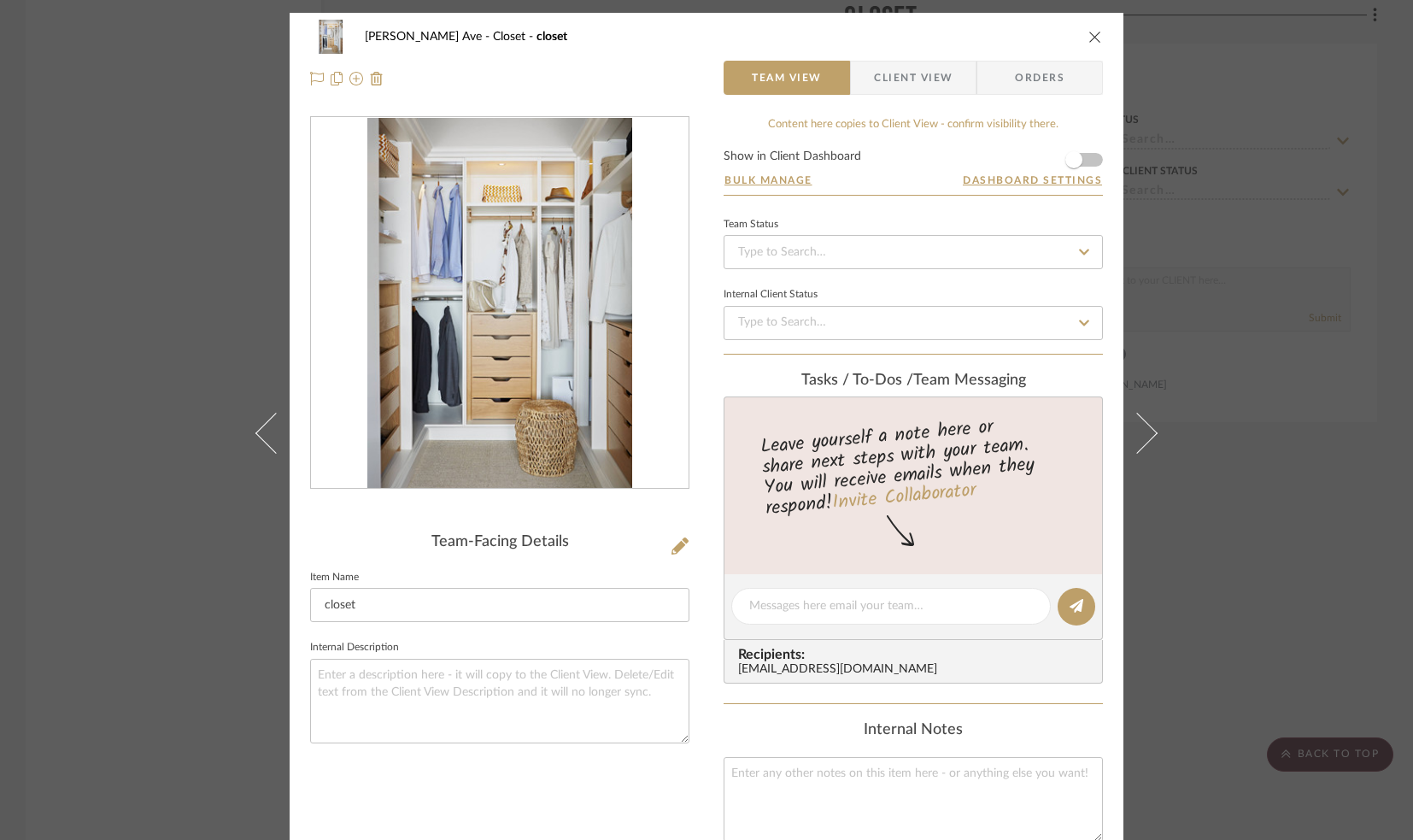
click at [1091, 40] on icon "close" at bounding box center [1095, 36] width 14 height 14
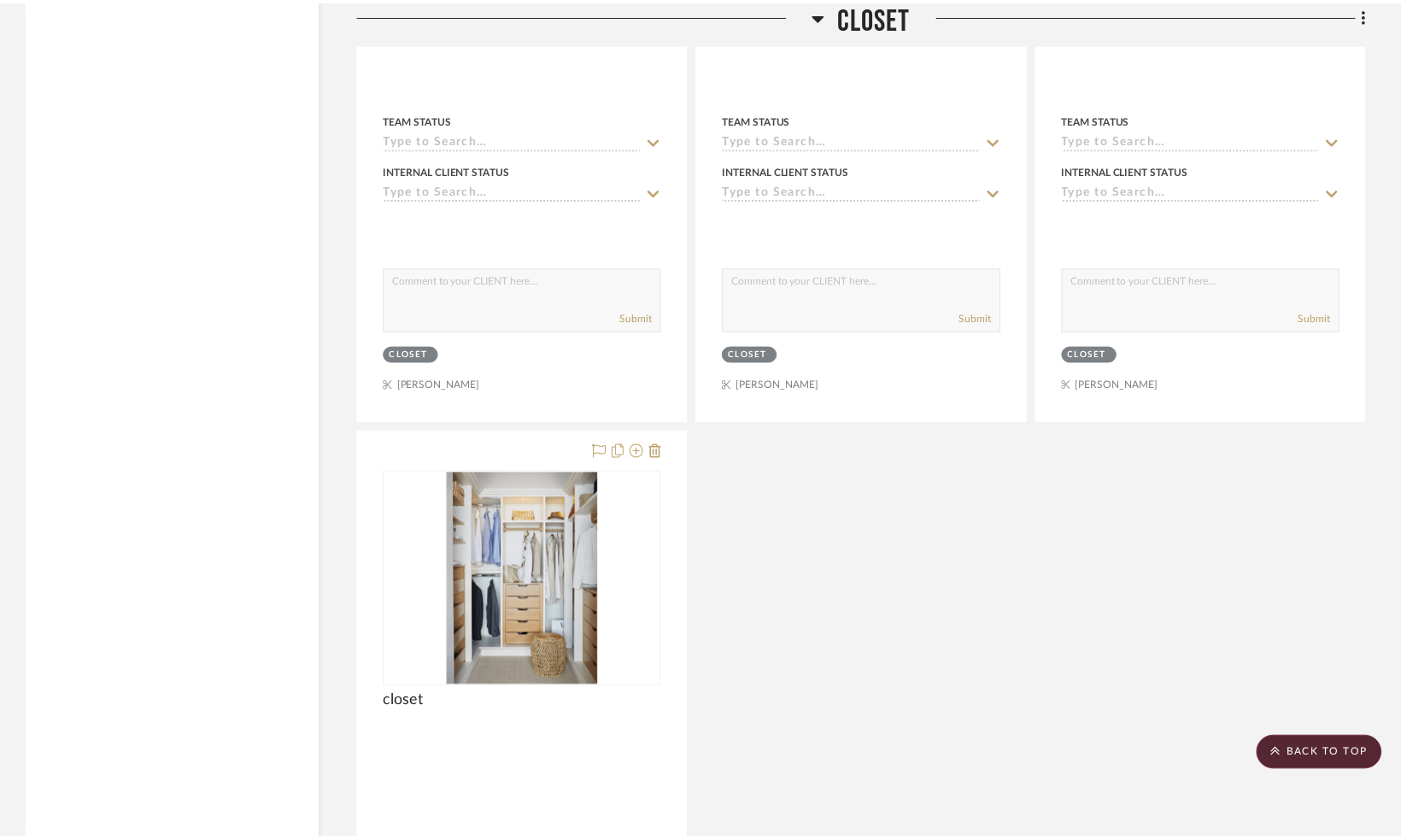
scroll to position [4095, 0]
